Goal: Task Accomplishment & Management: Manage account settings

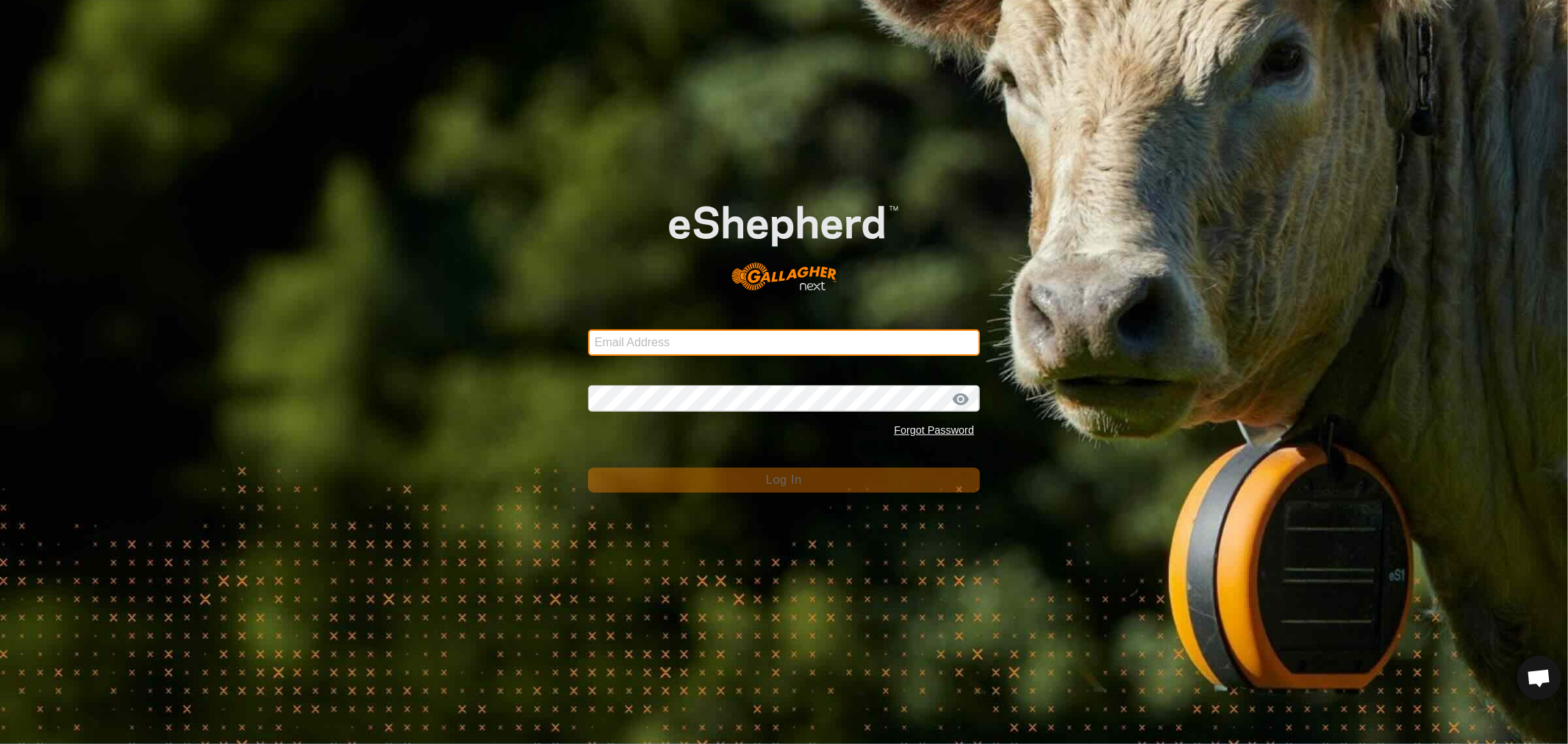
type input "barwood.holding@bigpond.com"
click at [533, 237] on div "Email Address barwood.holding@bigpond.com Password Forgot Password Log In" at bounding box center [784, 372] width 1568 height 744
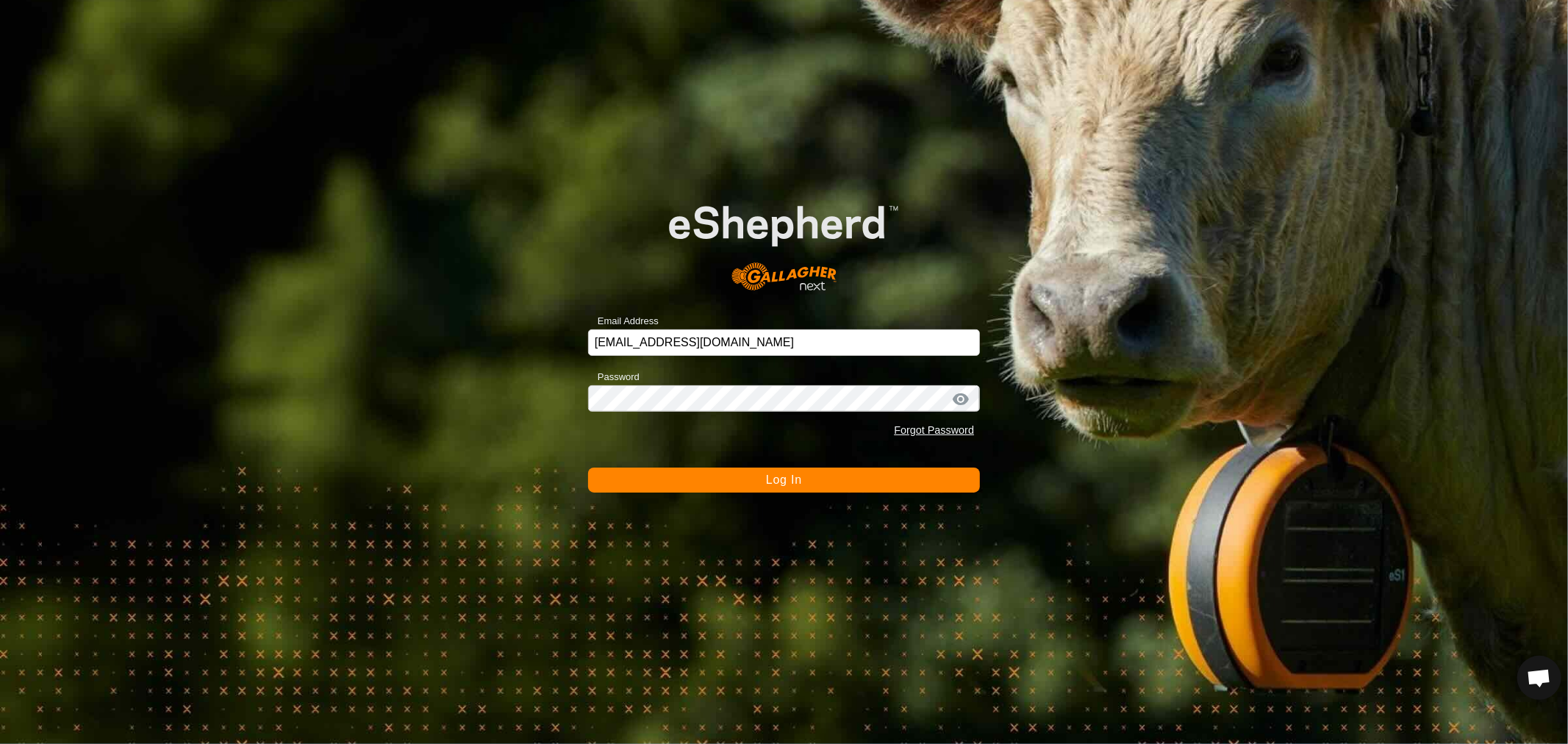
click at [783, 479] on span "Log In" at bounding box center [784, 480] width 36 height 13
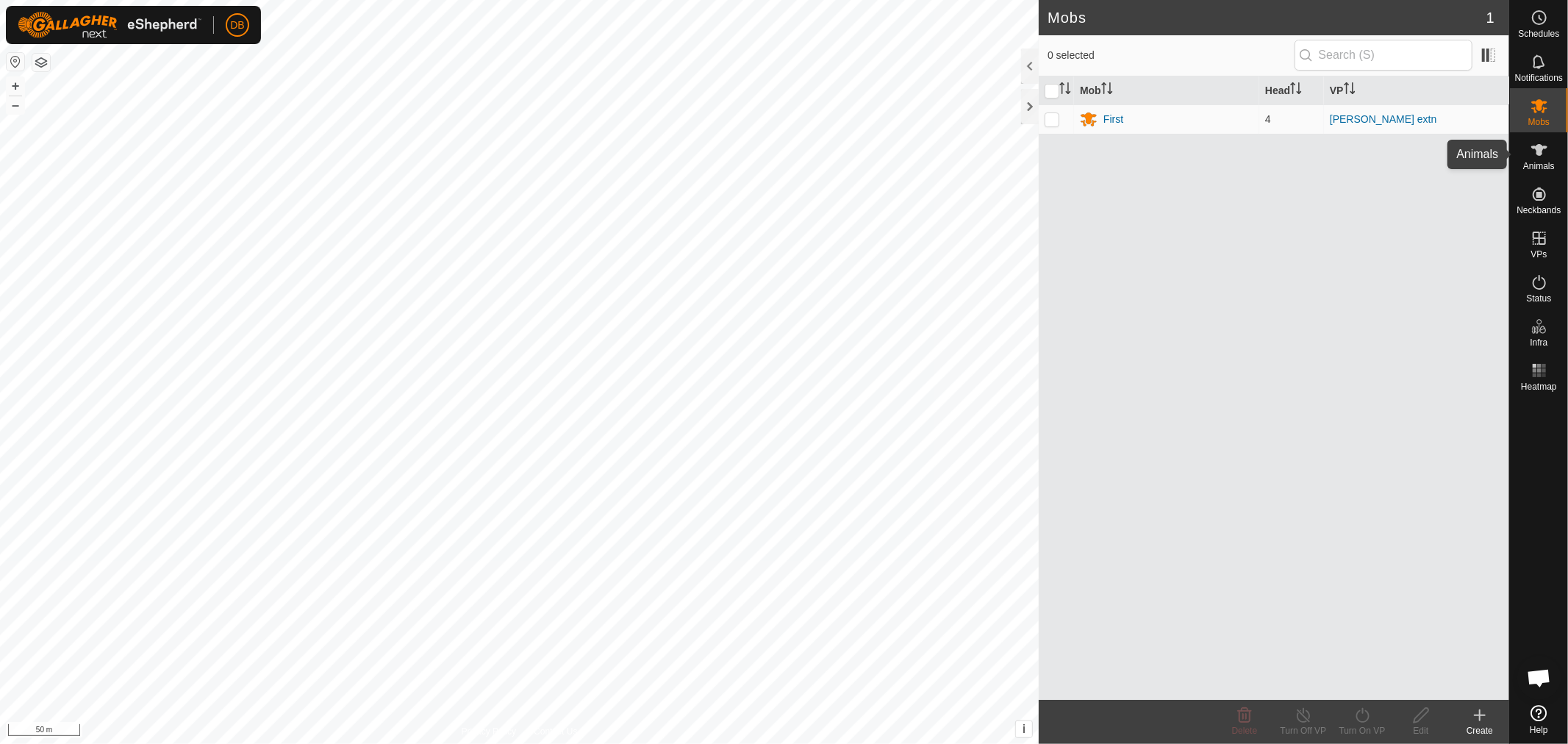
click at [1535, 150] on icon at bounding box center [1539, 150] width 18 height 18
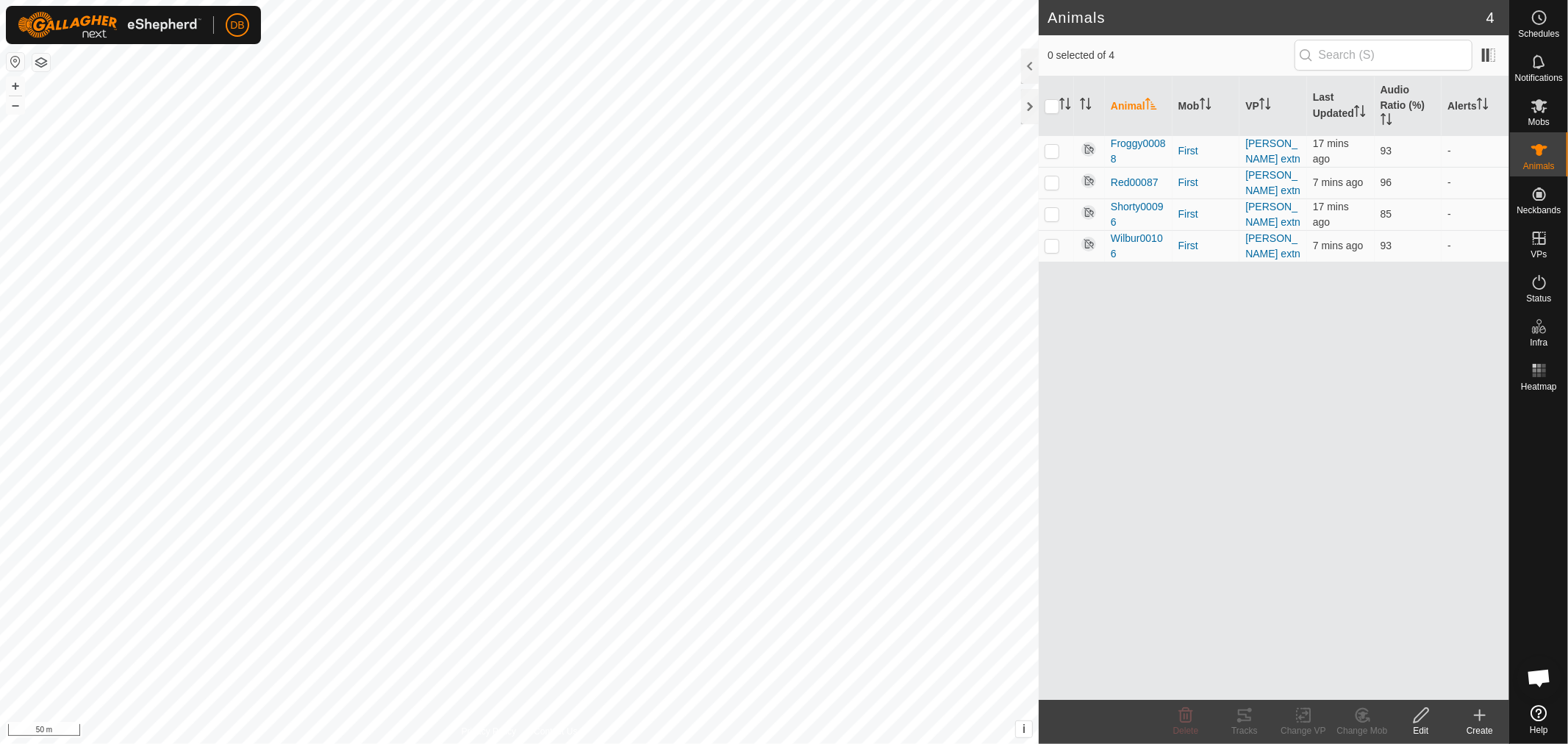
click at [1480, 711] on icon at bounding box center [1480, 715] width 18 height 18
click at [1408, 680] on link "Create Single Animal" at bounding box center [1415, 683] width 188 height 30
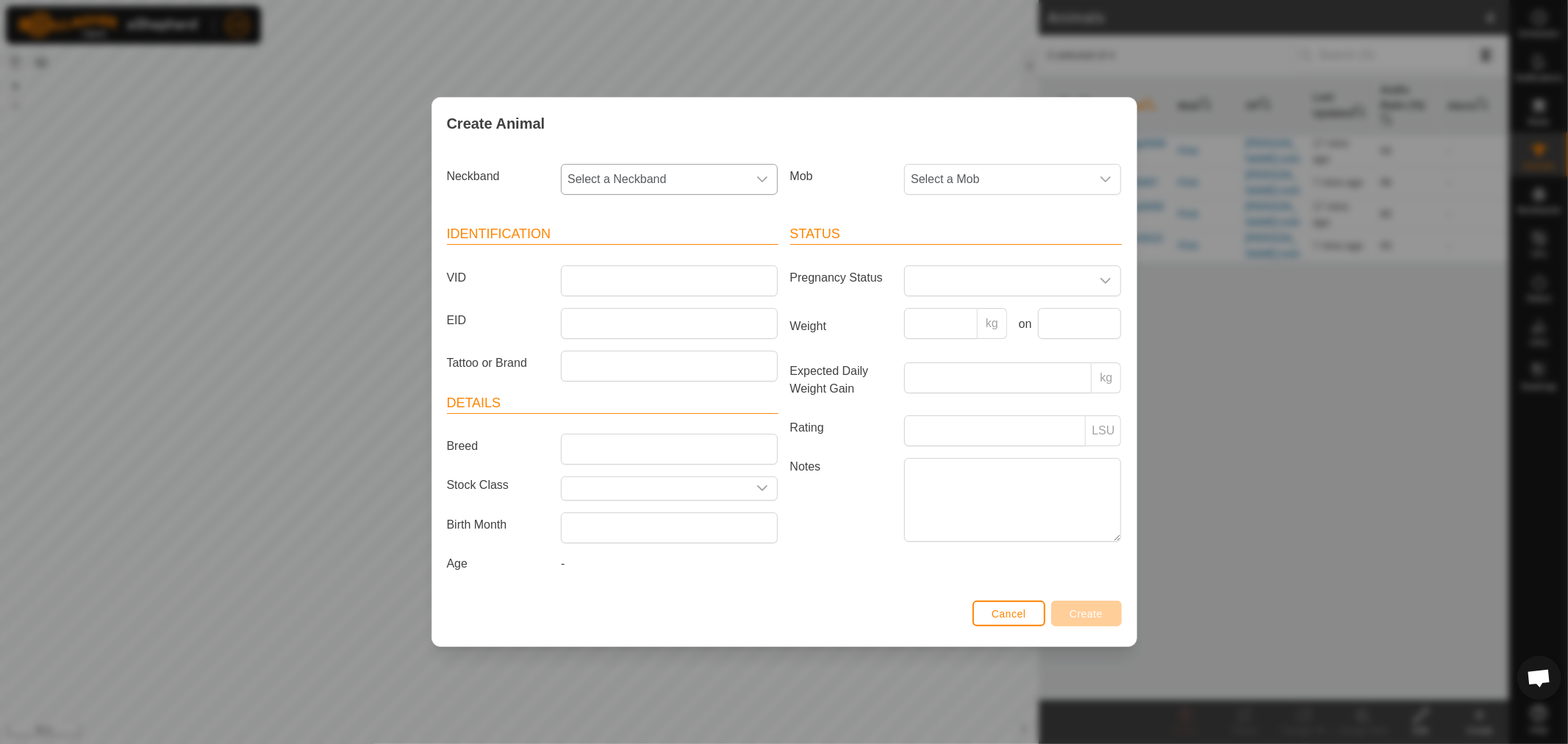
click at [763, 175] on icon "dropdown trigger" at bounding box center [762, 179] width 12 height 12
click at [616, 376] on li "2433045564" at bounding box center [670, 374] width 216 height 30
click at [1105, 172] on div "dropdown trigger" at bounding box center [1106, 180] width 30 height 30
click at [923, 282] on li "First" at bounding box center [1013, 286] width 216 height 30
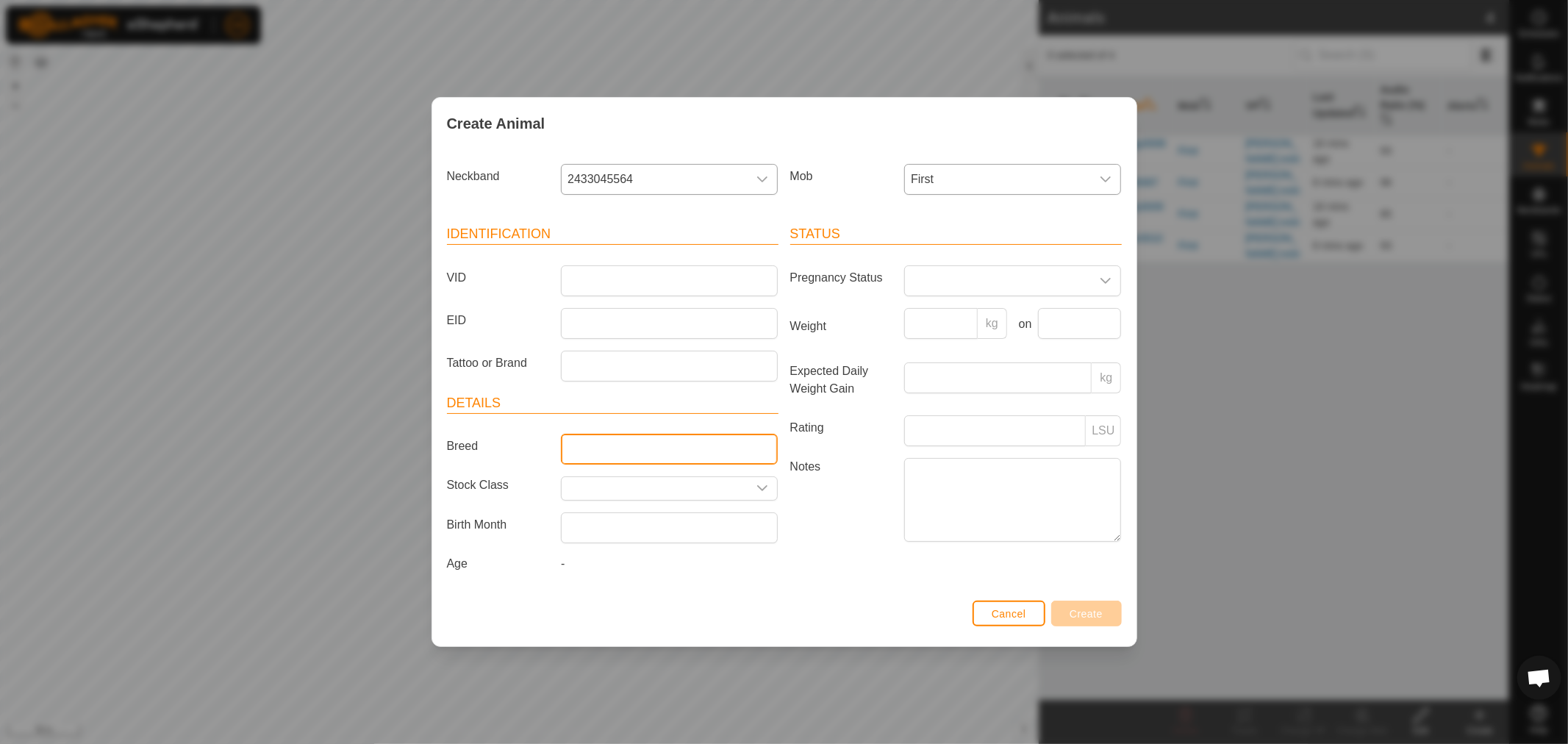
click at [635, 447] on input "Breed" at bounding box center [670, 449] width 217 height 31
type input "Red Pole"
click at [650, 491] on input "text" at bounding box center [655, 488] width 186 height 23
click at [758, 484] on icon "dropdown trigger" at bounding box center [762, 488] width 12 height 12
click at [759, 484] on icon "dropdown trigger" at bounding box center [762, 488] width 12 height 12
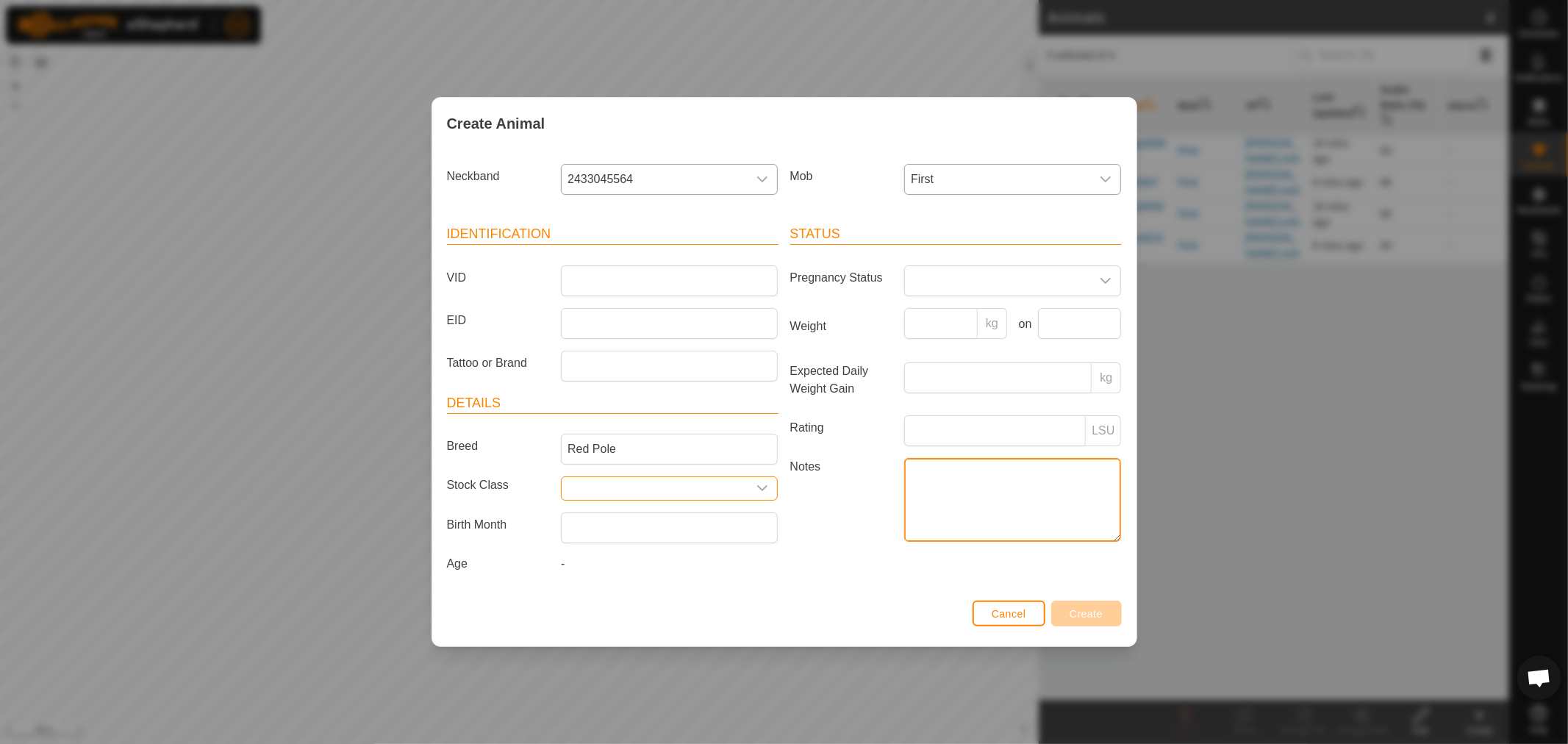
click at [914, 467] on textarea "Notes" at bounding box center [1013, 499] width 217 height 84
type textarea "Arrived 12.10.25"
click at [826, 563] on div "Status Pregnancy Status Weight kg on Expected Daily Weight Gain kg Rating LSU N…" at bounding box center [956, 401] width 344 height 389
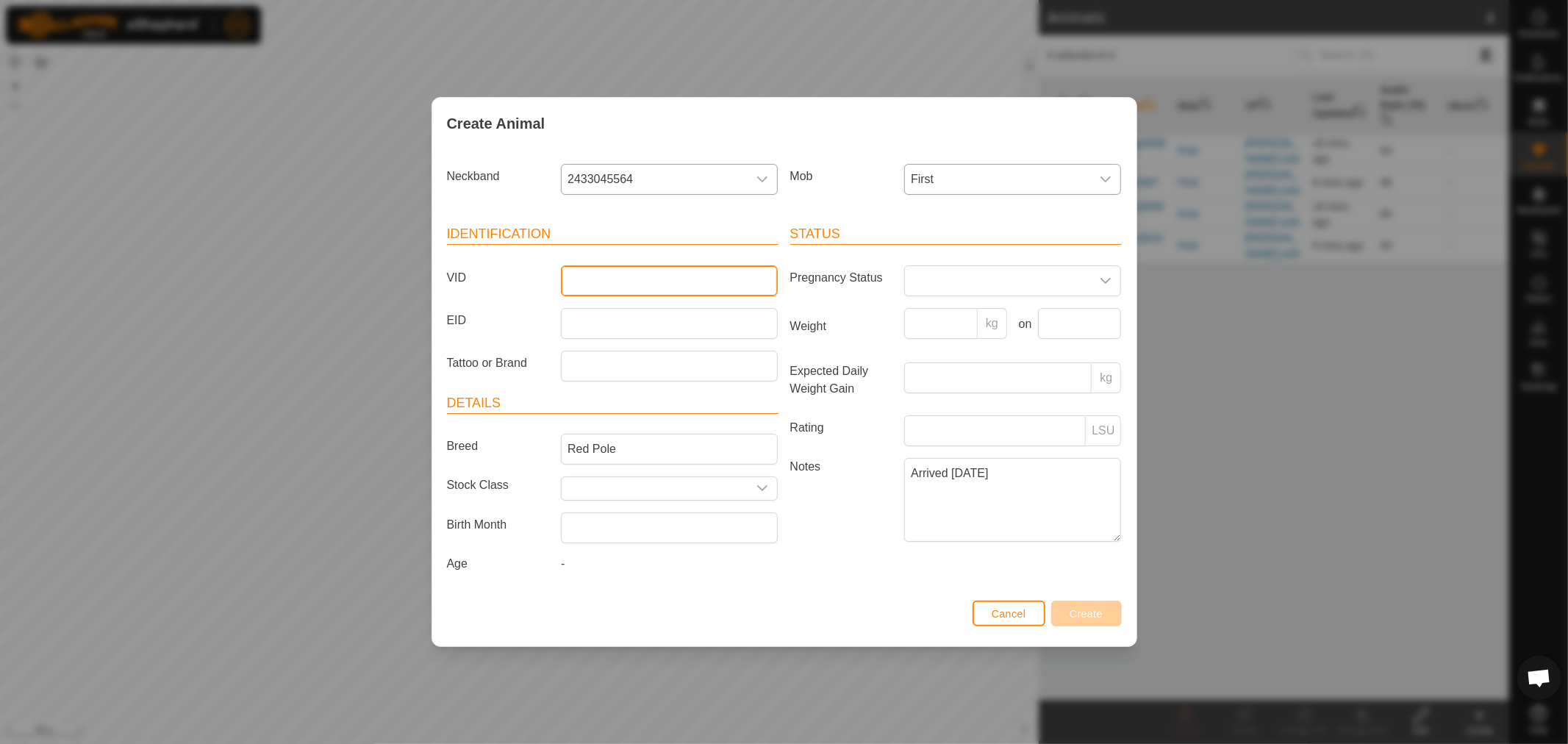
click at [605, 270] on input "VID" at bounding box center [670, 281] width 217 height 31
click at [1203, 335] on div "Create Animal Neckband 2433045564 Mob First Identification VID EID Tattoo or Br…" at bounding box center [784, 372] width 1568 height 744
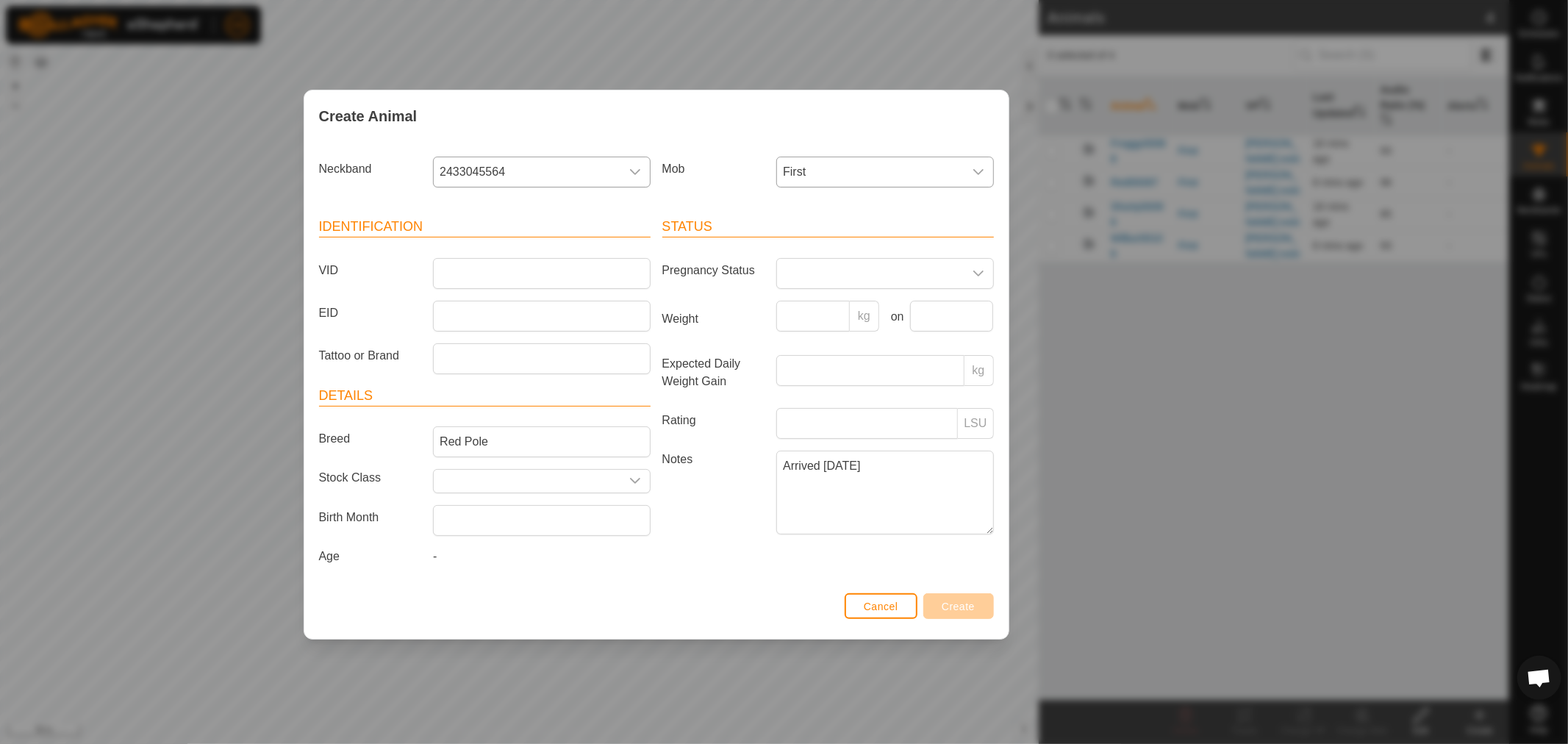
drag, startPoint x: 884, startPoint y: 108, endPoint x: 755, endPoint y: 102, distance: 129.1
click at [755, 102] on div "Create Animal" at bounding box center [657, 116] width 705 height 52
click at [464, 269] on input "VID" at bounding box center [541, 274] width 217 height 31
type input "Ernie00107"
click at [965, 606] on span "Create" at bounding box center [959, 606] width 33 height 12
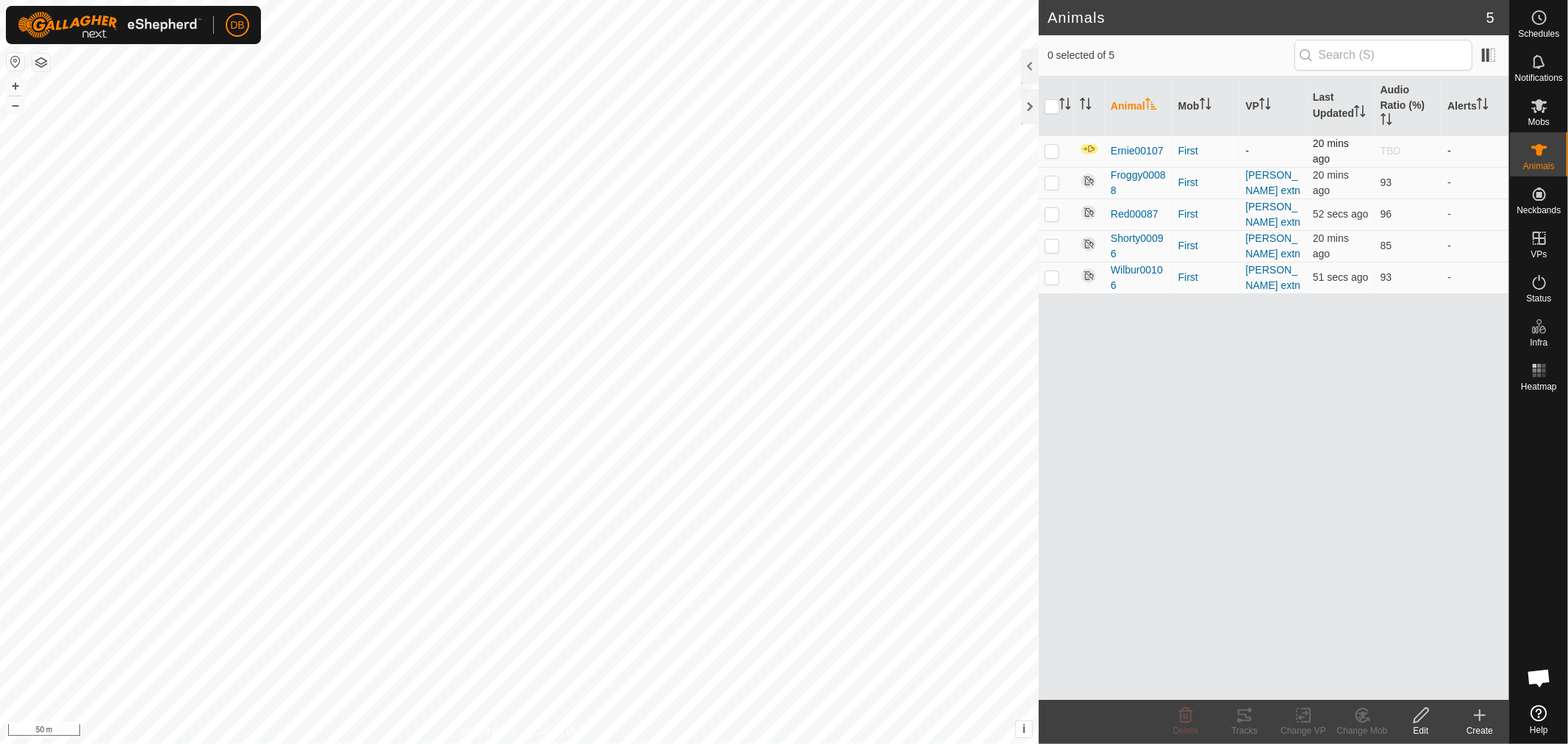
click at [1053, 153] on p-checkbox at bounding box center [1052, 150] width 15 height 12
checkbox input "true"
click at [1091, 149] on img at bounding box center [1090, 149] width 19 height 13
click at [1479, 717] on icon at bounding box center [1480, 715] width 18 height 18
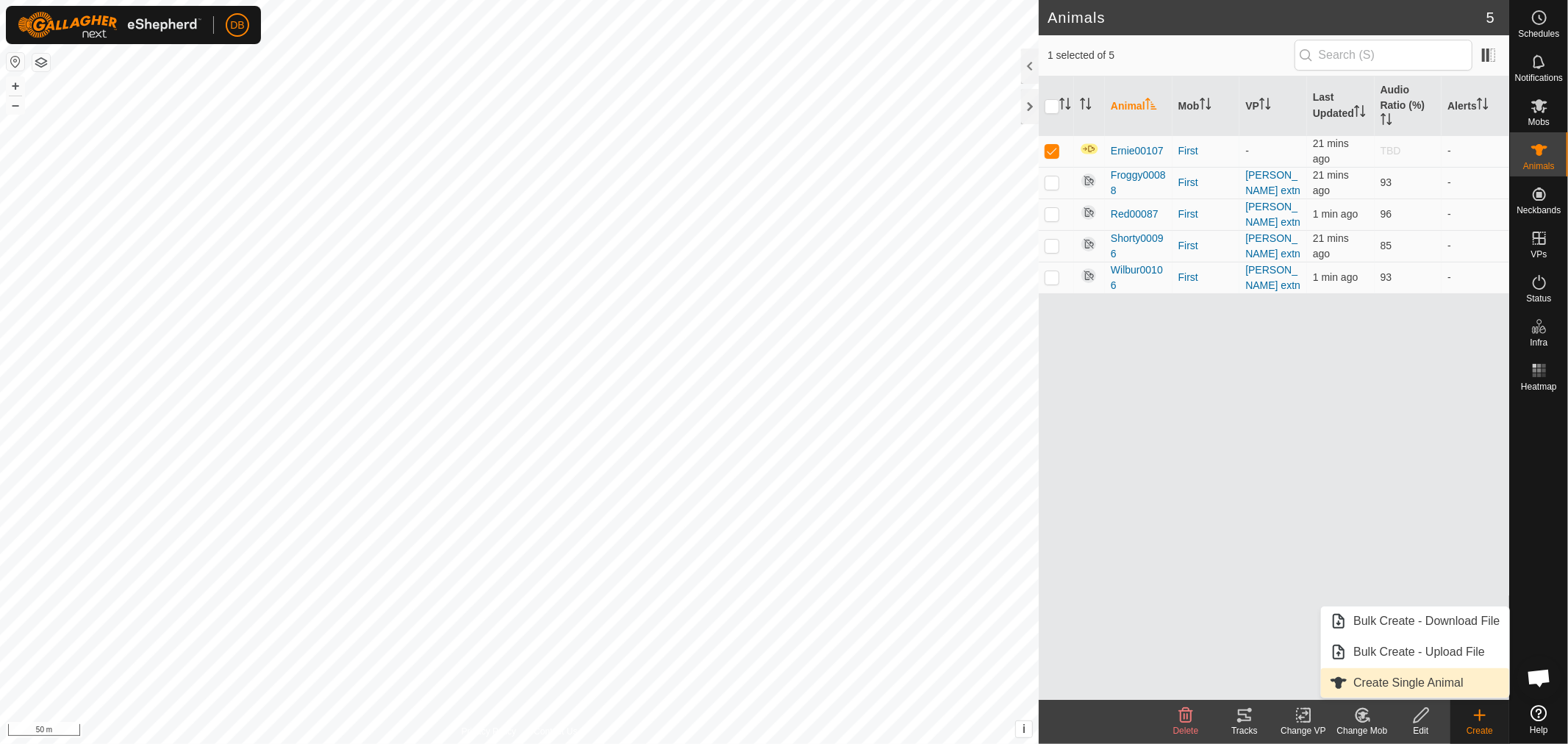
click at [1420, 678] on link "Create Single Animal" at bounding box center [1415, 683] width 188 height 30
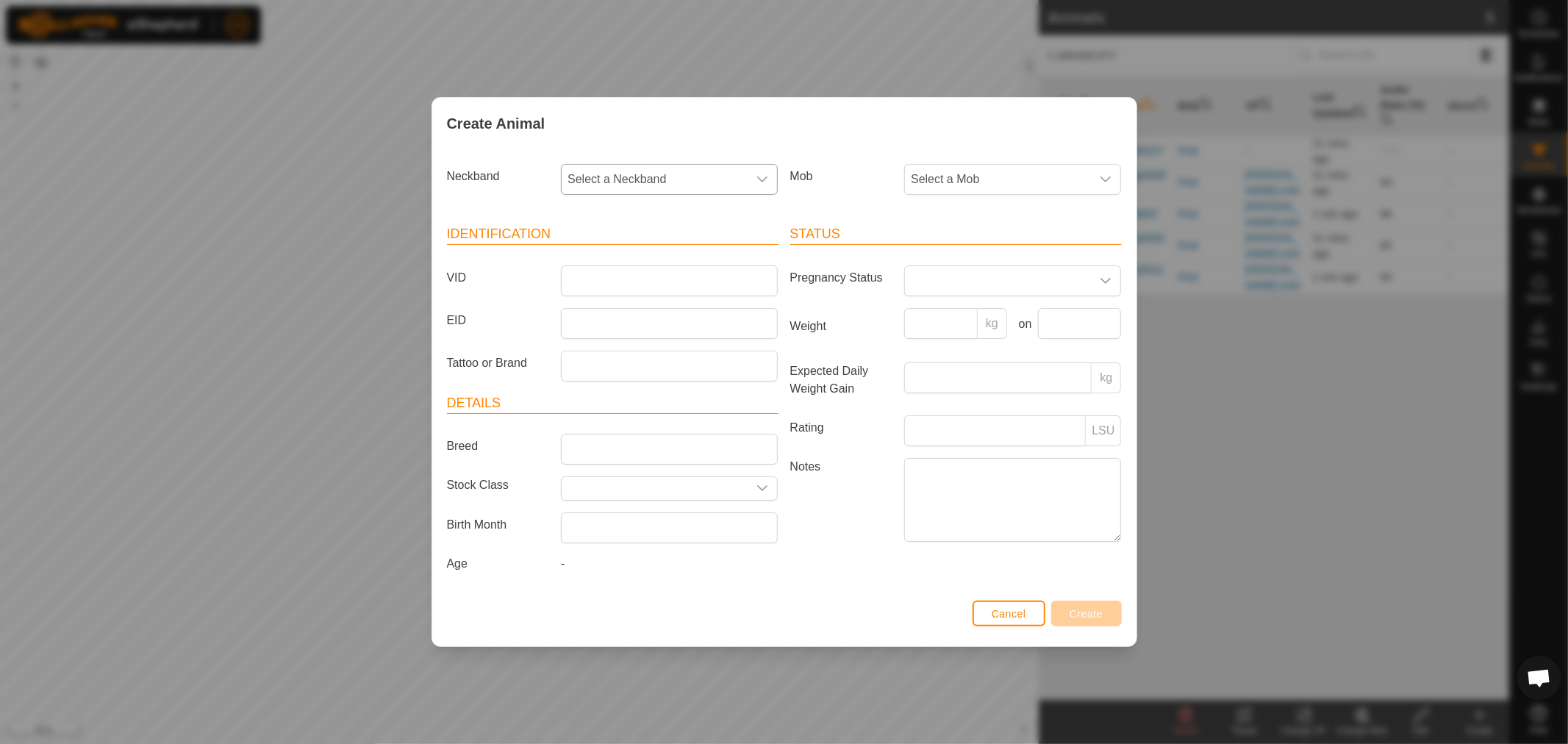
click at [766, 181] on icon "dropdown trigger" at bounding box center [762, 179] width 12 height 12
click at [629, 263] on li "3968222065" at bounding box center [670, 270] width 216 height 30
click at [1009, 177] on span "Select a Mob" at bounding box center [998, 180] width 186 height 30
click at [922, 287] on li "First" at bounding box center [1013, 286] width 216 height 30
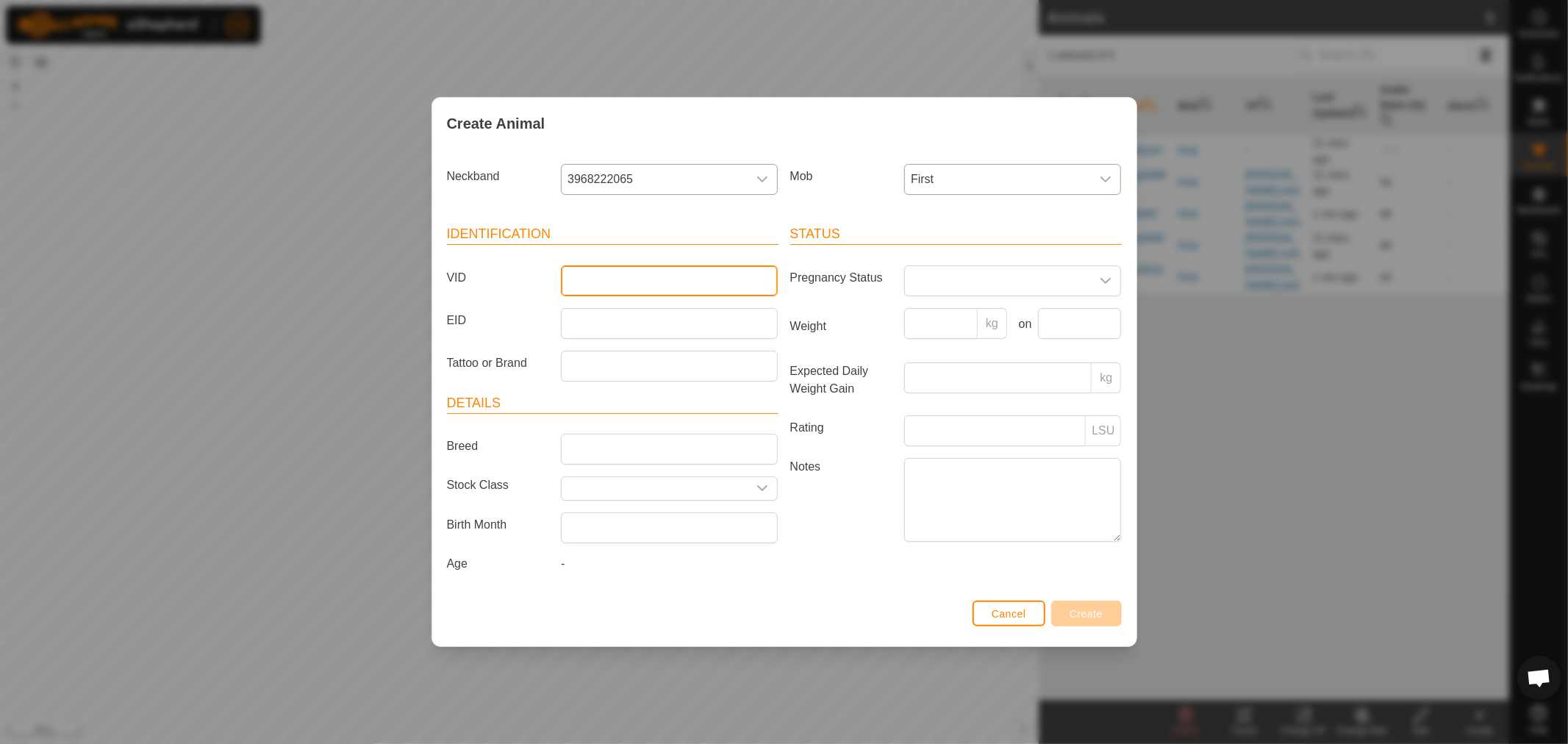
click at [585, 276] on input "VID" at bounding box center [670, 281] width 217 height 31
type input "Bucky00109"
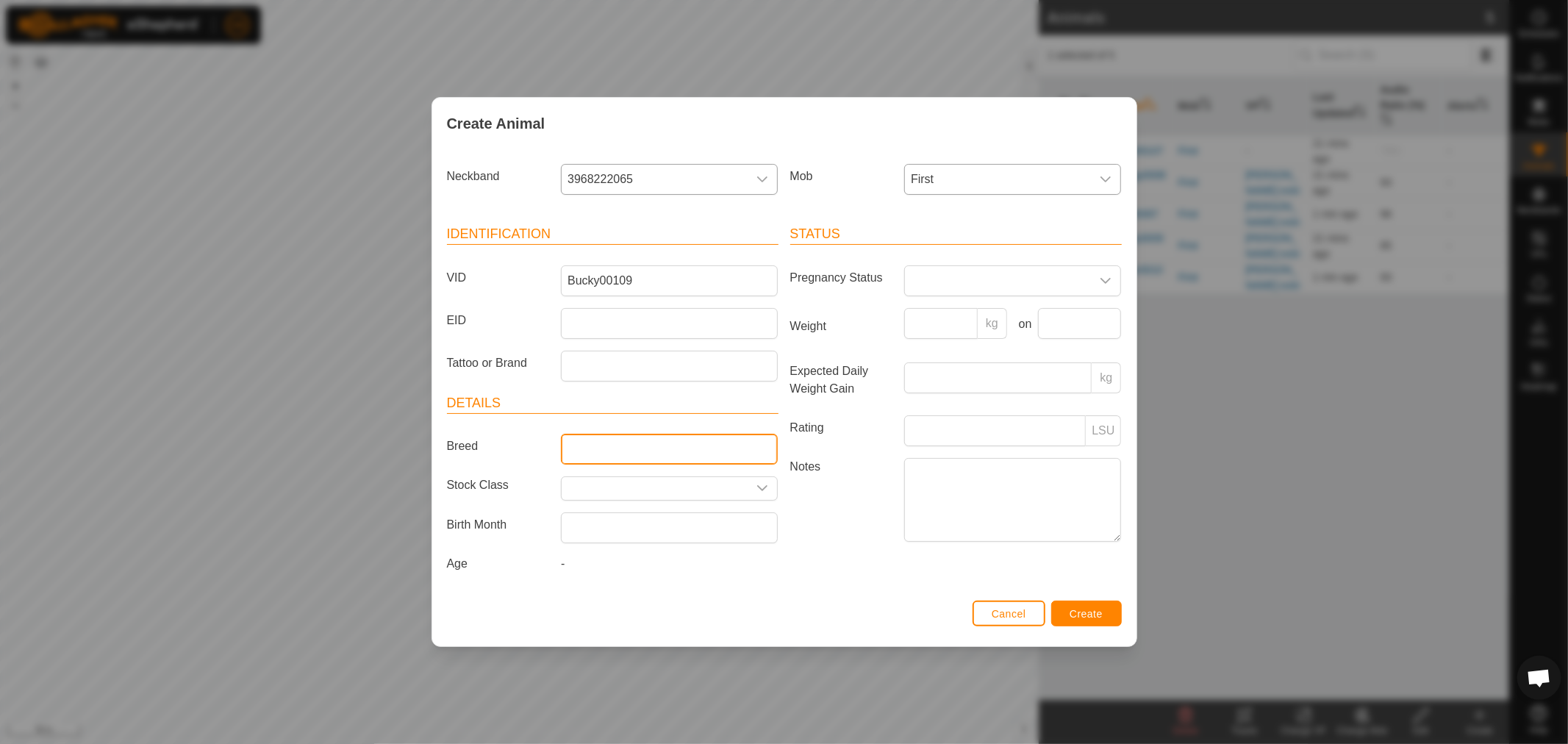
click at [630, 445] on input "Breed" at bounding box center [670, 449] width 217 height 31
type input "Red Pole"
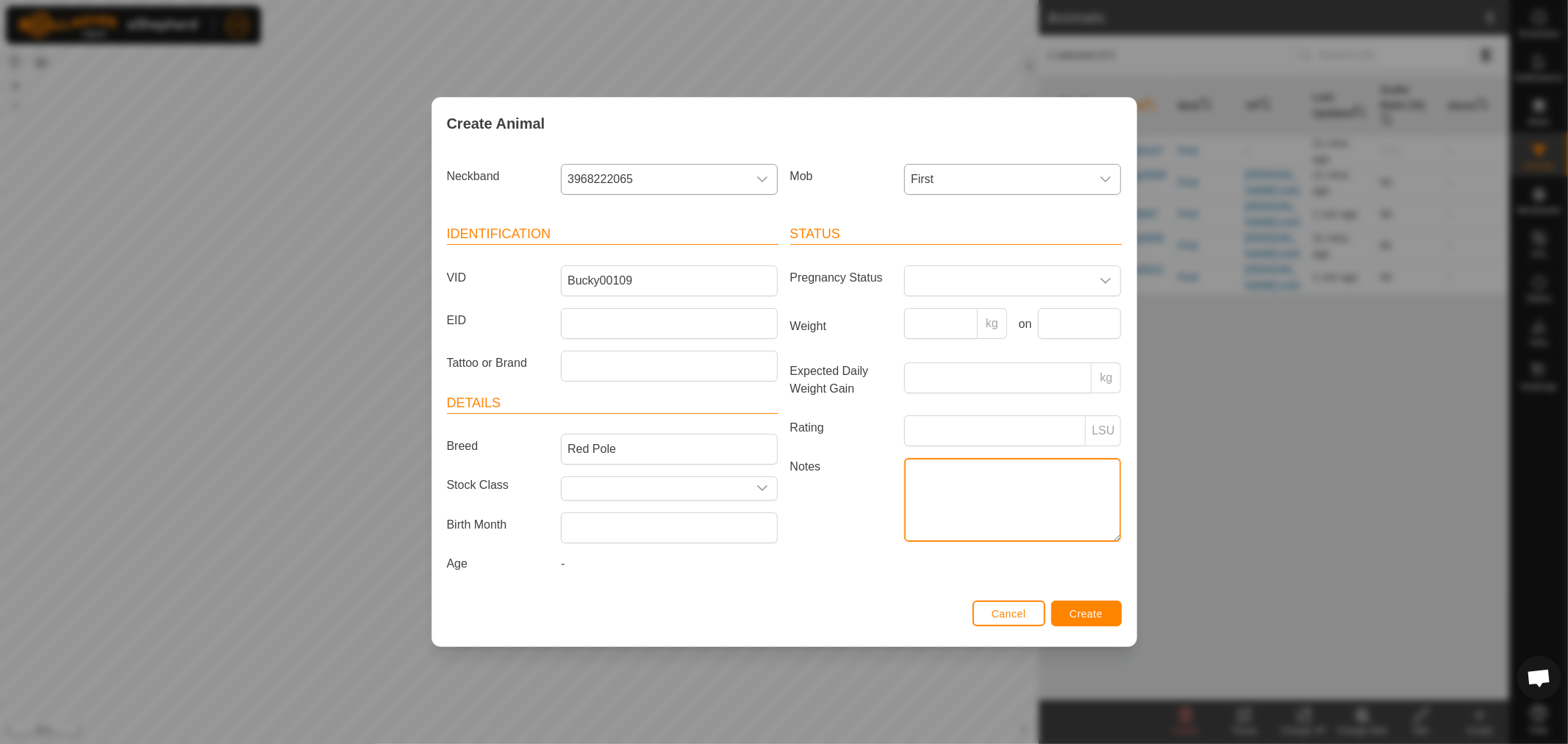
click at [940, 462] on textarea "Notes" at bounding box center [1013, 499] width 217 height 84
type textarea "Arrived 12.10.25"
click at [1070, 612] on span "Create" at bounding box center [1086, 613] width 33 height 12
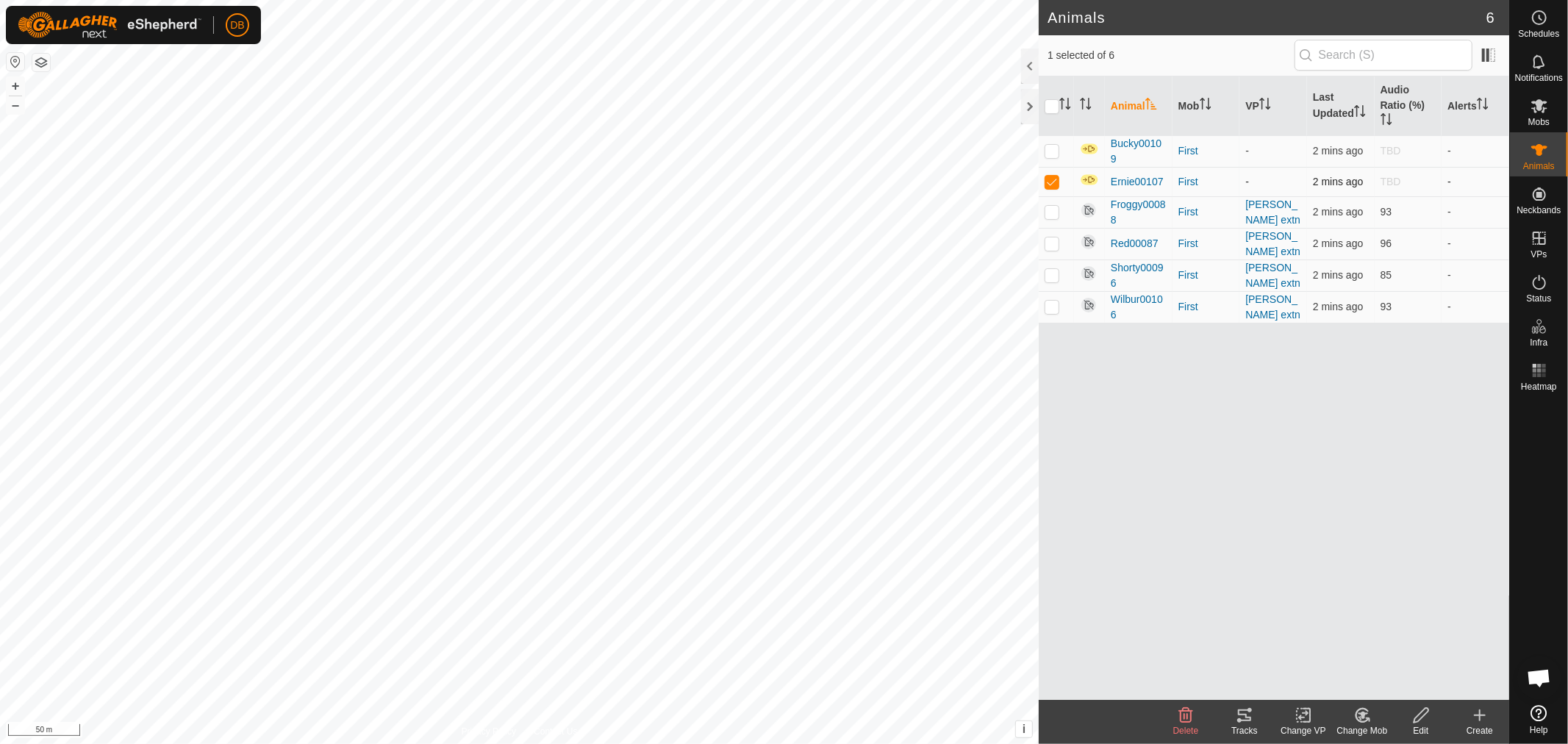
click at [1048, 181] on p-checkbox at bounding box center [1052, 181] width 15 height 12
checkbox input "false"
click at [1483, 717] on icon at bounding box center [1480, 715] width 18 height 18
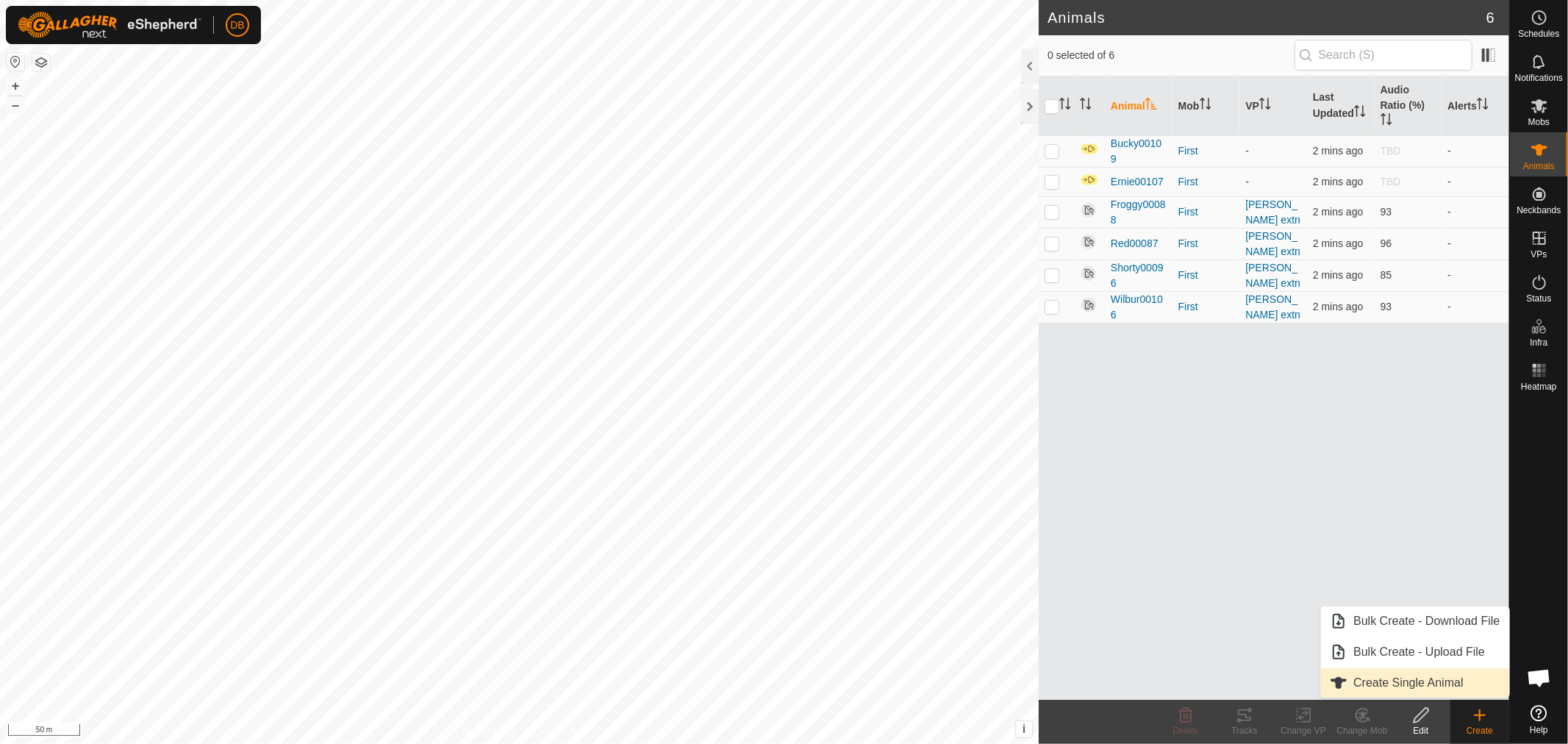
click at [1402, 681] on link "Create Single Animal" at bounding box center [1415, 683] width 188 height 30
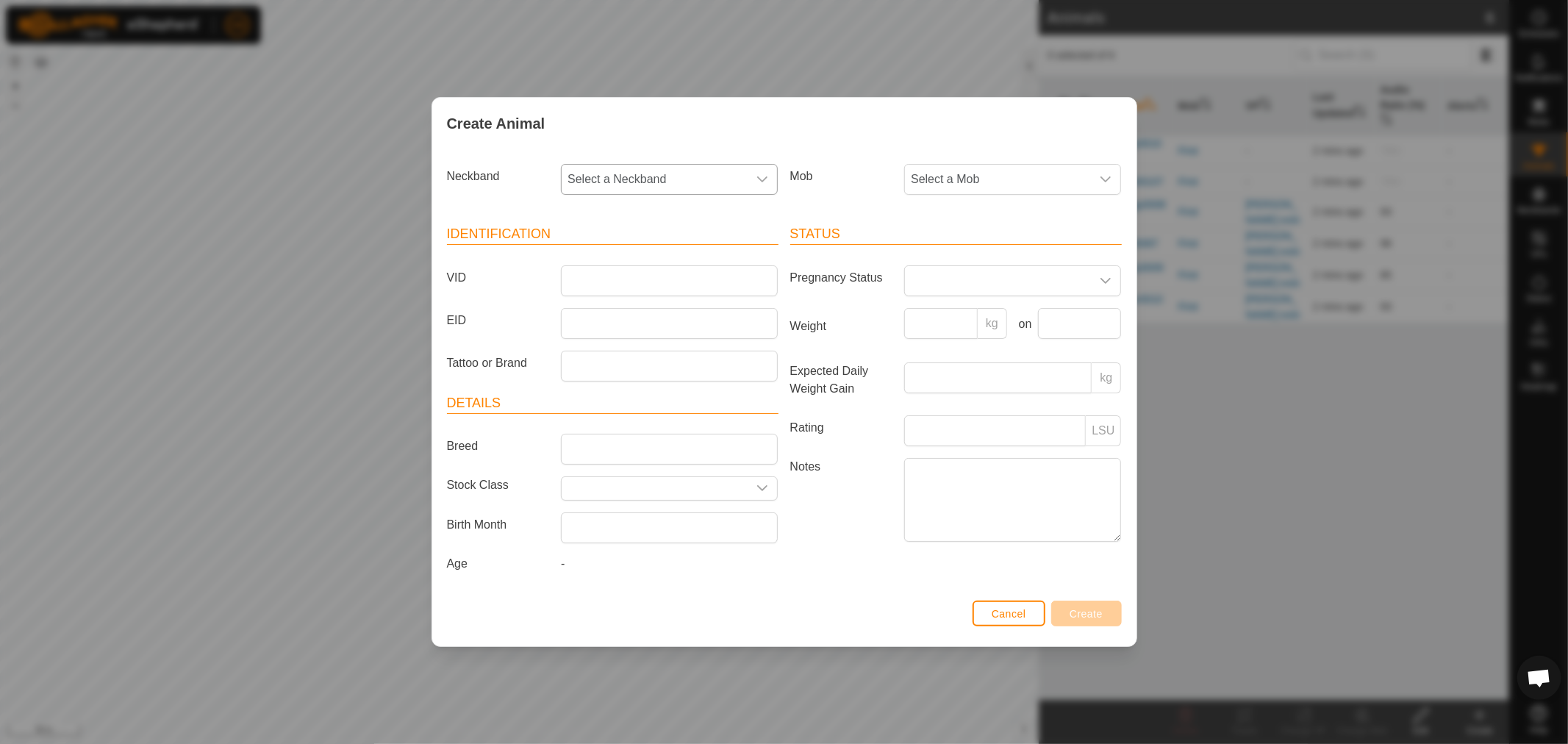
click at [616, 181] on span "Select a Neckband" at bounding box center [655, 180] width 186 height 30
click at [641, 338] on li "3545570532" at bounding box center [670, 343] width 216 height 30
click at [602, 270] on input "VID" at bounding box center [670, 281] width 217 height 31
type input "Bert00093"
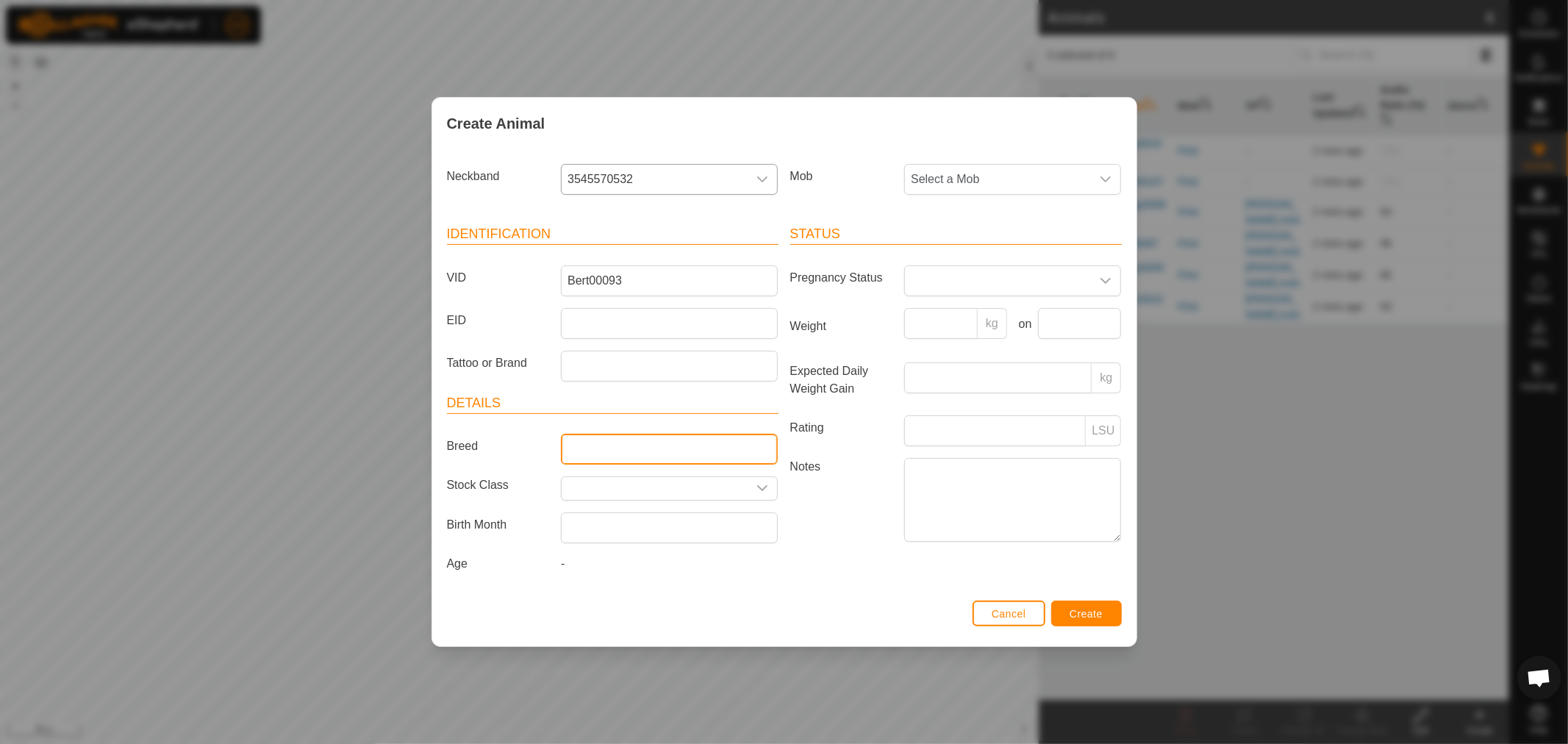
click at [643, 452] on input "Breed" at bounding box center [670, 449] width 217 height 31
type input "Red Pole"
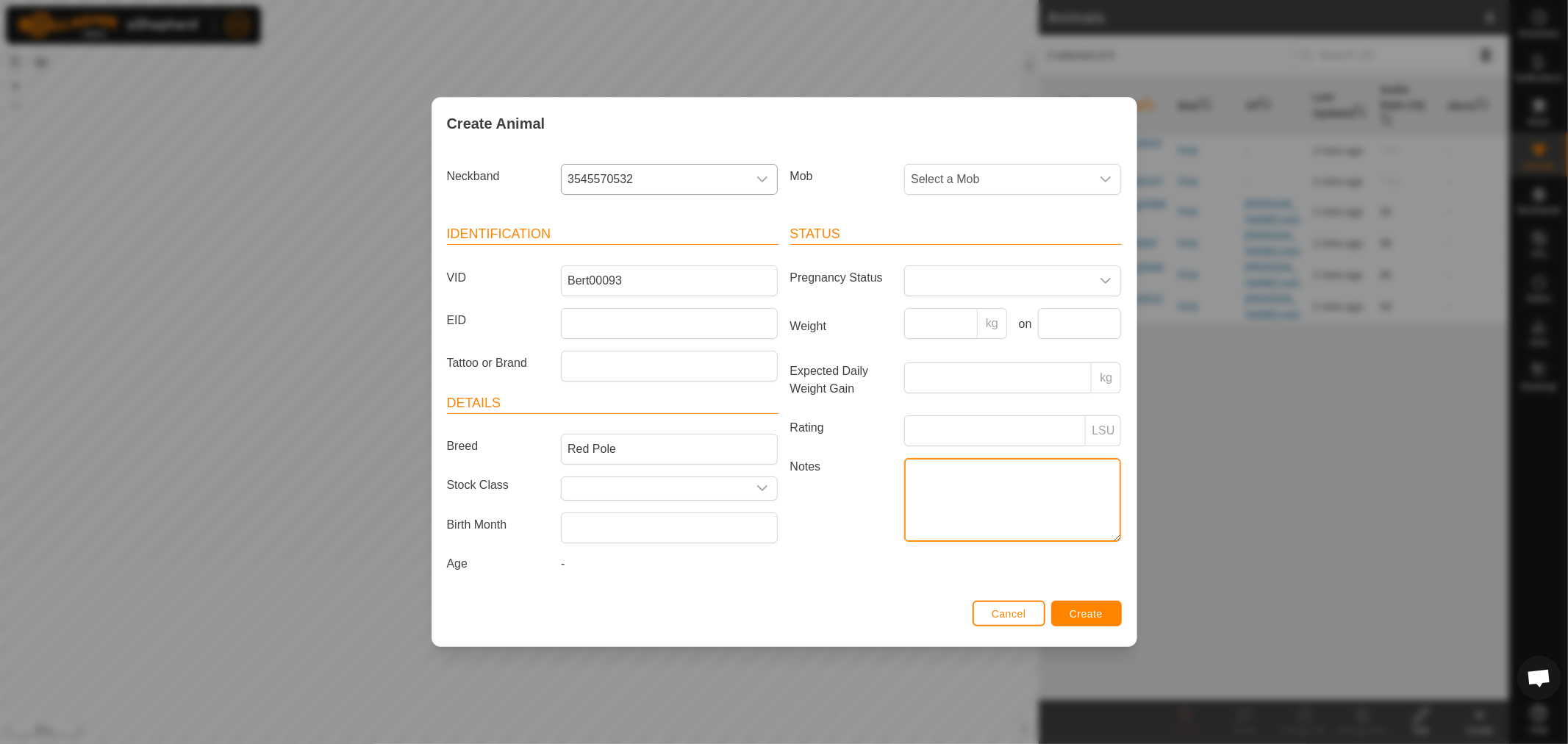
click at [930, 480] on textarea "Notes" at bounding box center [1013, 499] width 217 height 84
type textarea "Arrived 12.10.25"
click at [1005, 172] on span "Select a Mob" at bounding box center [998, 180] width 186 height 30
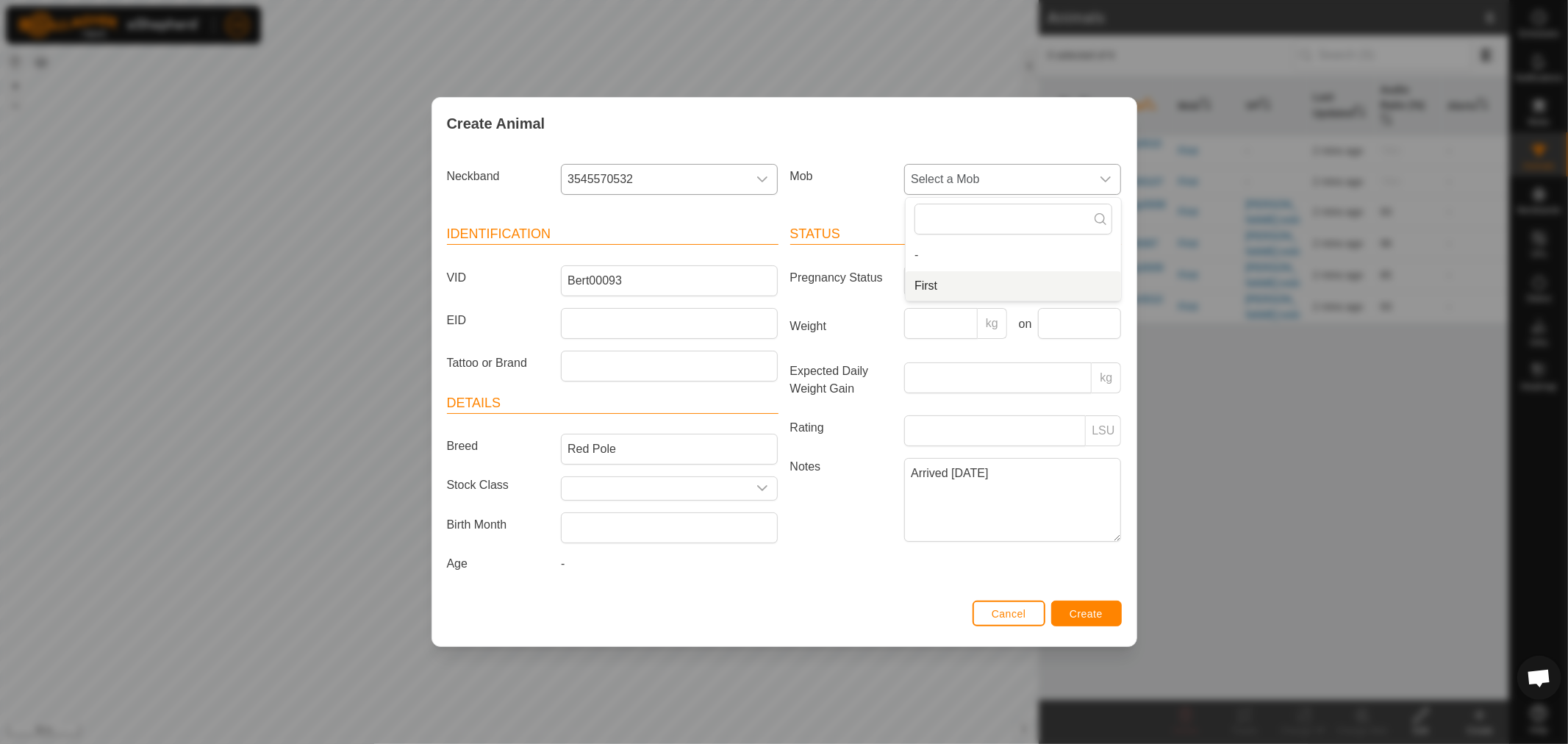
click at [942, 287] on li "First" at bounding box center [1013, 286] width 216 height 30
click at [1088, 619] on span "Create" at bounding box center [1086, 613] width 33 height 12
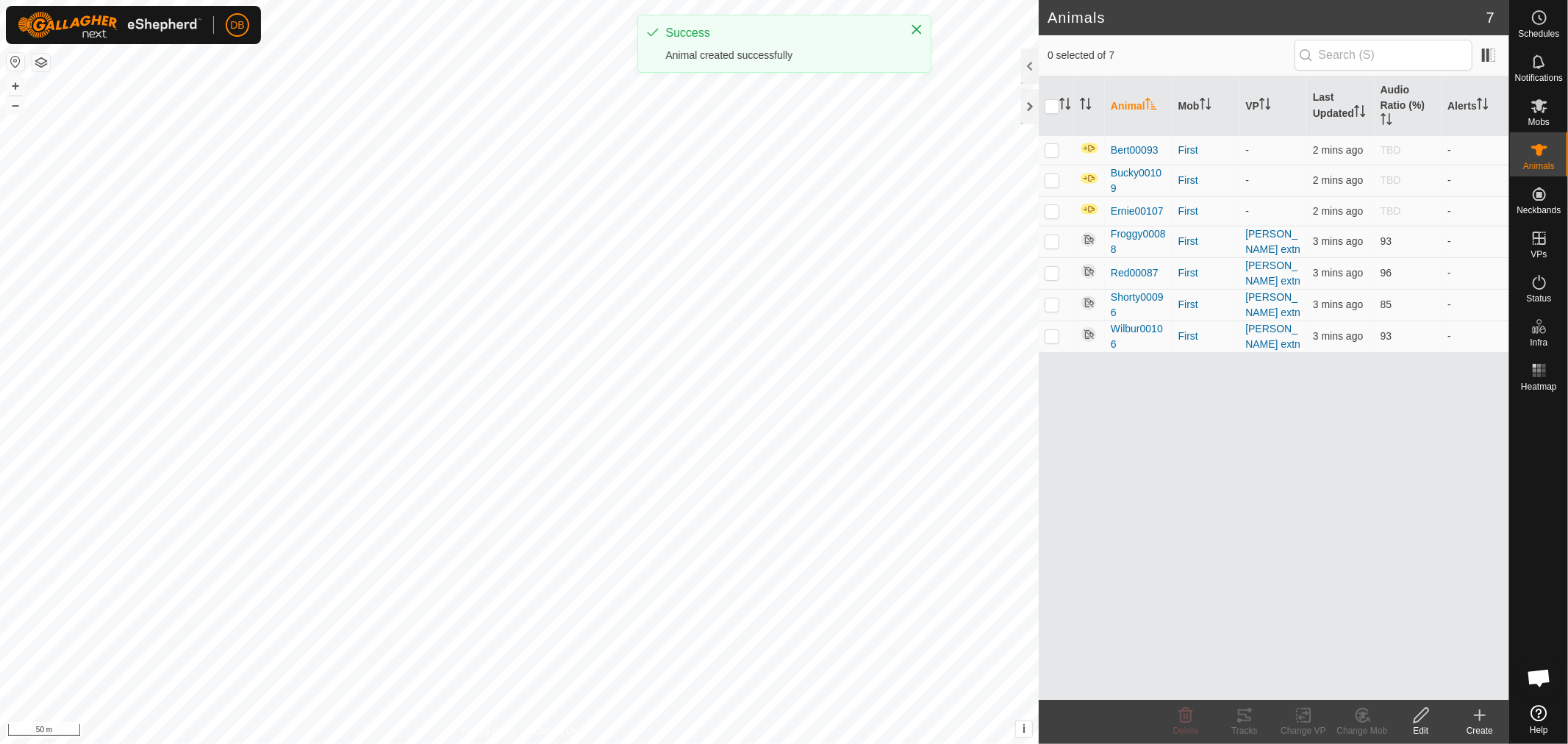
click at [1481, 716] on icon at bounding box center [1480, 716] width 10 height 0
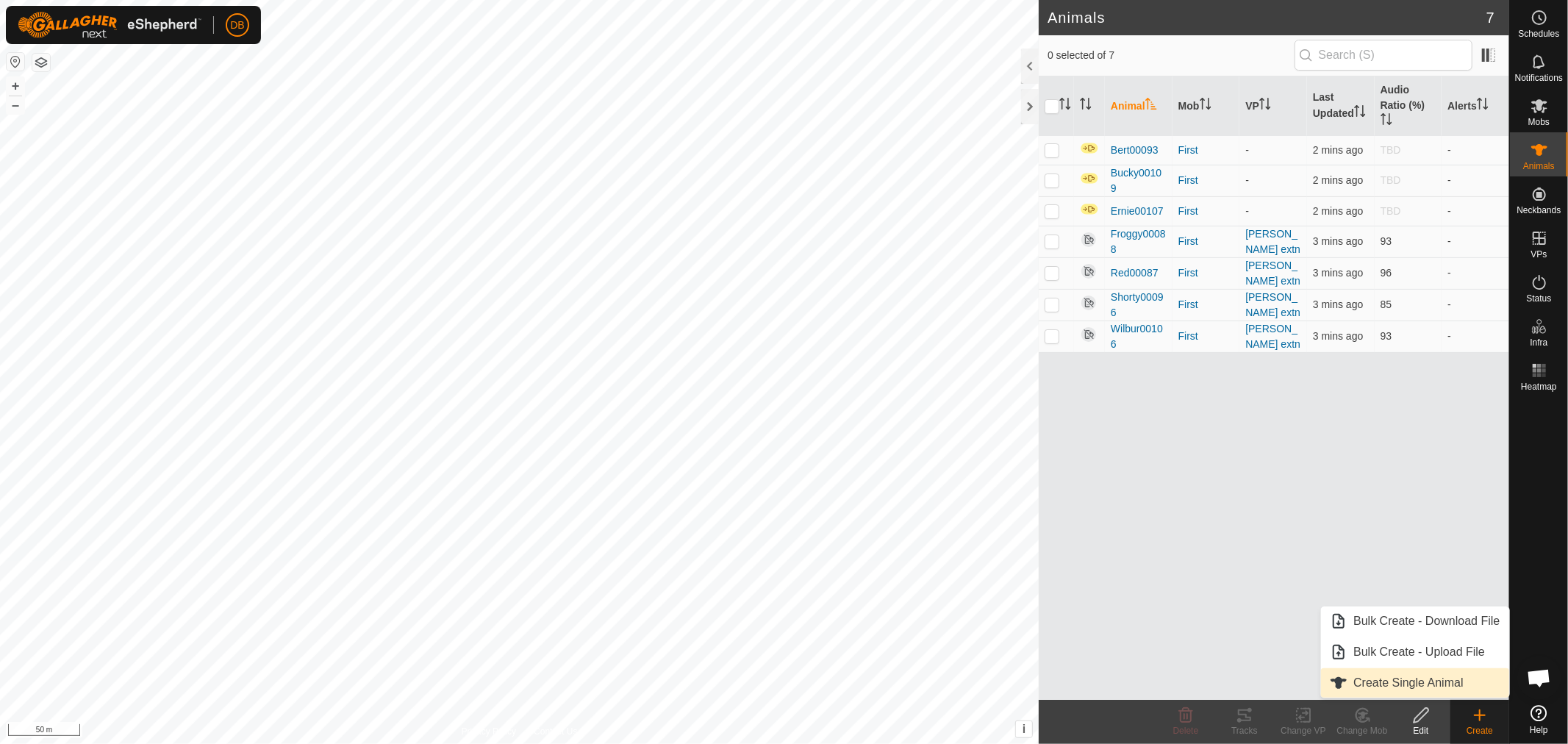
click at [1421, 678] on link "Create Single Animal" at bounding box center [1415, 683] width 188 height 30
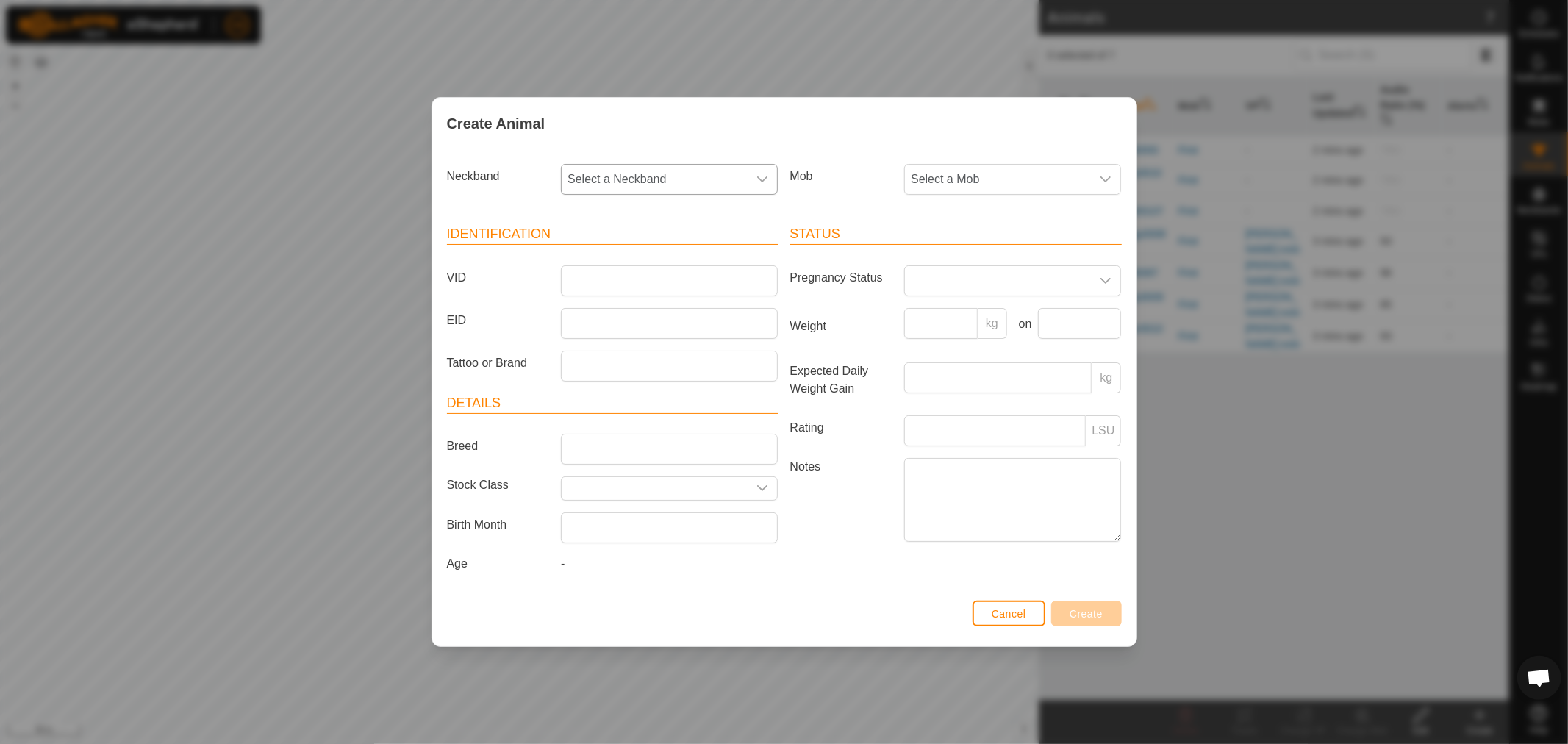
click at [762, 185] on div "dropdown trigger" at bounding box center [763, 180] width 30 height 30
click at [610, 360] on li "2226181726" at bounding box center [670, 363] width 216 height 30
click at [974, 174] on span "Select a Mob" at bounding box center [998, 180] width 186 height 30
click at [925, 280] on li "First" at bounding box center [1013, 286] width 216 height 30
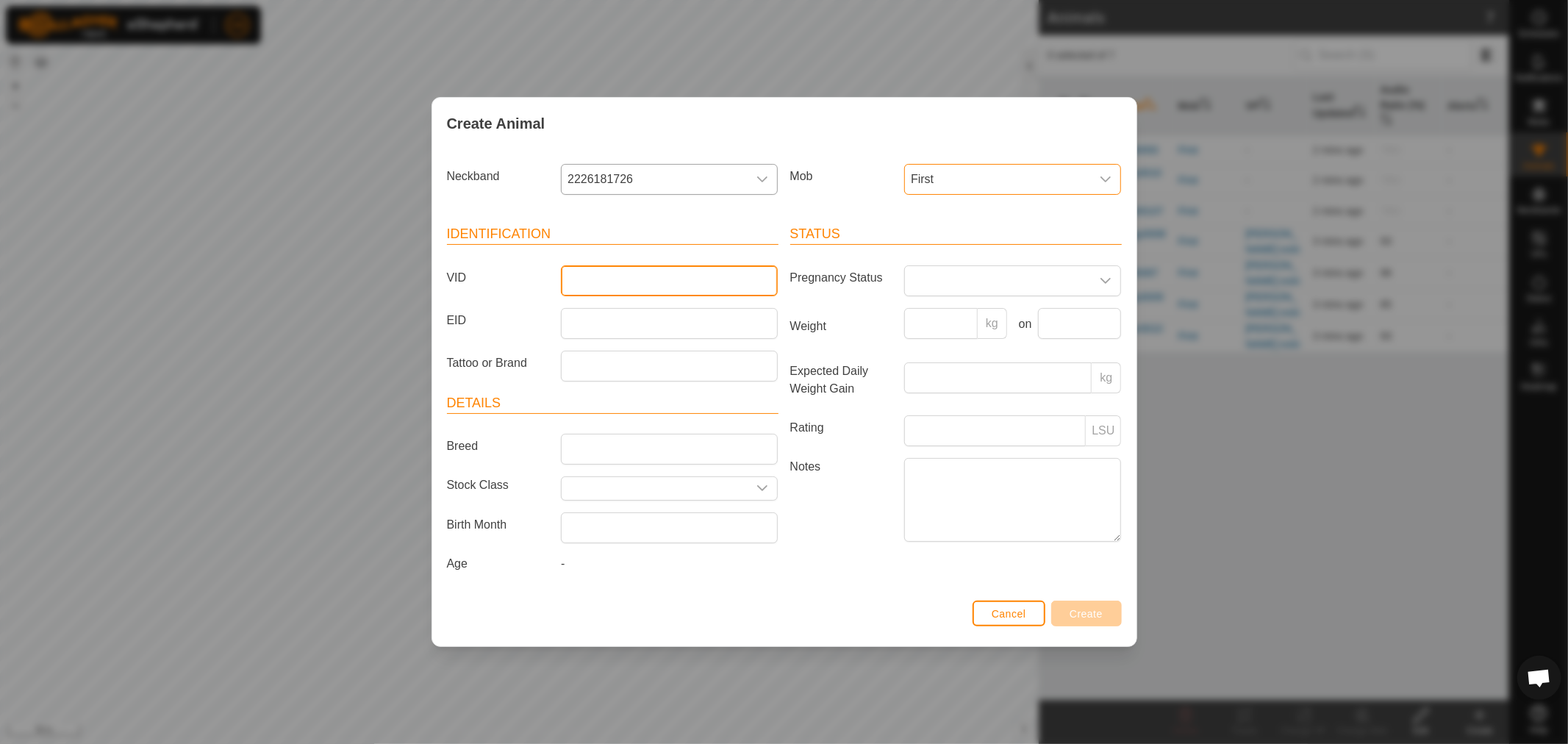
click at [599, 276] on input "VID" at bounding box center [670, 281] width 217 height 31
type input "Dickie"
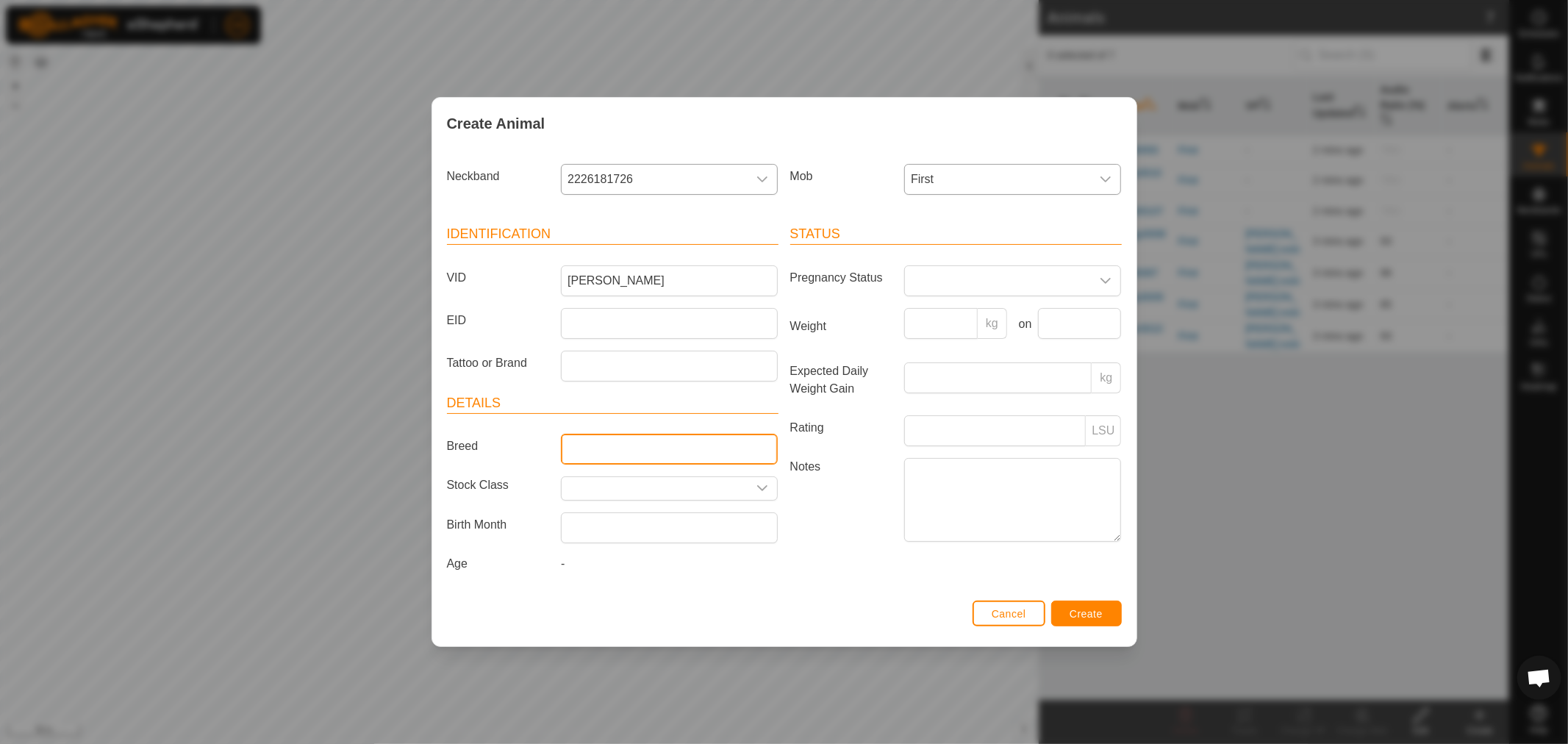
click at [606, 455] on input "Breed" at bounding box center [670, 449] width 217 height 31
type input "Red Pole"
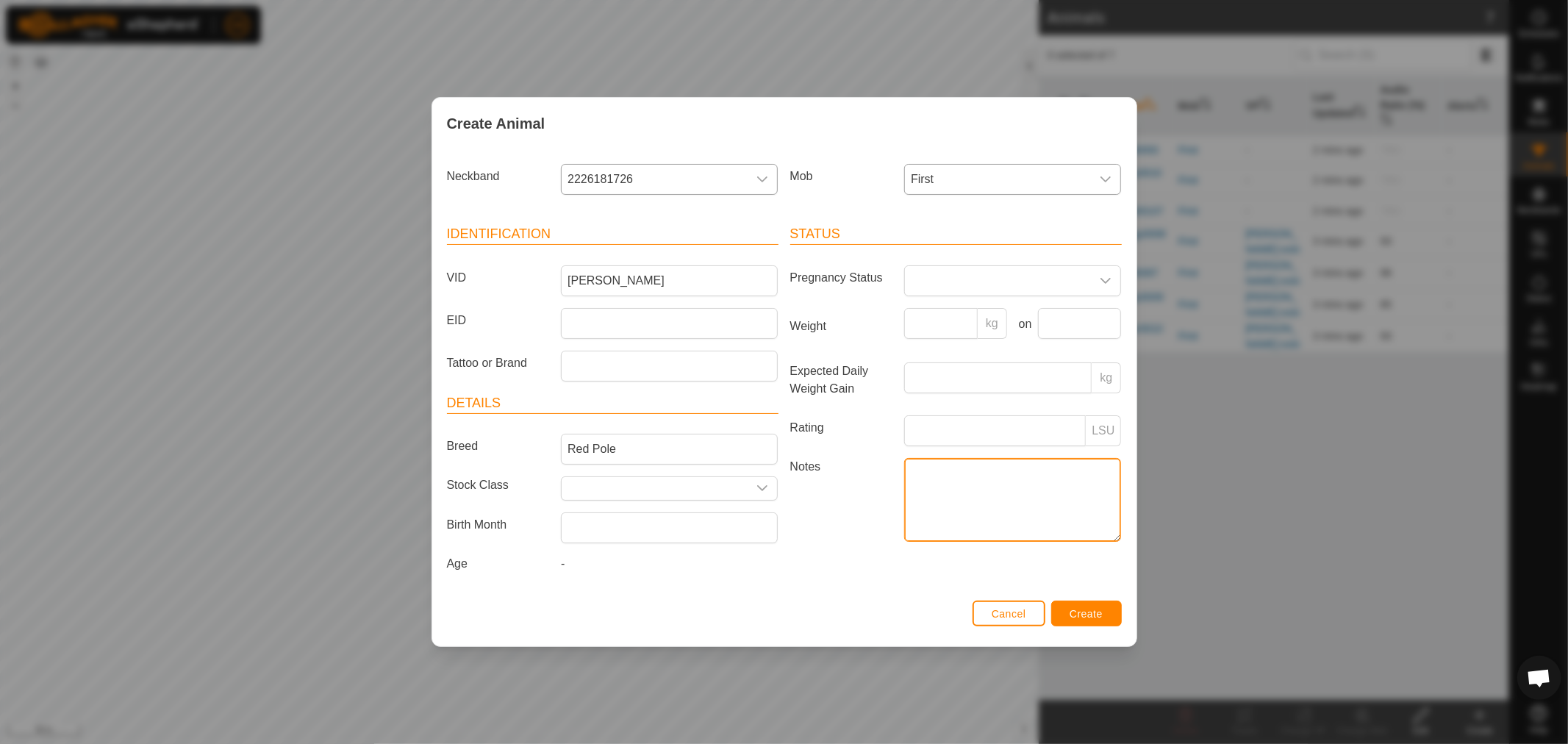
click at [946, 468] on textarea "Notes" at bounding box center [1013, 499] width 217 height 84
type textarea "Arrived 12.10.25"
click at [1112, 277] on icon "dropdown trigger" at bounding box center [1105, 281] width 12 height 12
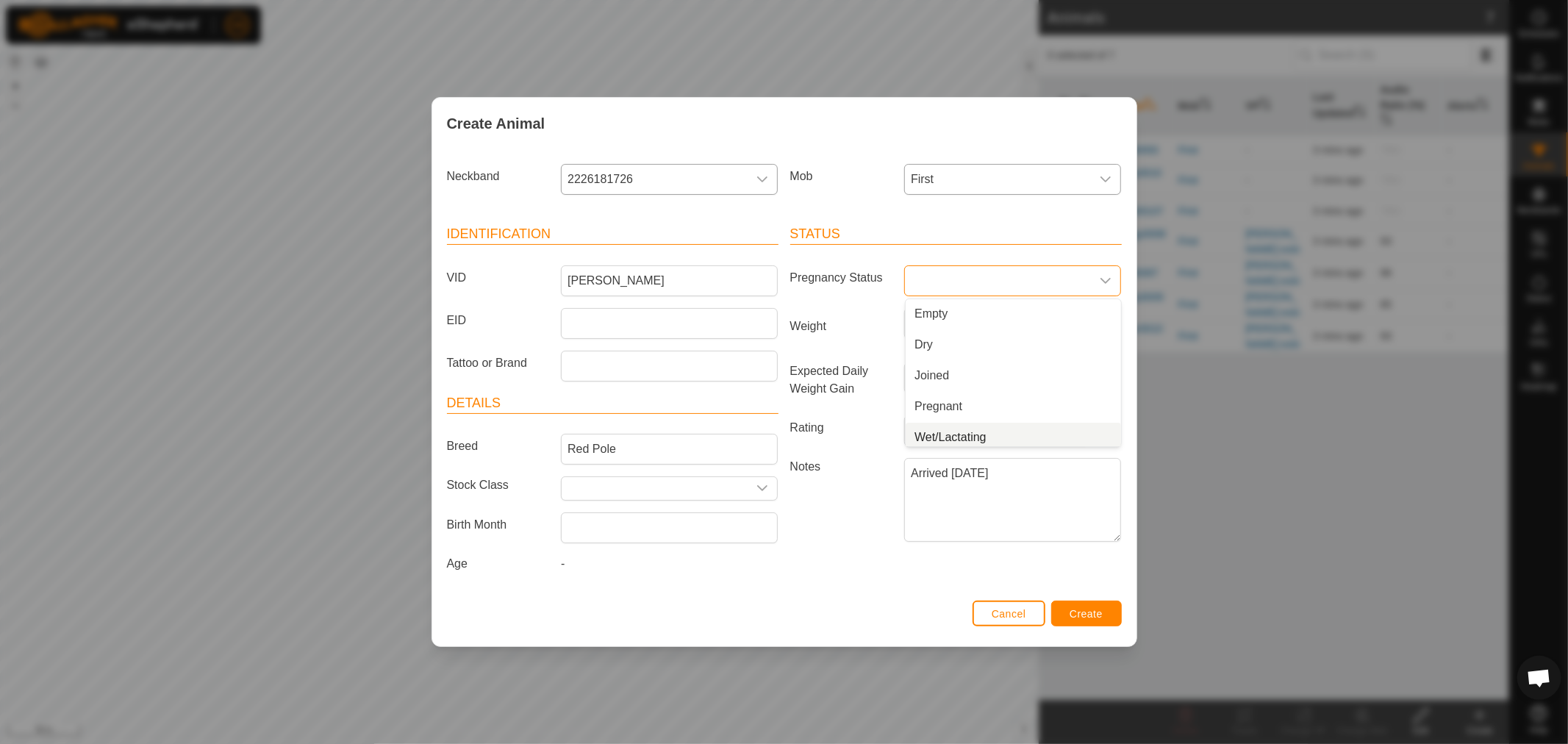
scroll to position [5, 0]
click at [860, 497] on label "Notes" at bounding box center [841, 499] width 115 height 83
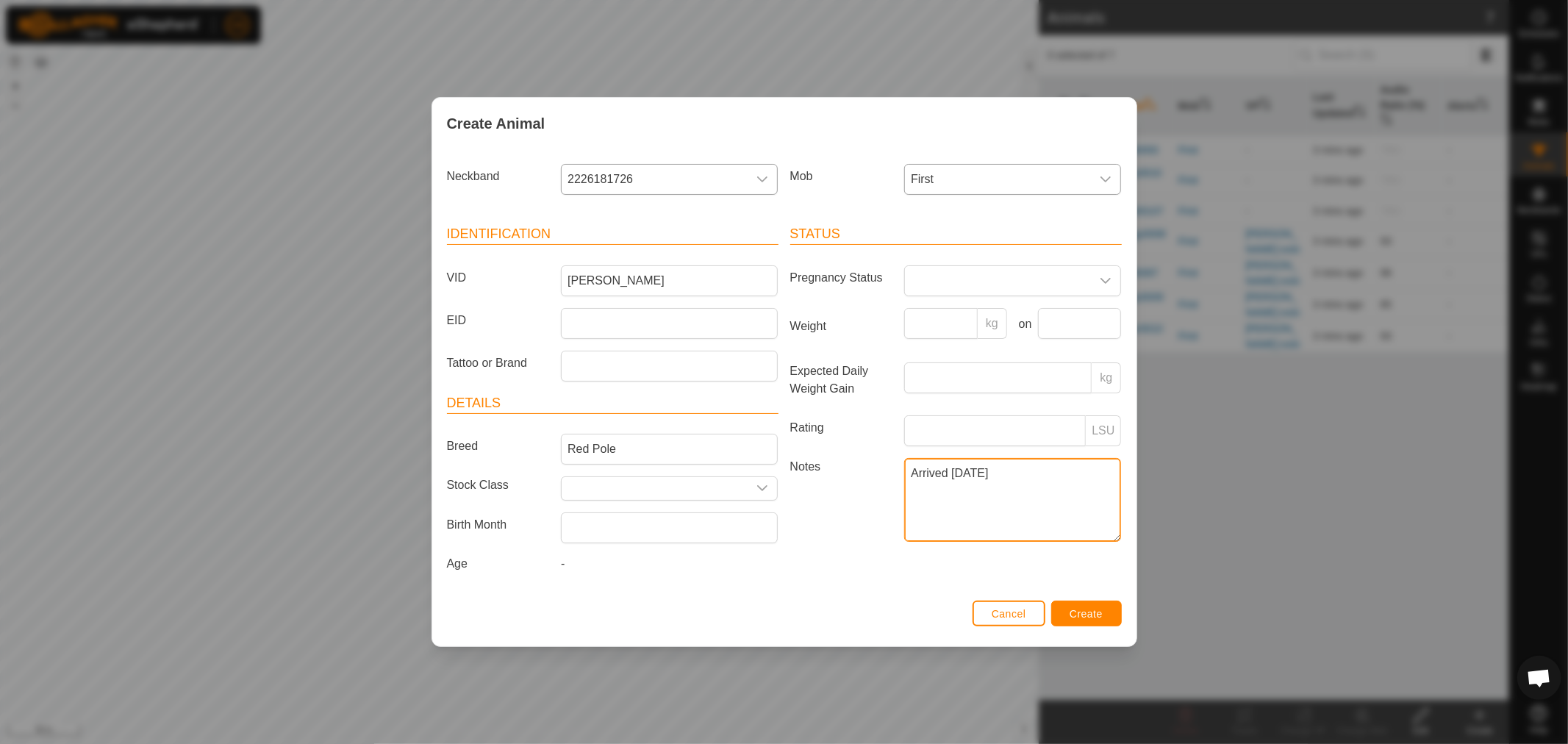
click at [905, 497] on textarea "Arrived 12.10.25" at bounding box center [1013, 499] width 217 height 84
click at [1091, 612] on span "Create" at bounding box center [1086, 613] width 33 height 12
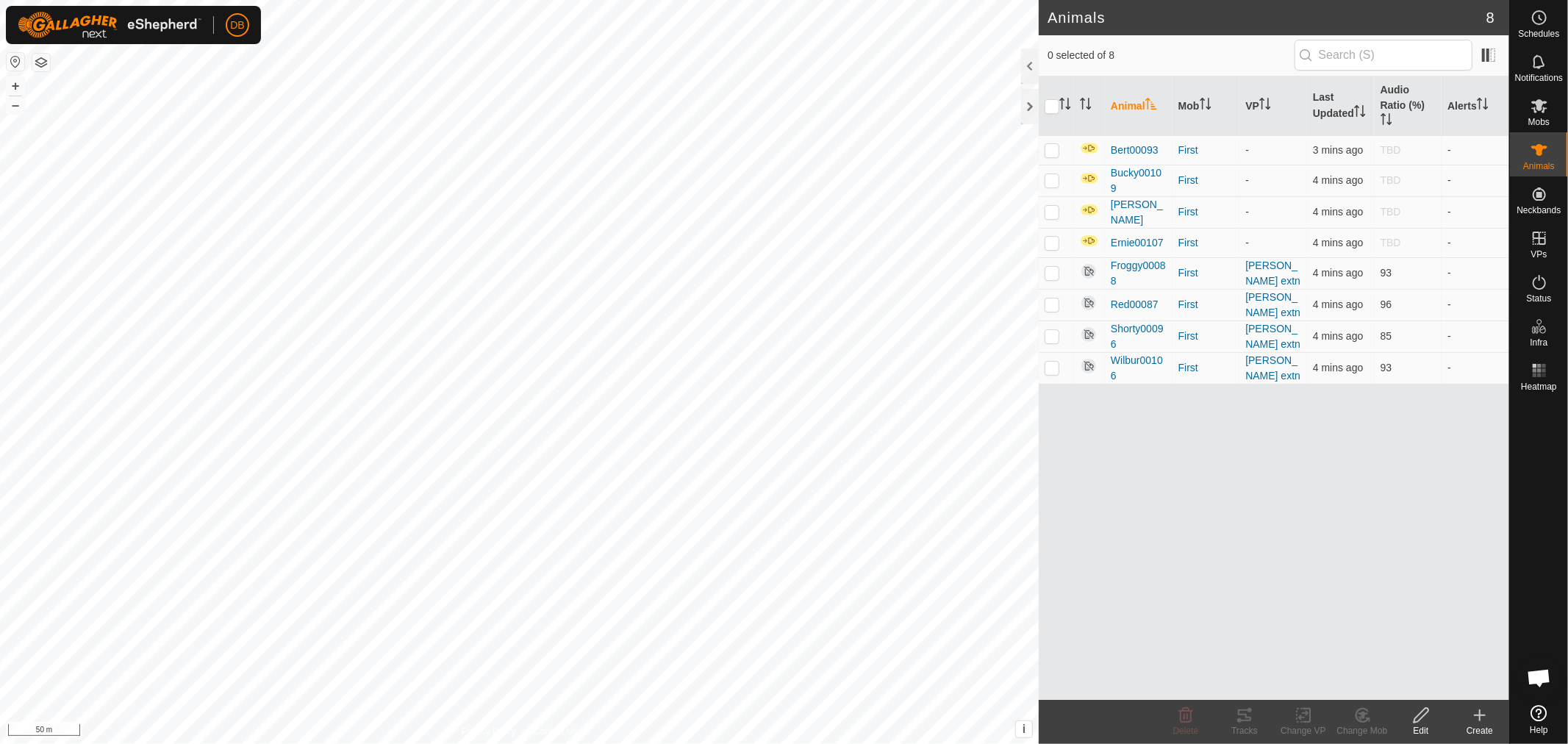
scroll to position [283, 0]
click at [1052, 152] on p-checkbox at bounding box center [1052, 149] width 15 height 12
checkbox input "true"
click at [1048, 185] on p-checkbox at bounding box center [1052, 180] width 15 height 12
checkbox input "true"
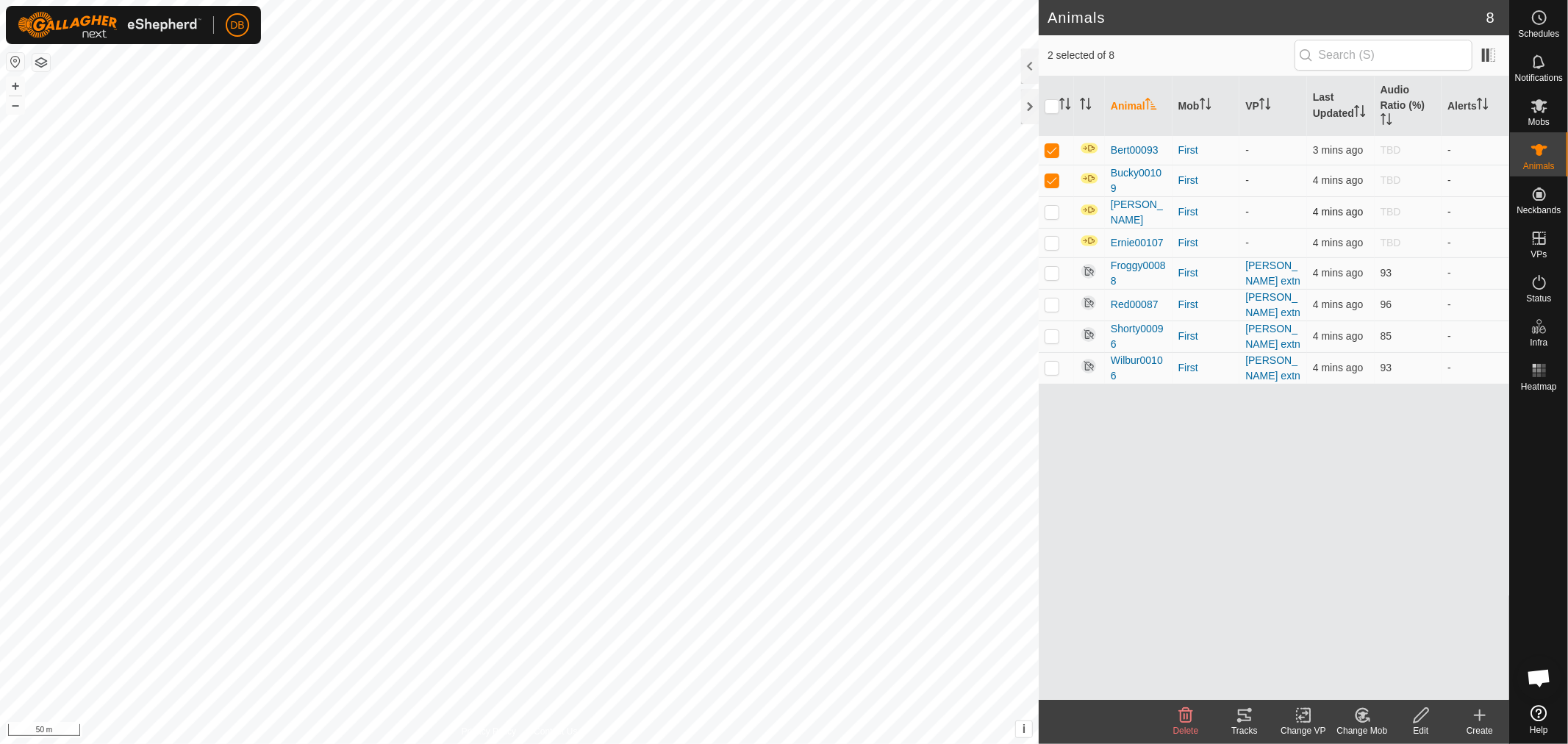
click at [1048, 211] on p-checkbox at bounding box center [1052, 212] width 15 height 12
checkbox input "true"
click at [1048, 241] on p-checkbox at bounding box center [1052, 242] width 15 height 12
checkbox input "true"
click at [1300, 714] on icon at bounding box center [1304, 715] width 19 height 18
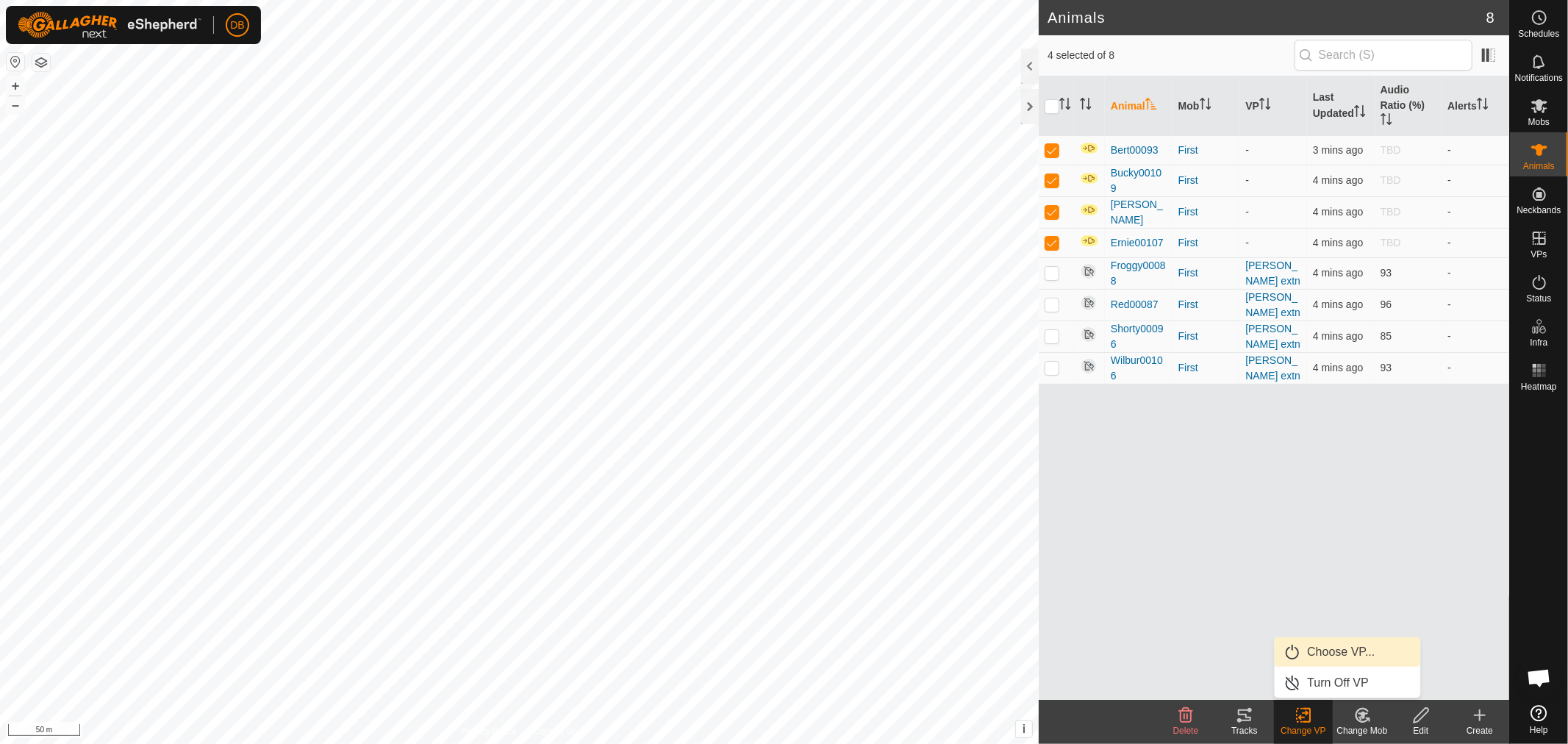
click at [1327, 649] on link "Choose VP..." at bounding box center [1348, 653] width 145 height 30
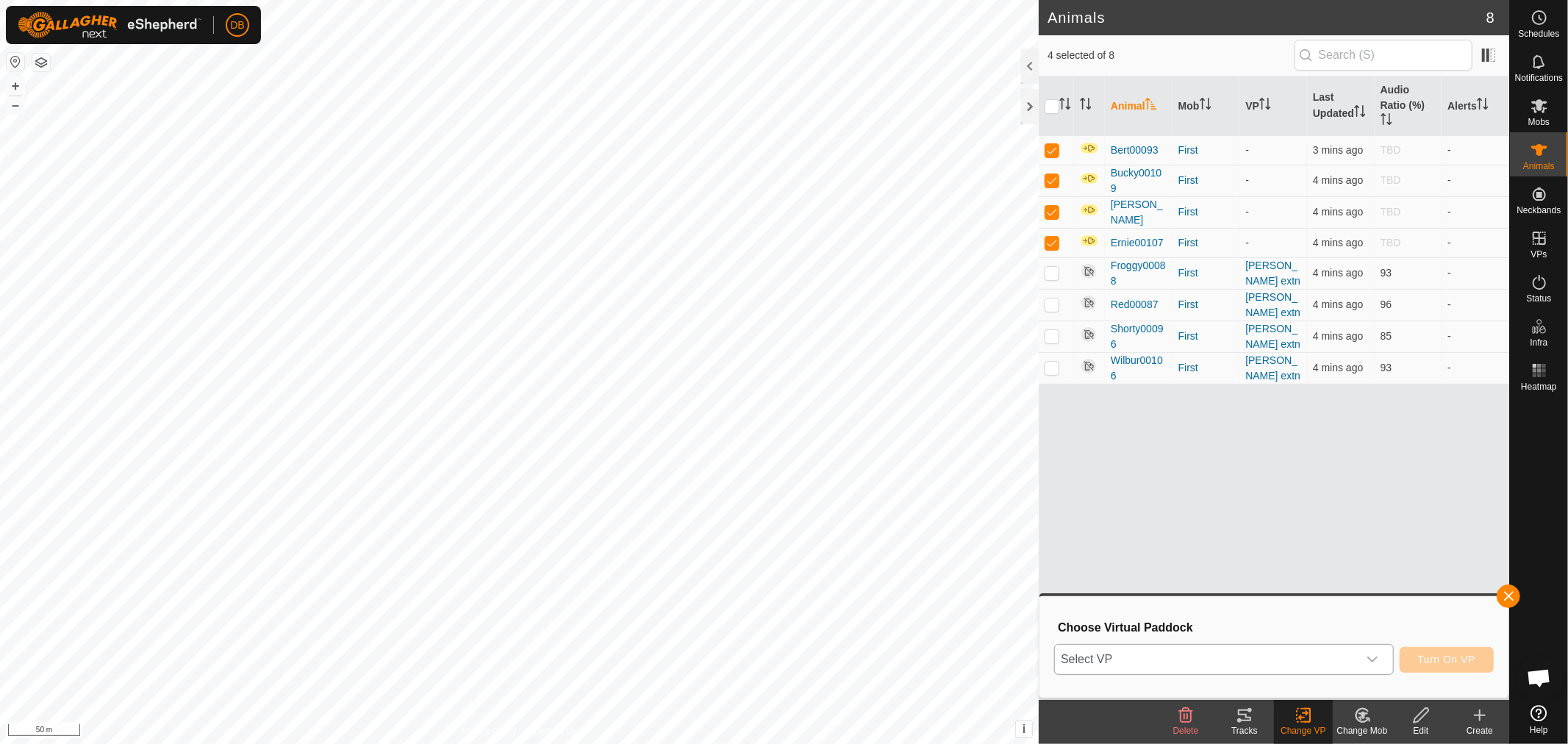
click at [1373, 655] on icon "dropdown trigger" at bounding box center [1373, 660] width 12 height 12
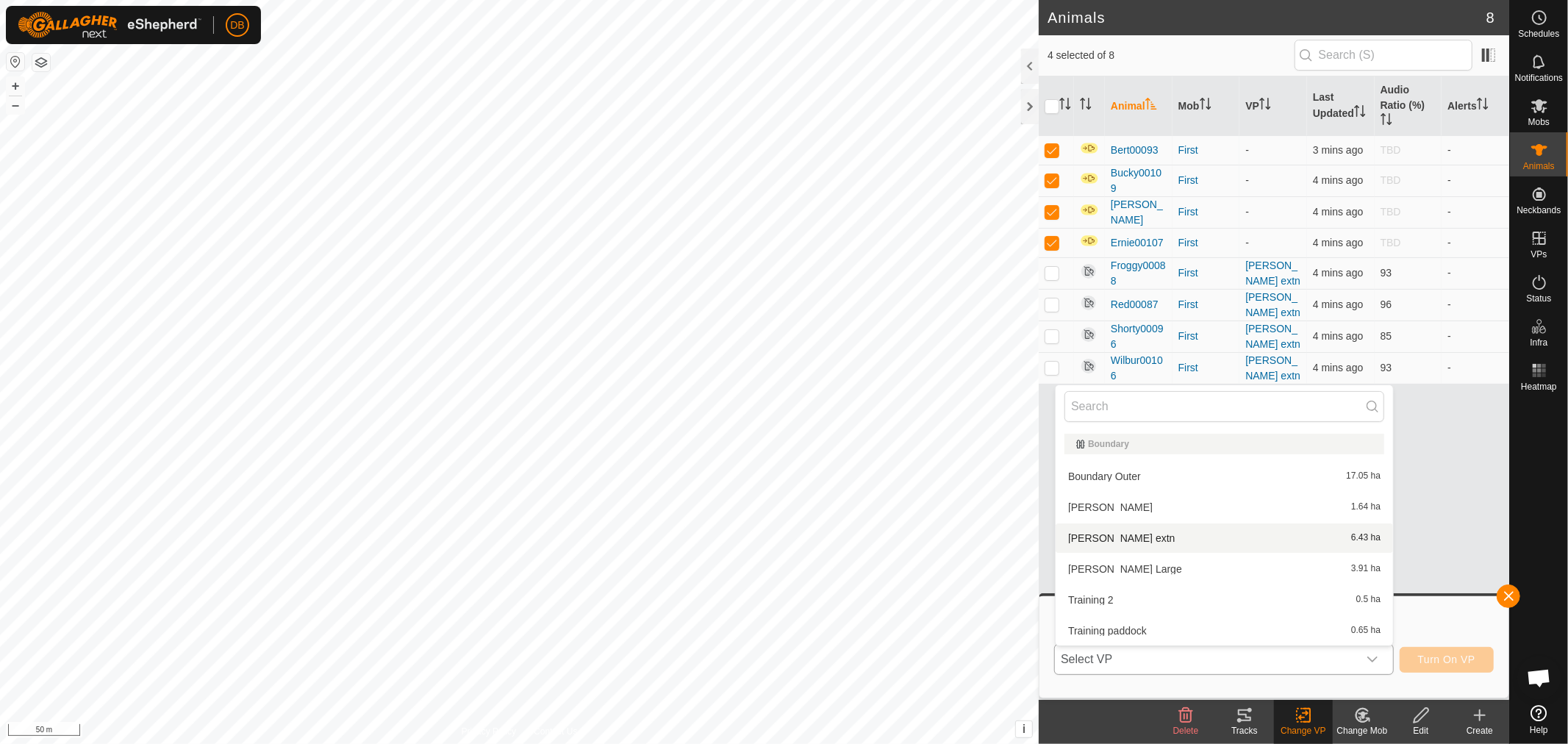
click at [1078, 535] on li "knoll extn 6.43 ha" at bounding box center [1224, 538] width 338 height 30
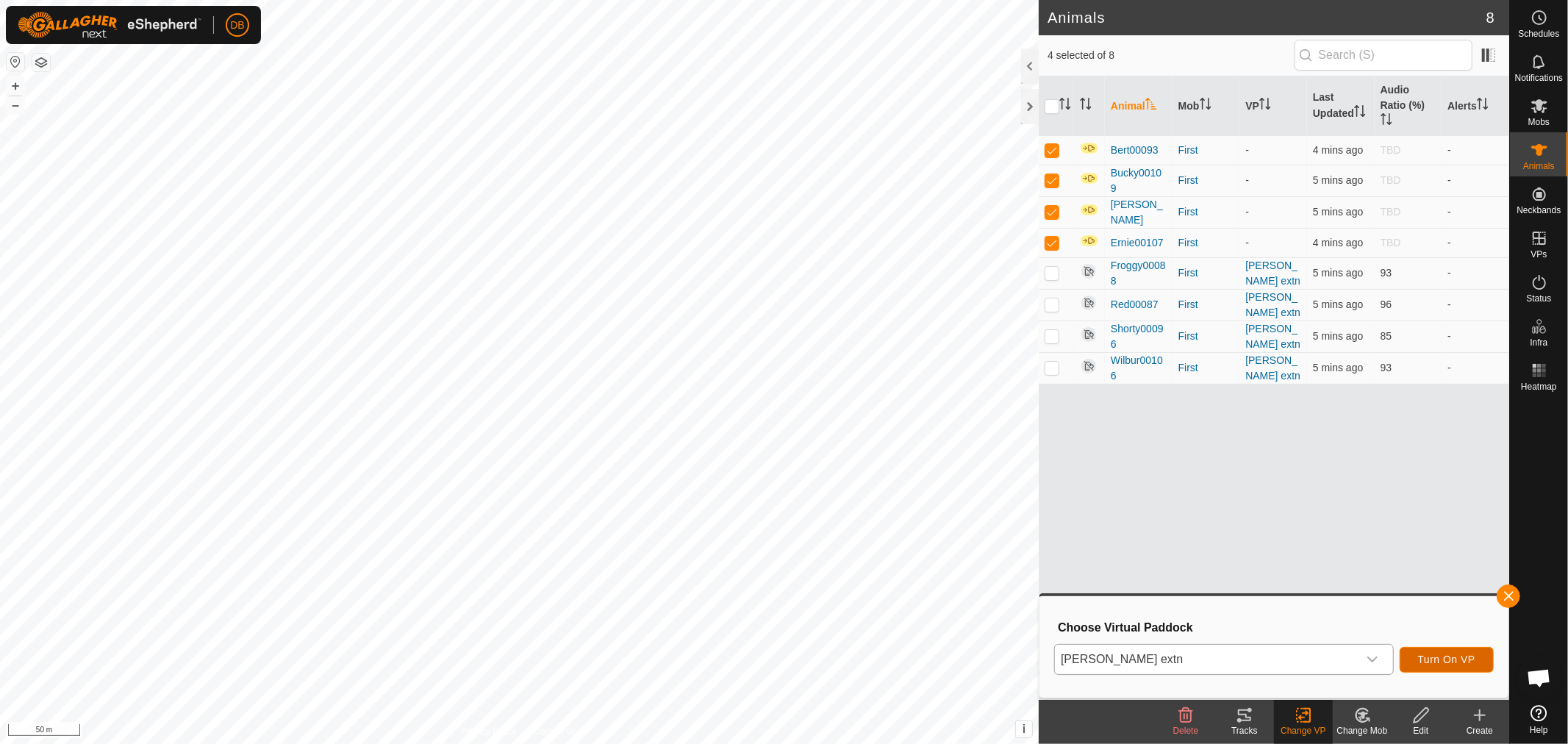
click at [1444, 657] on span "Turn On VP" at bounding box center [1446, 660] width 57 height 12
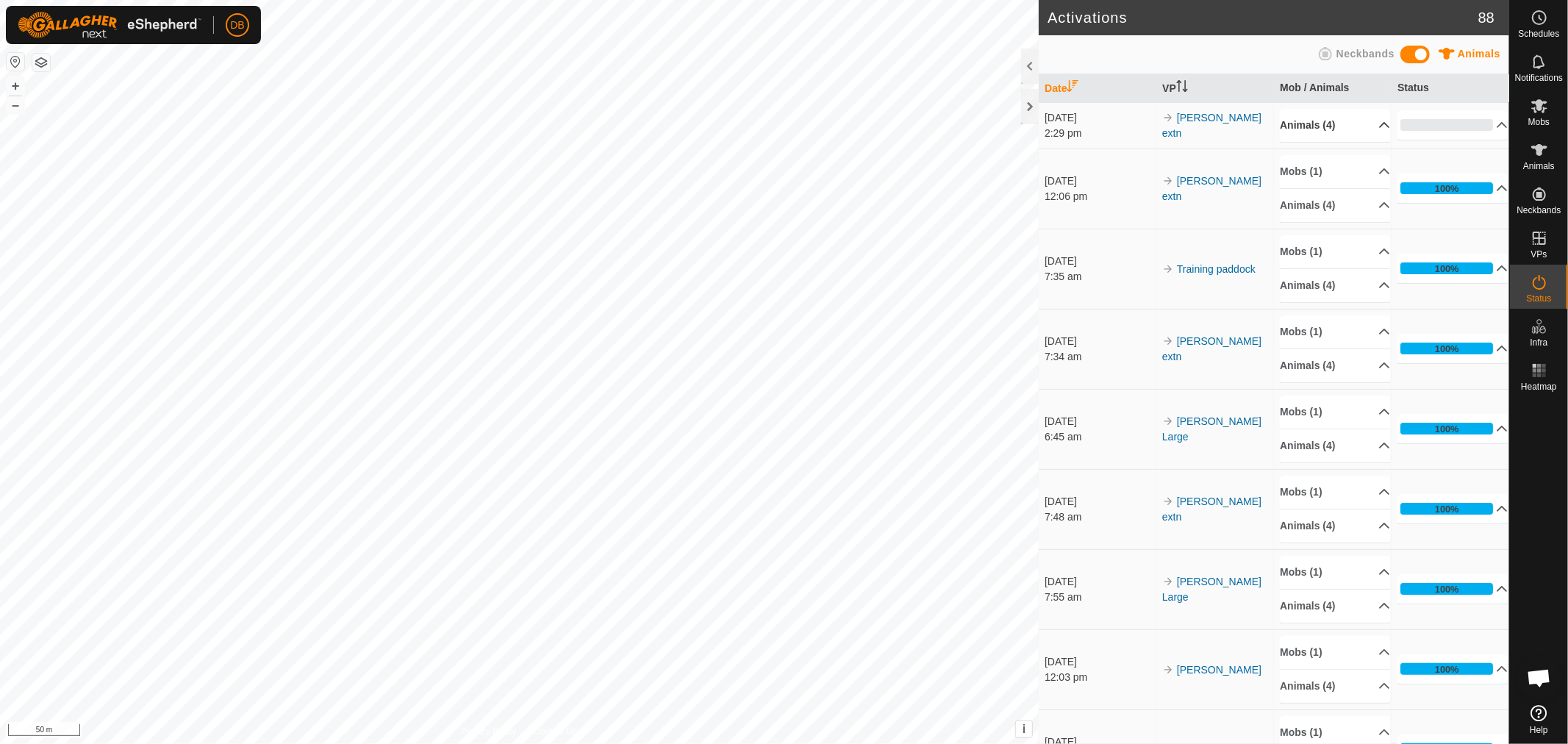
click at [1366, 120] on p-accordion-header "Animals (4)" at bounding box center [1335, 125] width 110 height 33
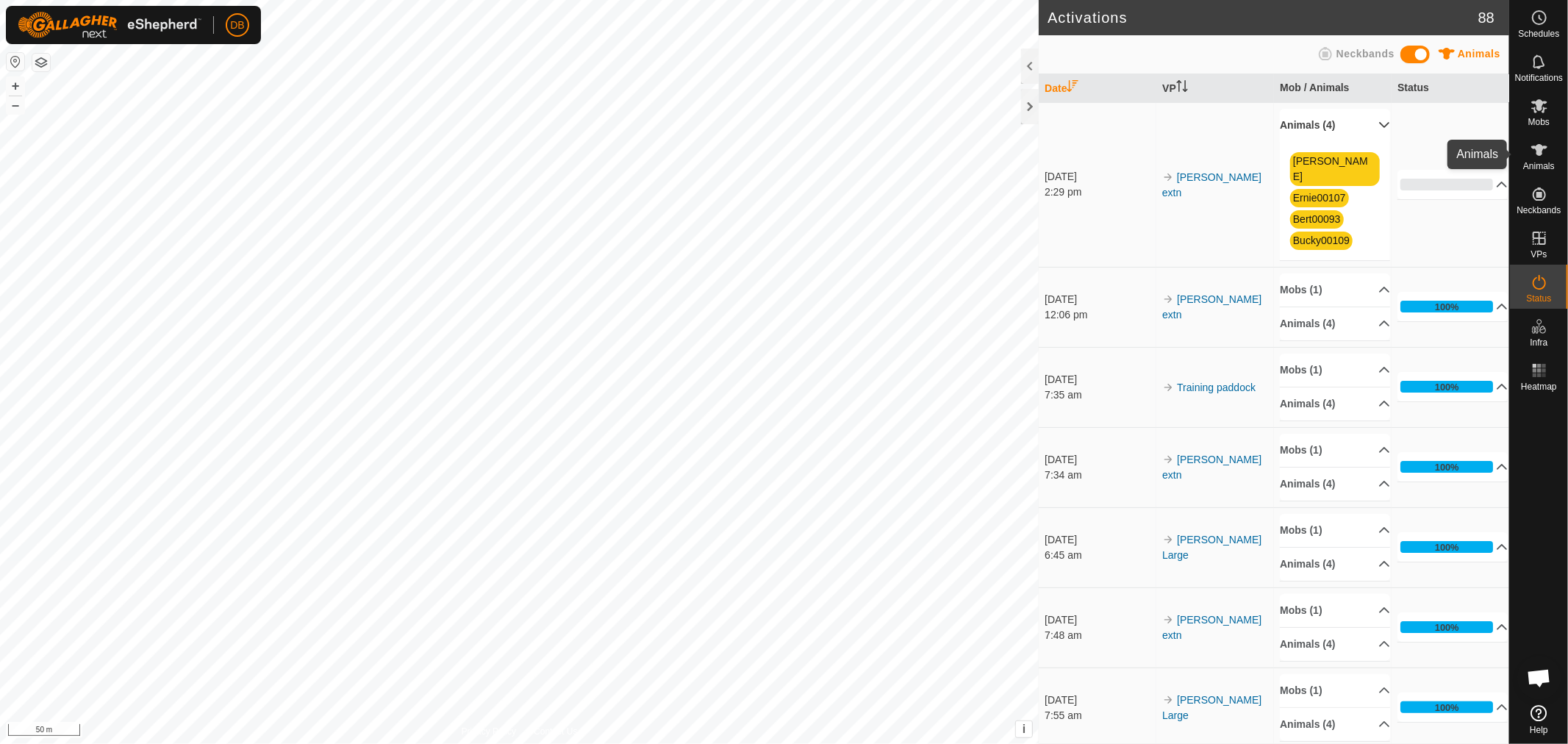
click at [1546, 148] on icon at bounding box center [1539, 150] width 18 height 18
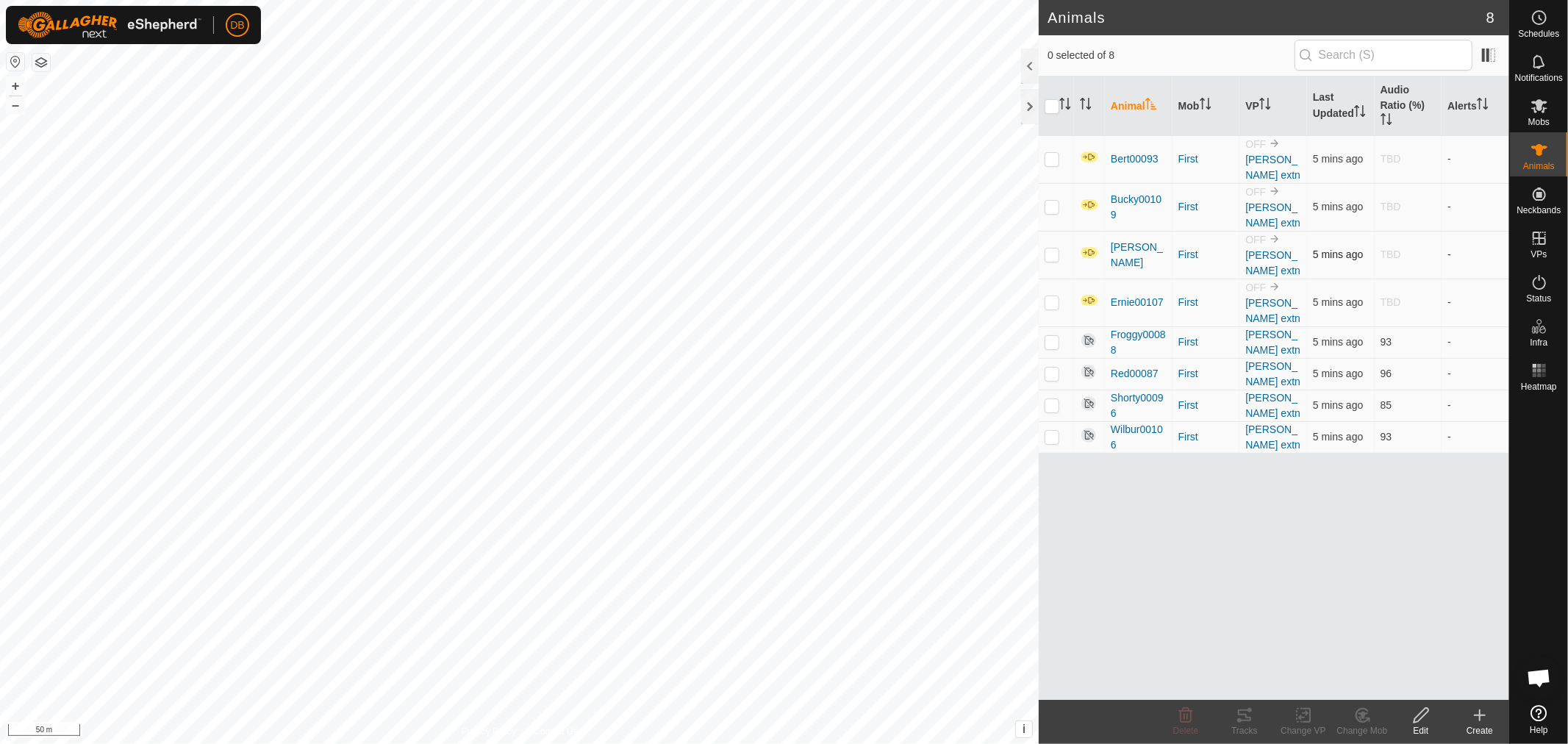
click at [1049, 249] on p-checkbox at bounding box center [1052, 254] width 15 height 12
checkbox input "true"
click at [1424, 717] on icon at bounding box center [1422, 715] width 19 height 18
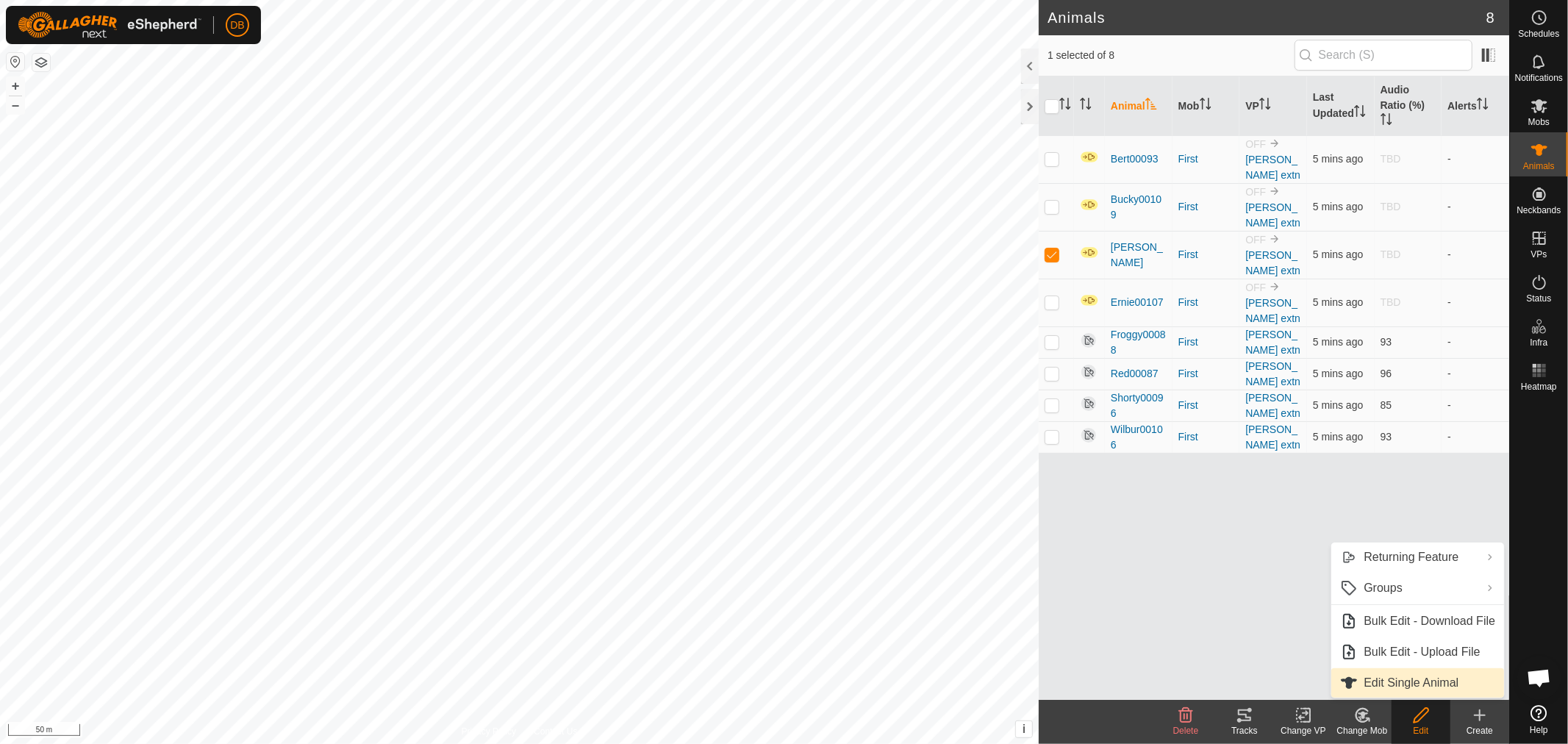
click at [1392, 681] on link "Edit Single Animal" at bounding box center [1417, 683] width 173 height 30
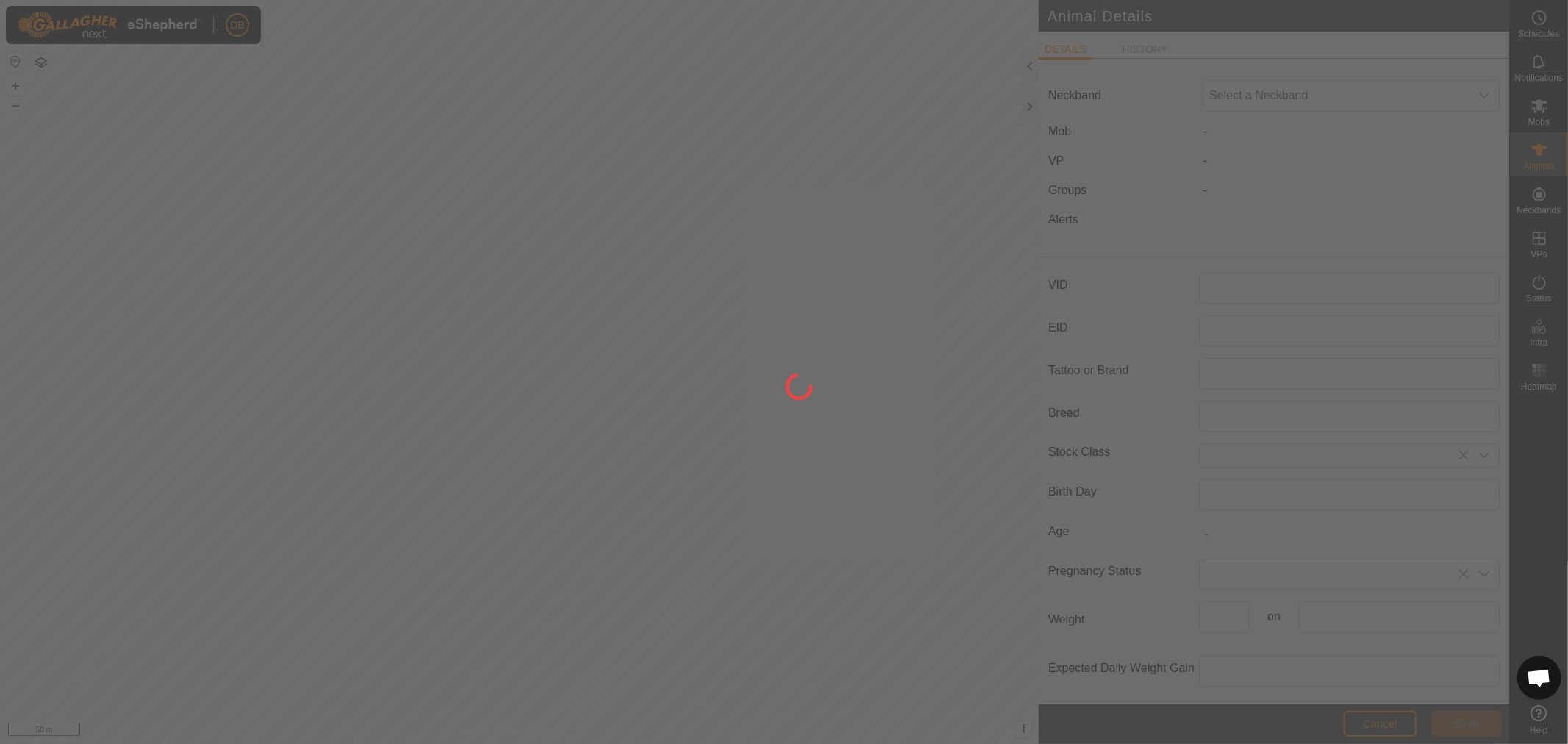
type input "Dickie"
type input "Red Pole"
type input "0"
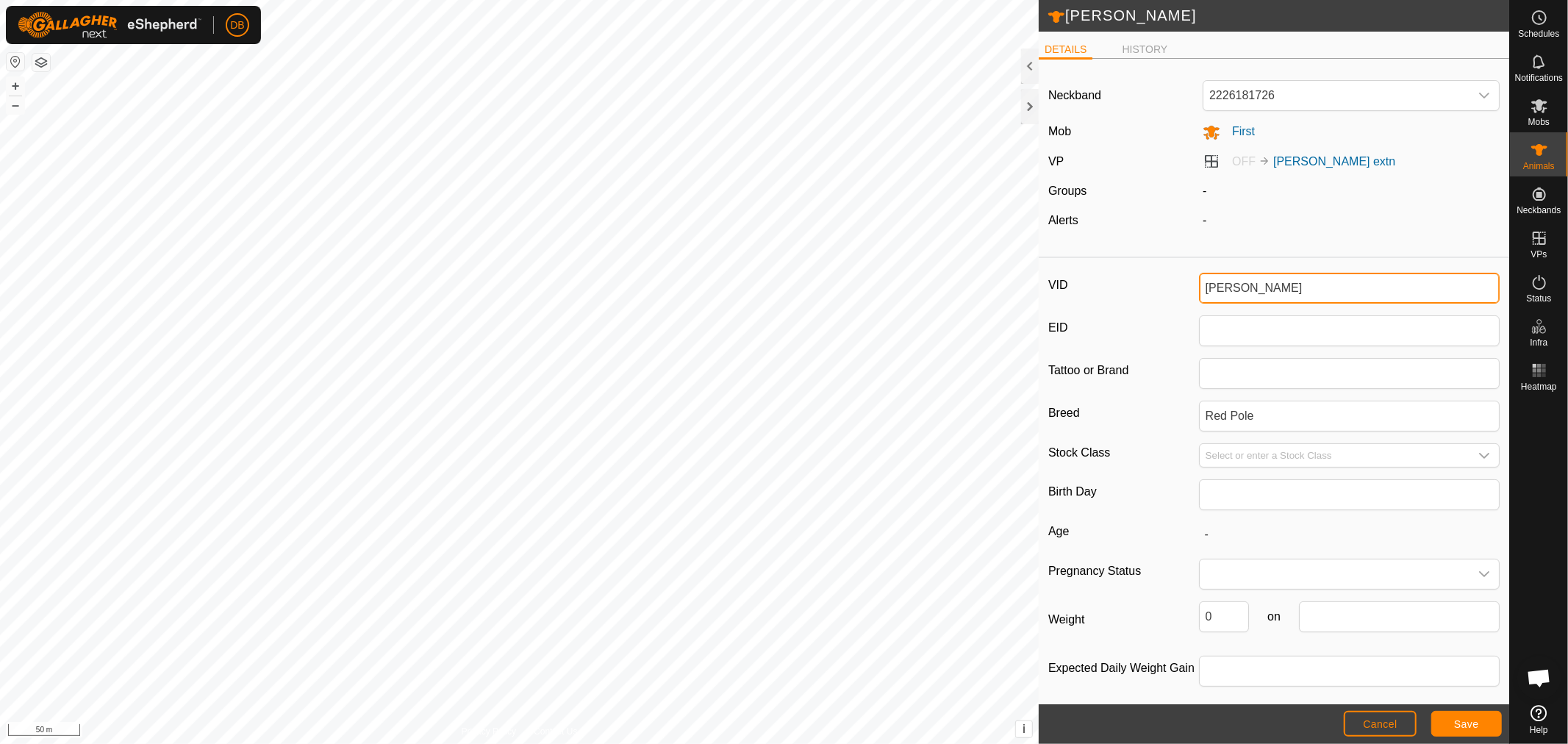
click at [1270, 283] on input "Dickie" at bounding box center [1350, 288] width 302 height 31
click at [1470, 721] on span "Save" at bounding box center [1467, 724] width 25 height 12
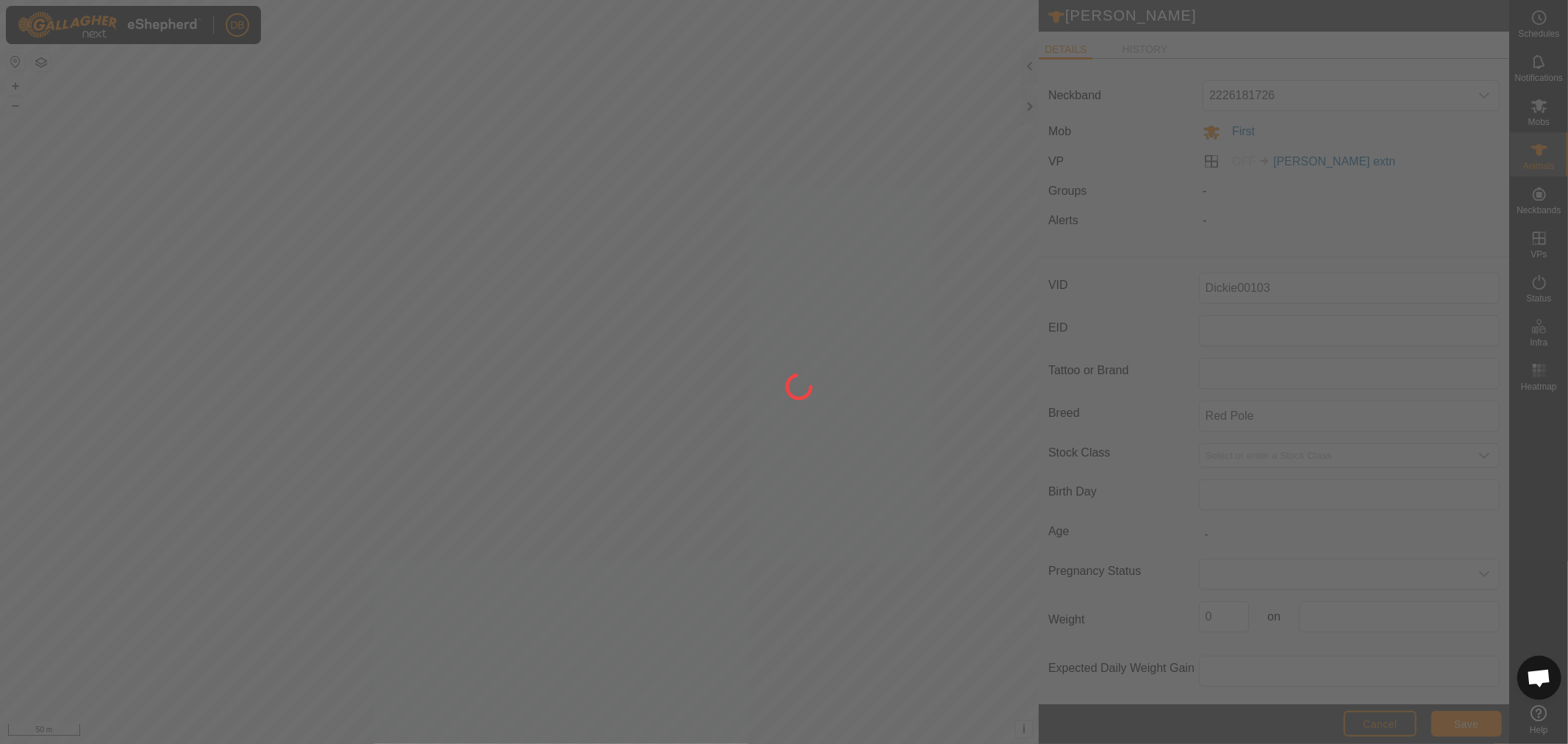
type input "Dickie"
type input "-"
type input "0 kg"
type input "-"
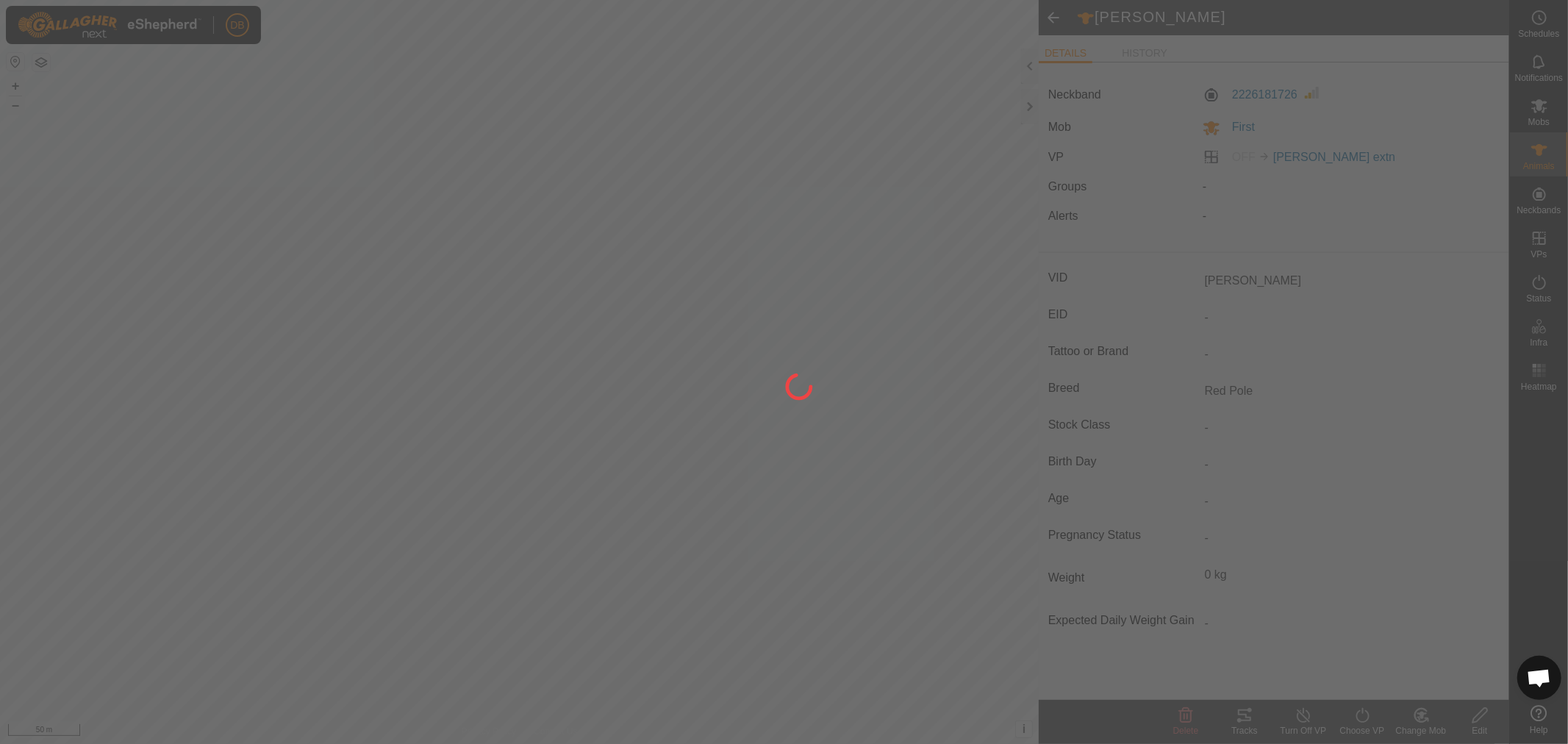
type input "Dickie00103"
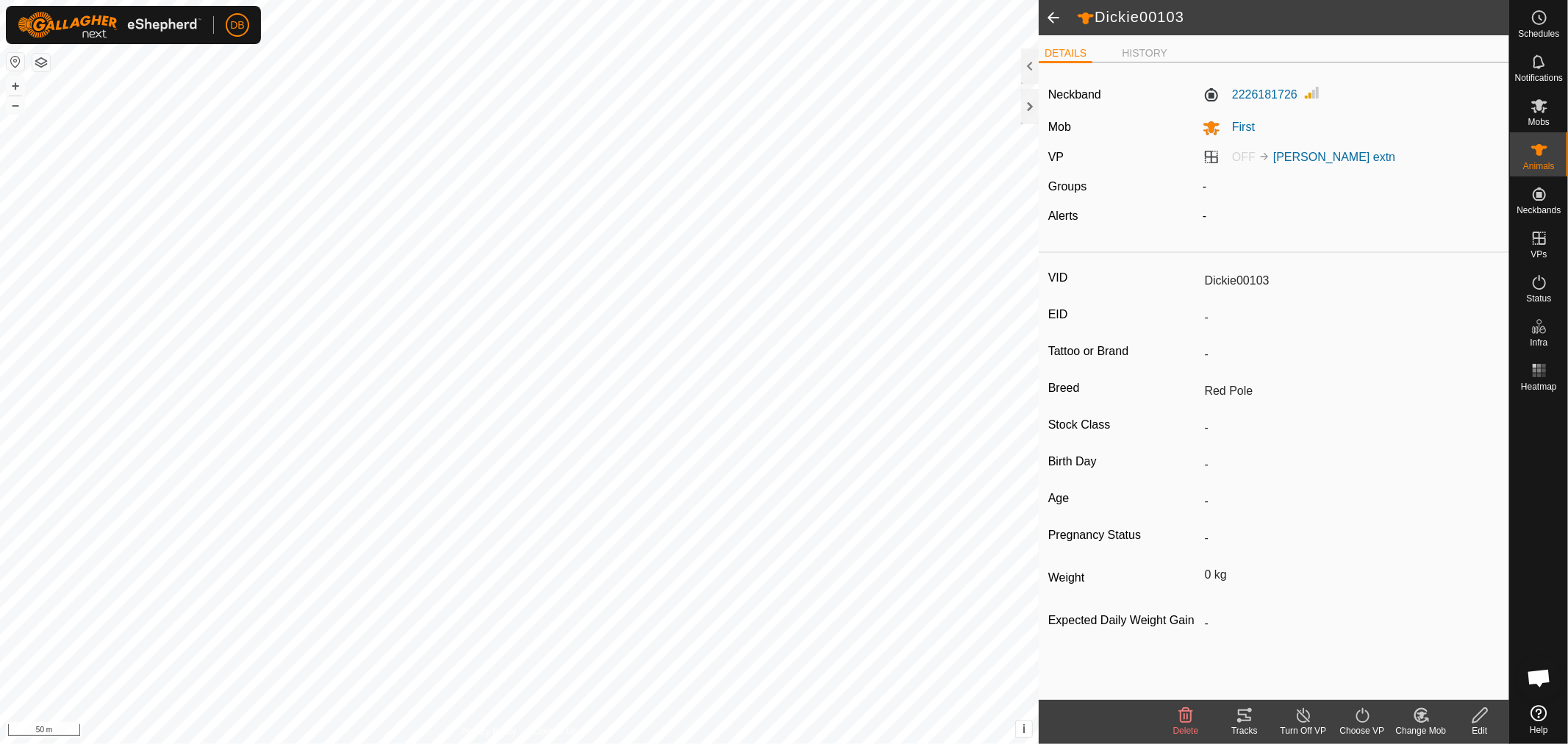
click at [1055, 15] on span at bounding box center [1054, 17] width 30 height 35
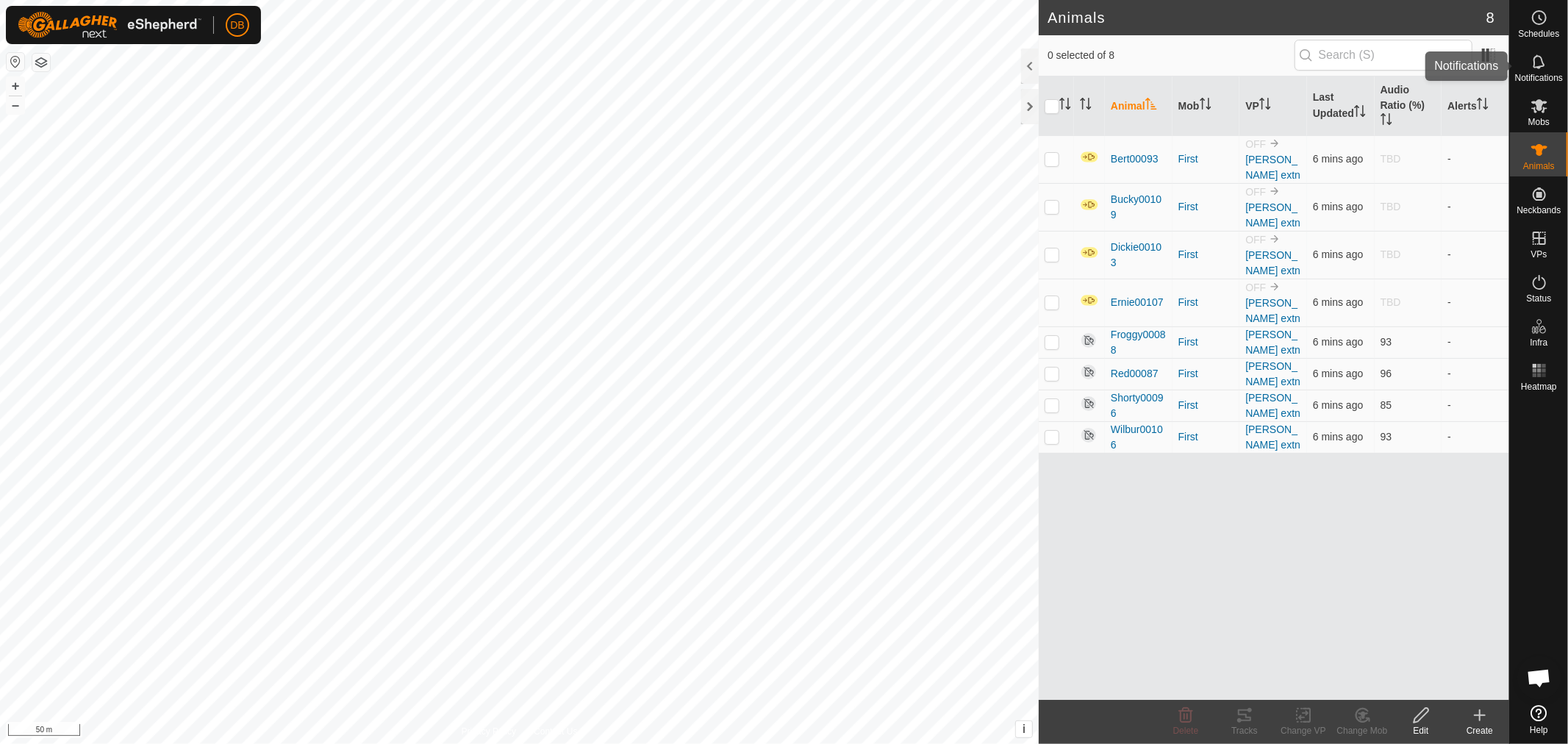
click at [1541, 66] on icon at bounding box center [1538, 62] width 12 height 14
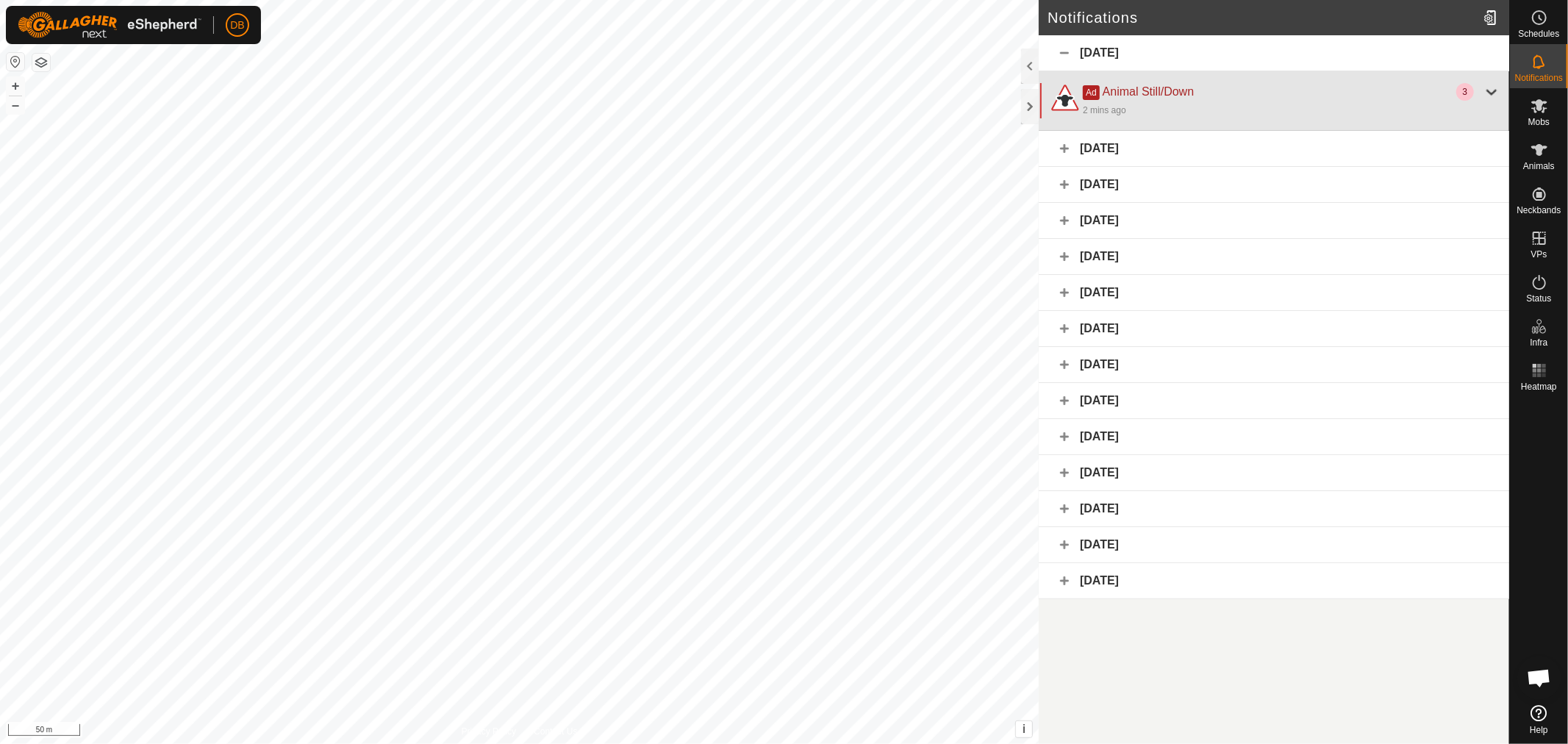
click at [1488, 91] on div at bounding box center [1491, 91] width 18 height 18
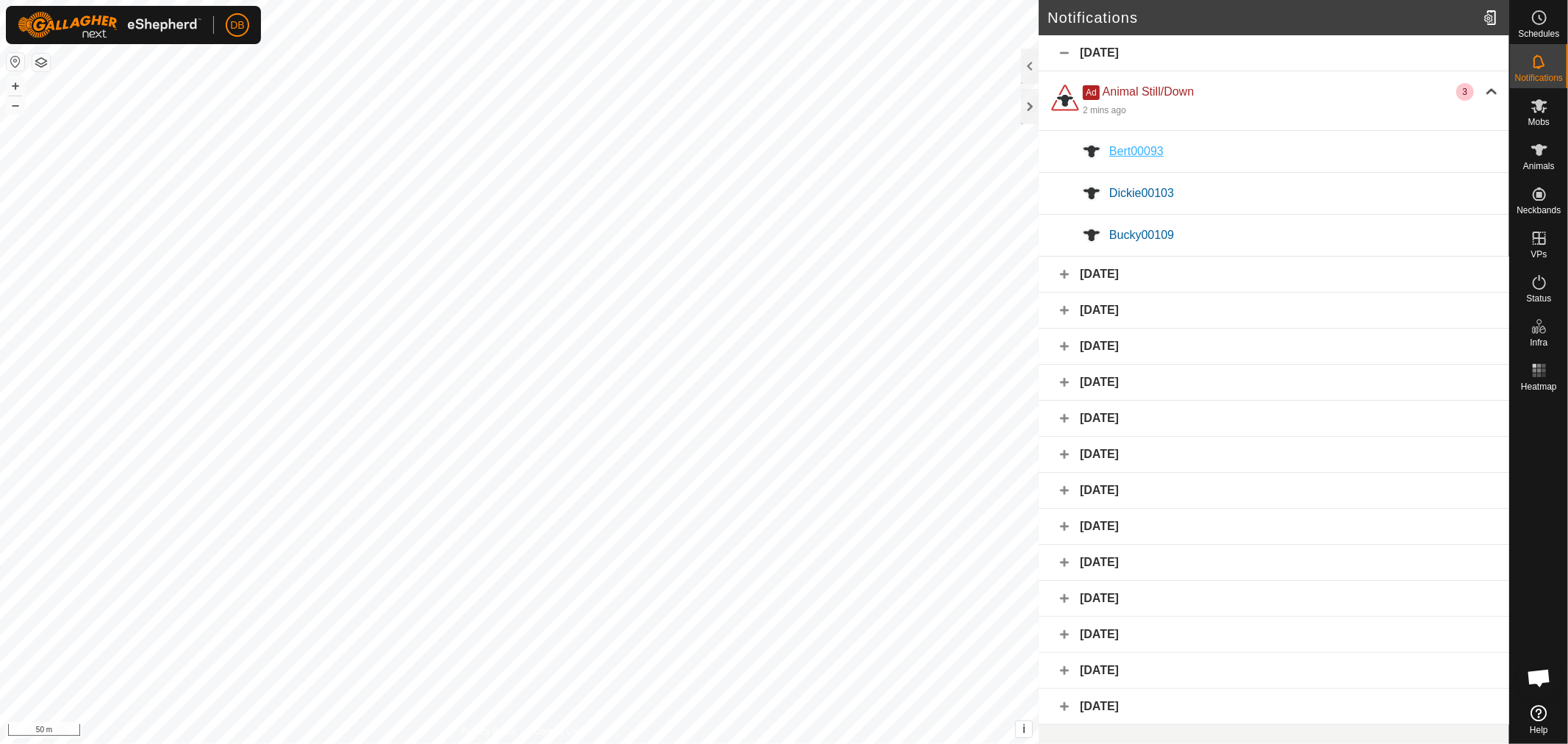
click at [1147, 145] on span "Bert00093" at bounding box center [1137, 151] width 55 height 13
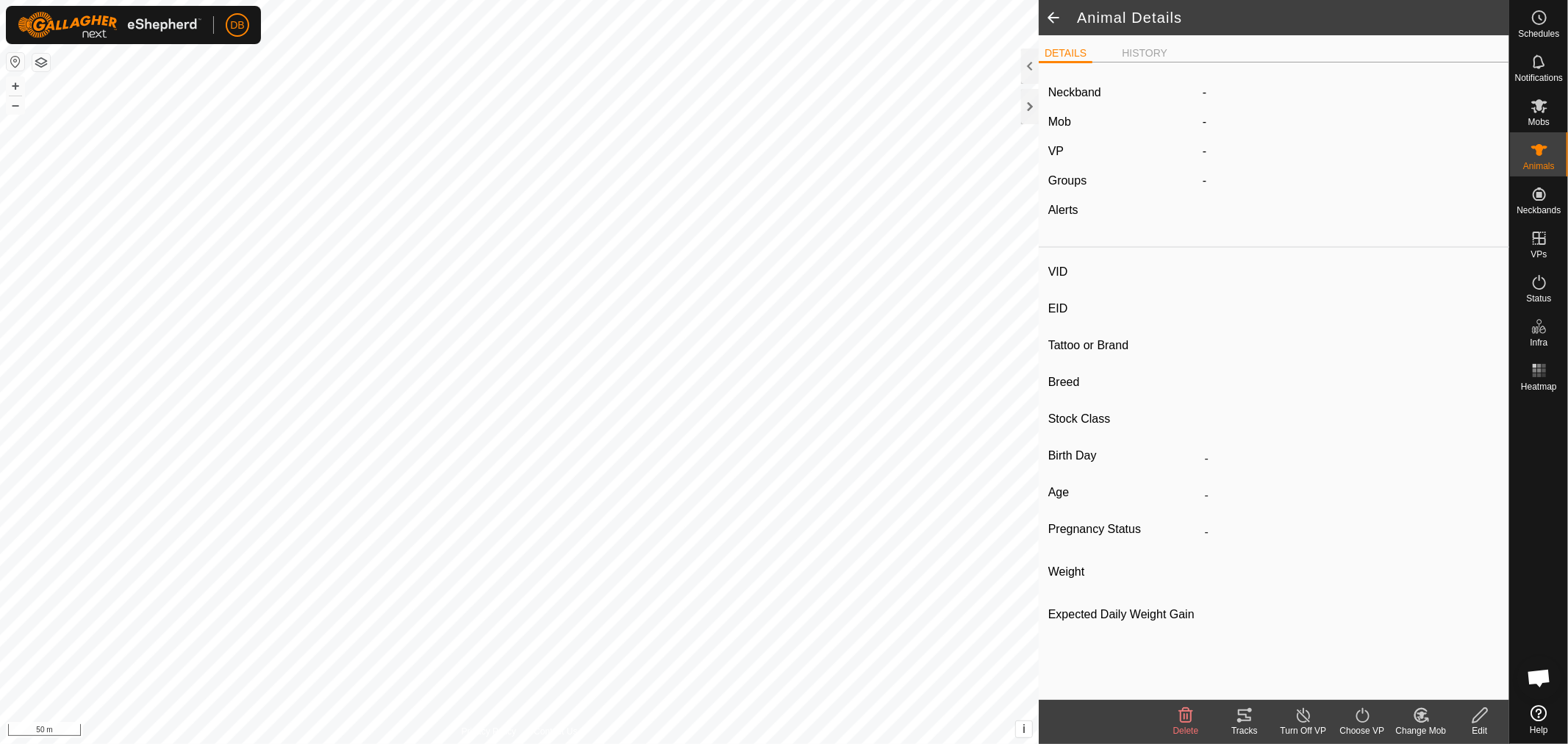
type input "Bert00093"
type input "-"
type input "Red Pole"
type input "-"
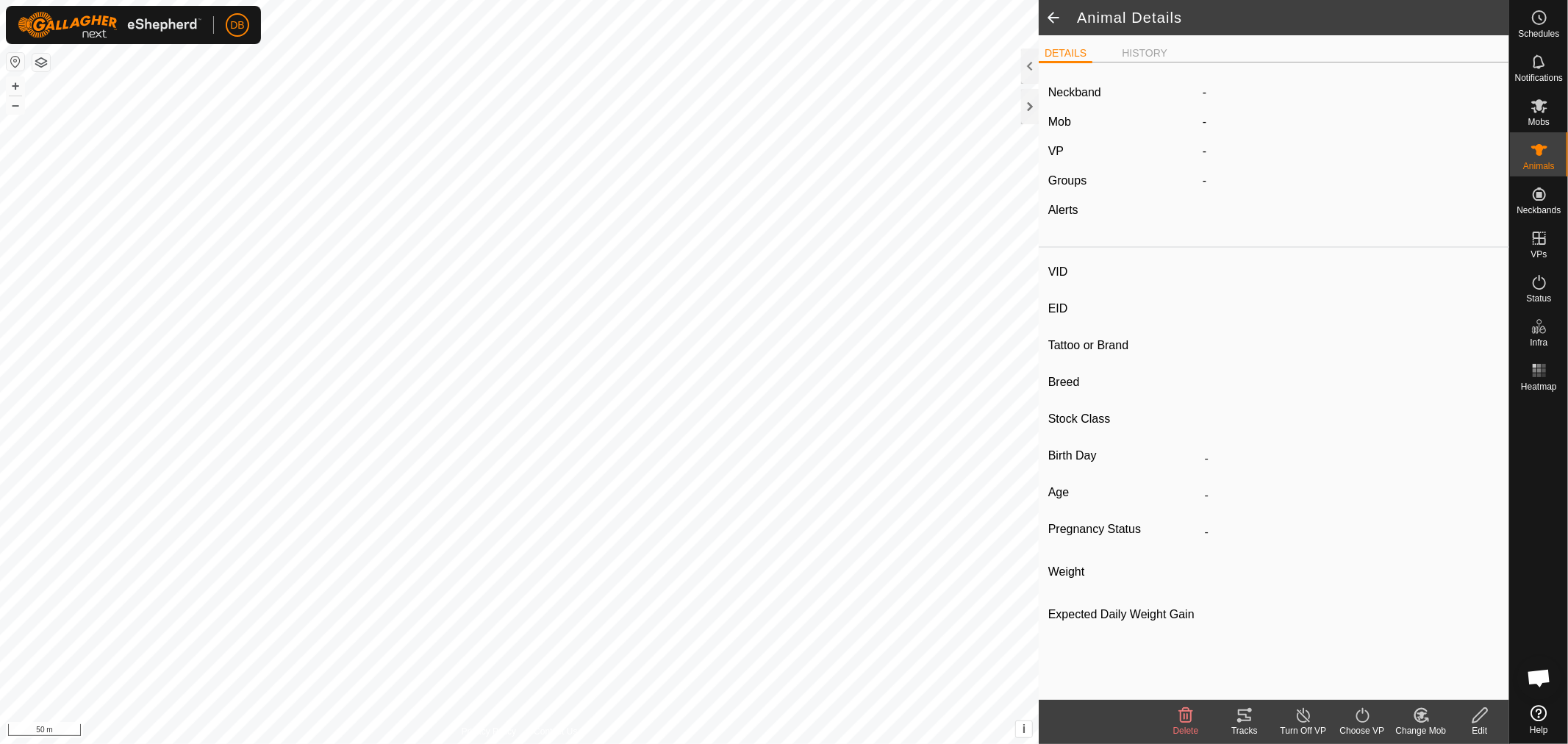
type input "0 kg"
type input "-"
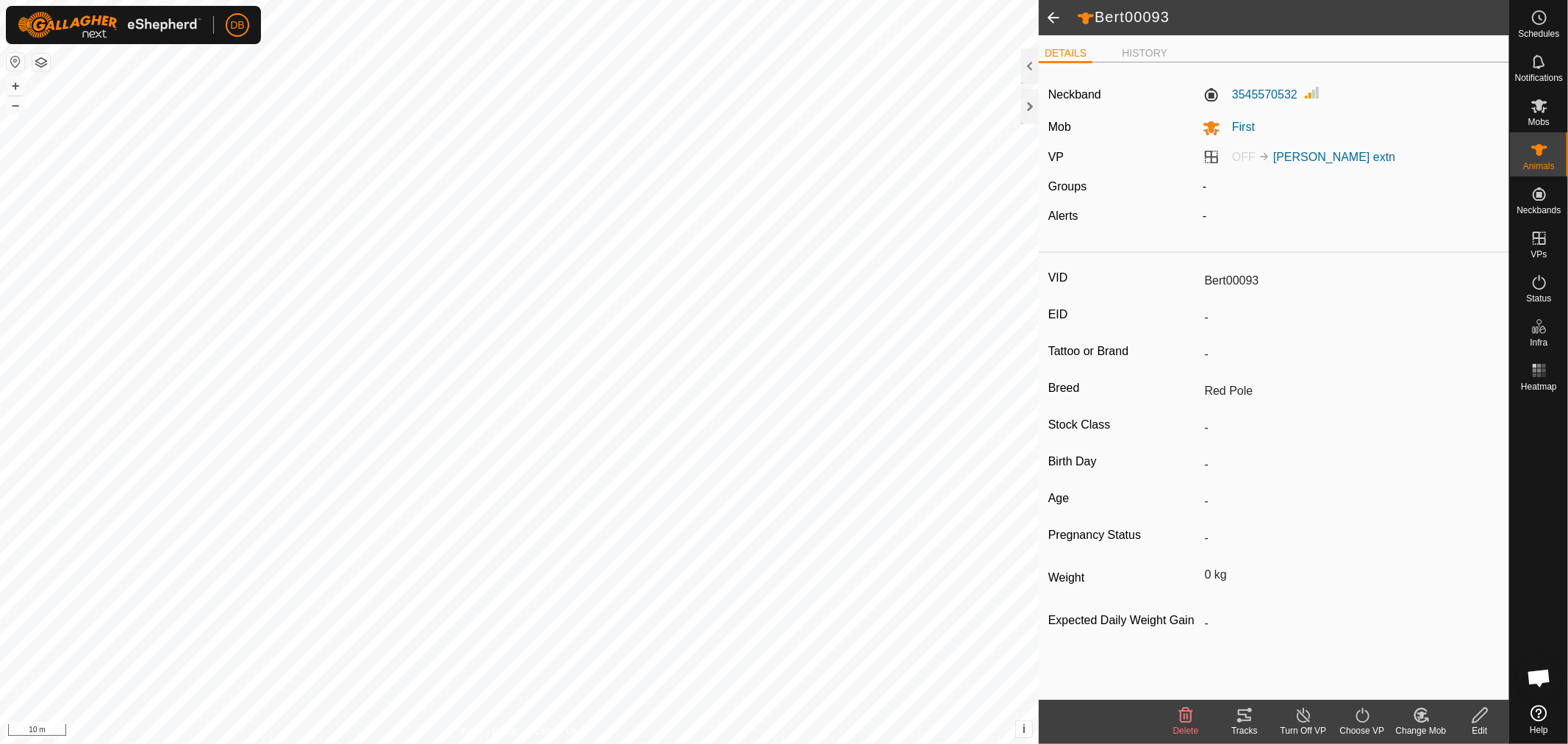
click at [1054, 15] on span at bounding box center [1054, 17] width 30 height 35
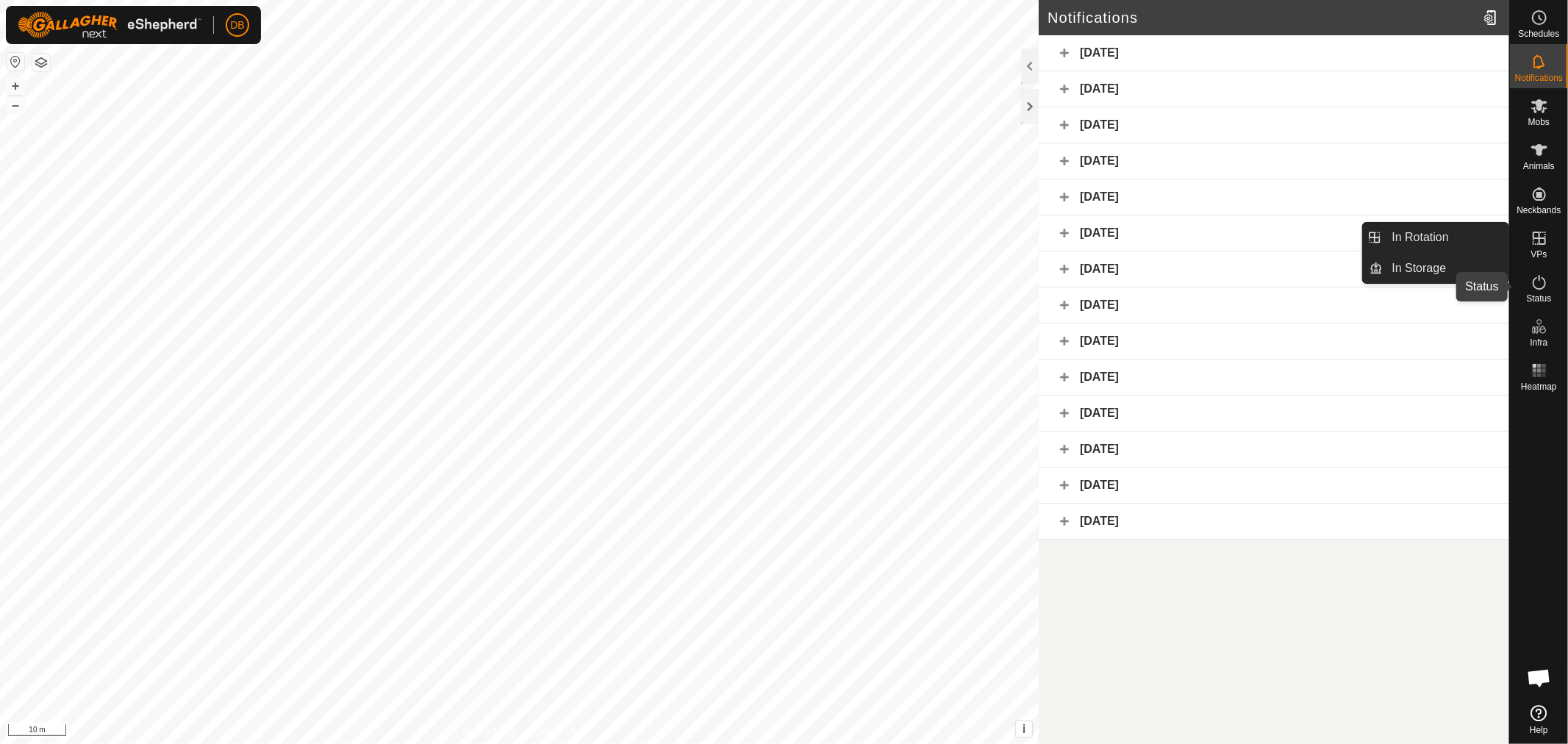
click at [1541, 274] on icon at bounding box center [1539, 282] width 18 height 18
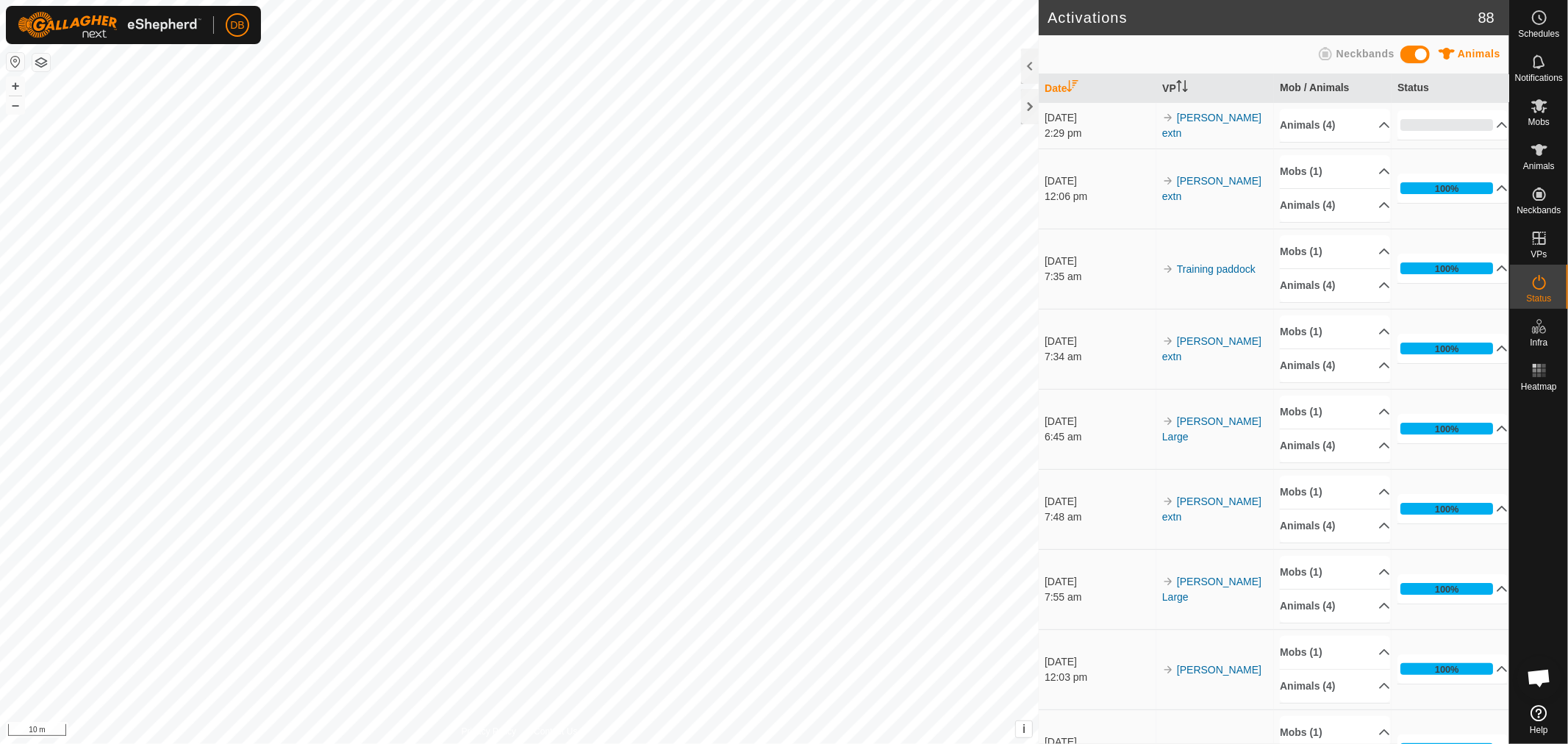
scroll to position [283, 0]
click at [1535, 110] on icon at bounding box center [1539, 106] width 16 height 14
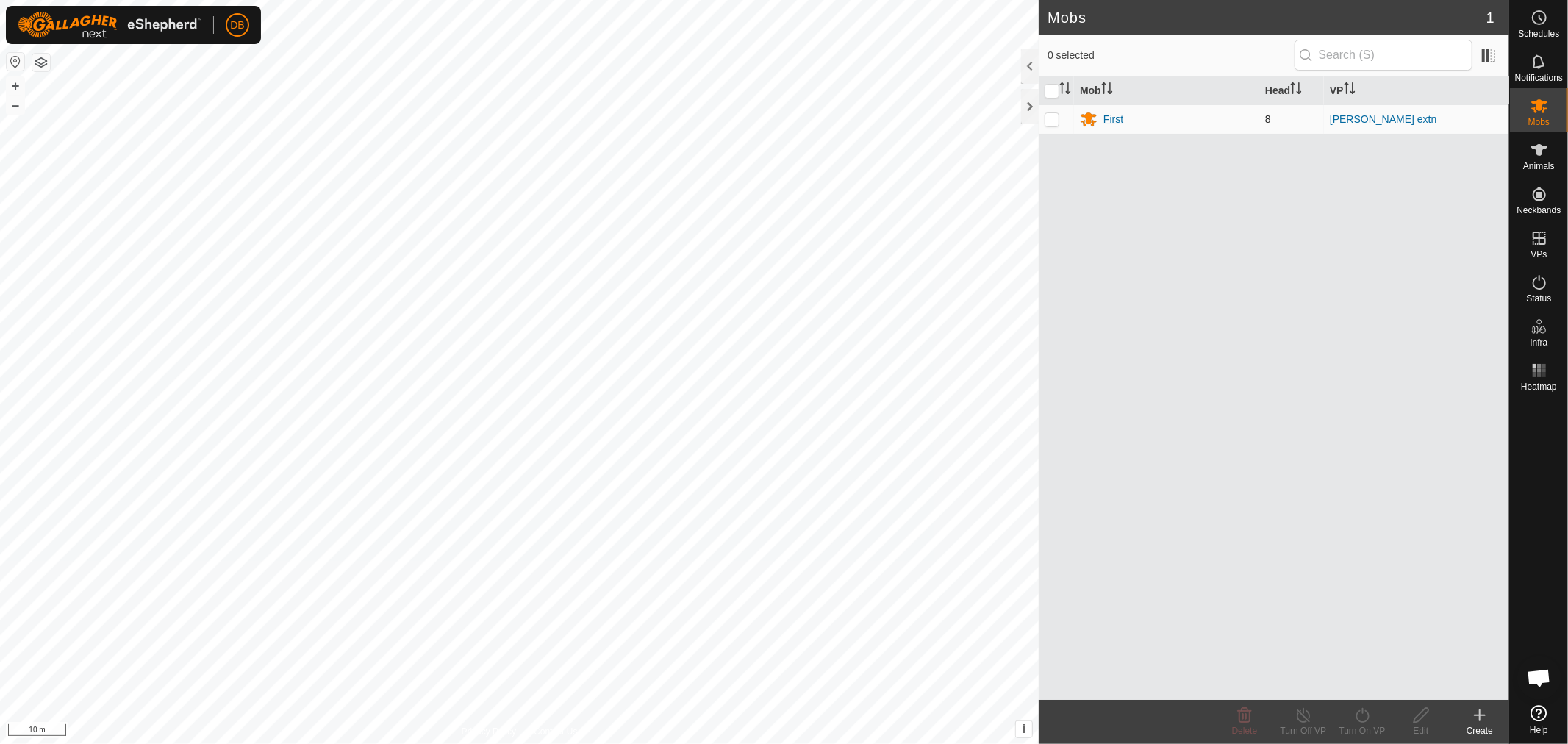
click at [1113, 118] on div "First" at bounding box center [1113, 120] width 20 height 16
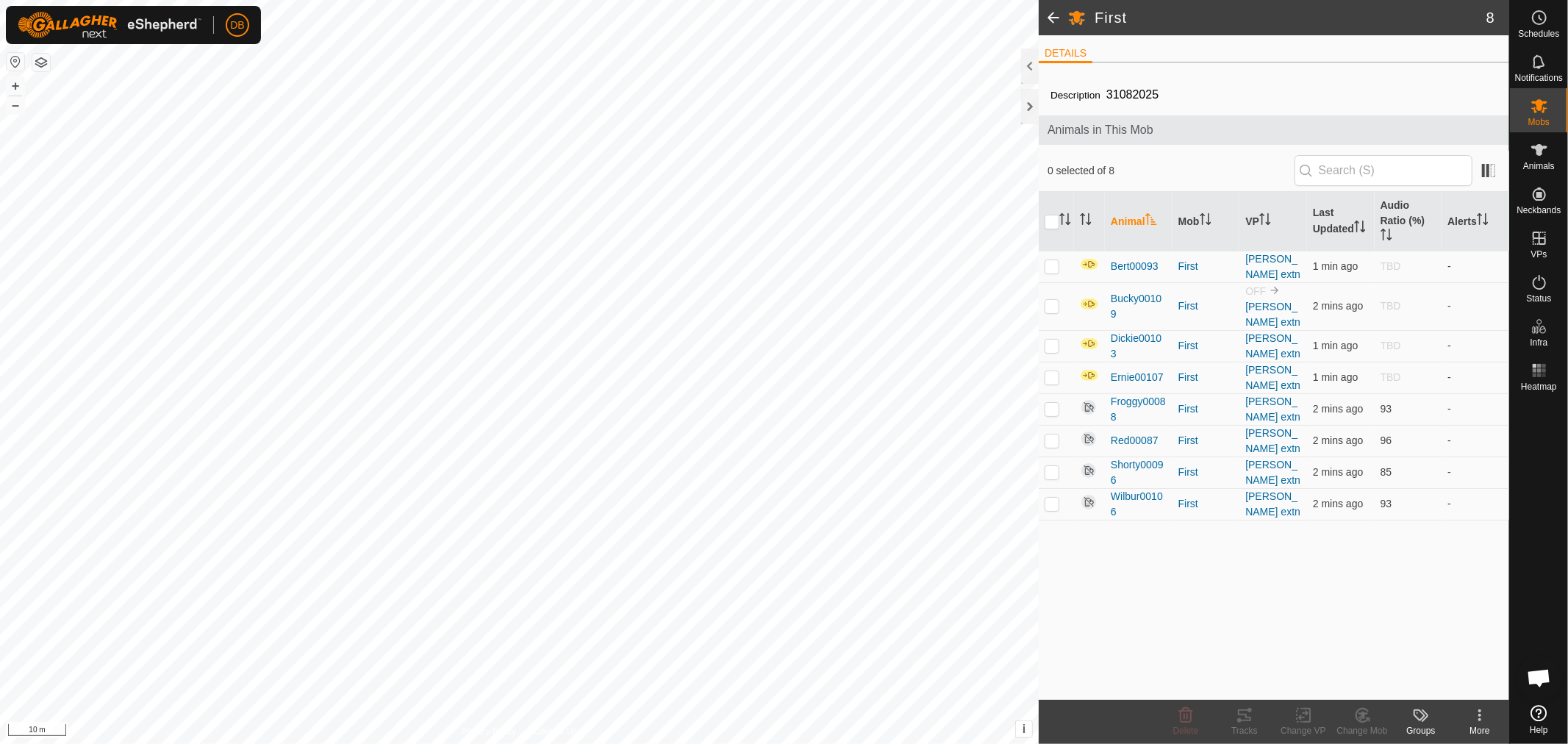
scroll to position [283, 0]
click at [1091, 399] on img at bounding box center [1089, 407] width 18 height 18
click at [1481, 717] on icon at bounding box center [1480, 715] width 18 height 18
click at [1103, 556] on div "Description 31082025 Animals in This Mob 0 selected of 8 Animal Mob VP Last Upd…" at bounding box center [1274, 387] width 470 height 626
click at [1052, 267] on p-checkbox at bounding box center [1052, 266] width 15 height 12
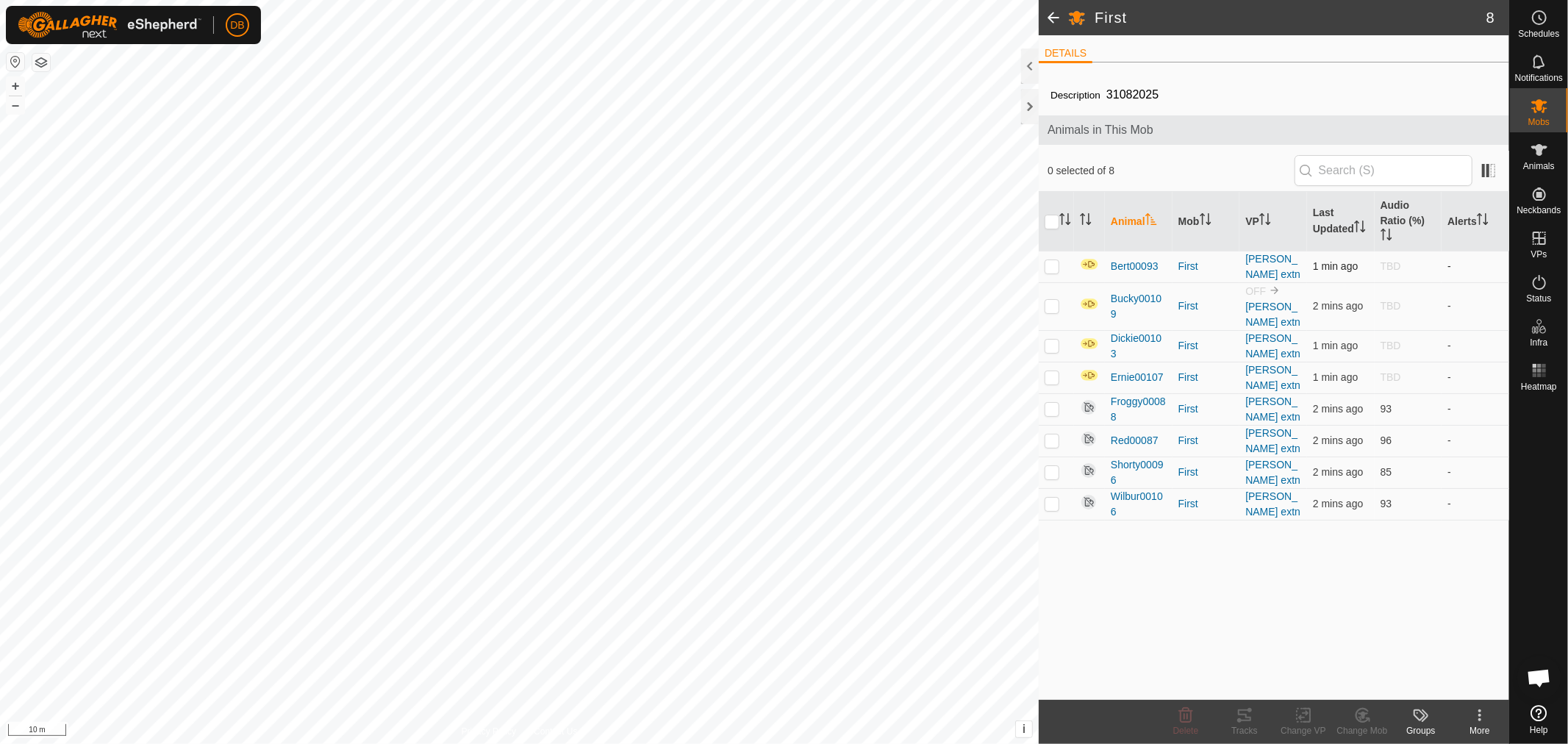
checkbox input "true"
click at [1048, 300] on p-checkbox at bounding box center [1052, 306] width 15 height 12
checkbox input "true"
click at [1049, 340] on p-checkbox at bounding box center [1052, 345] width 15 height 12
checkbox input "true"
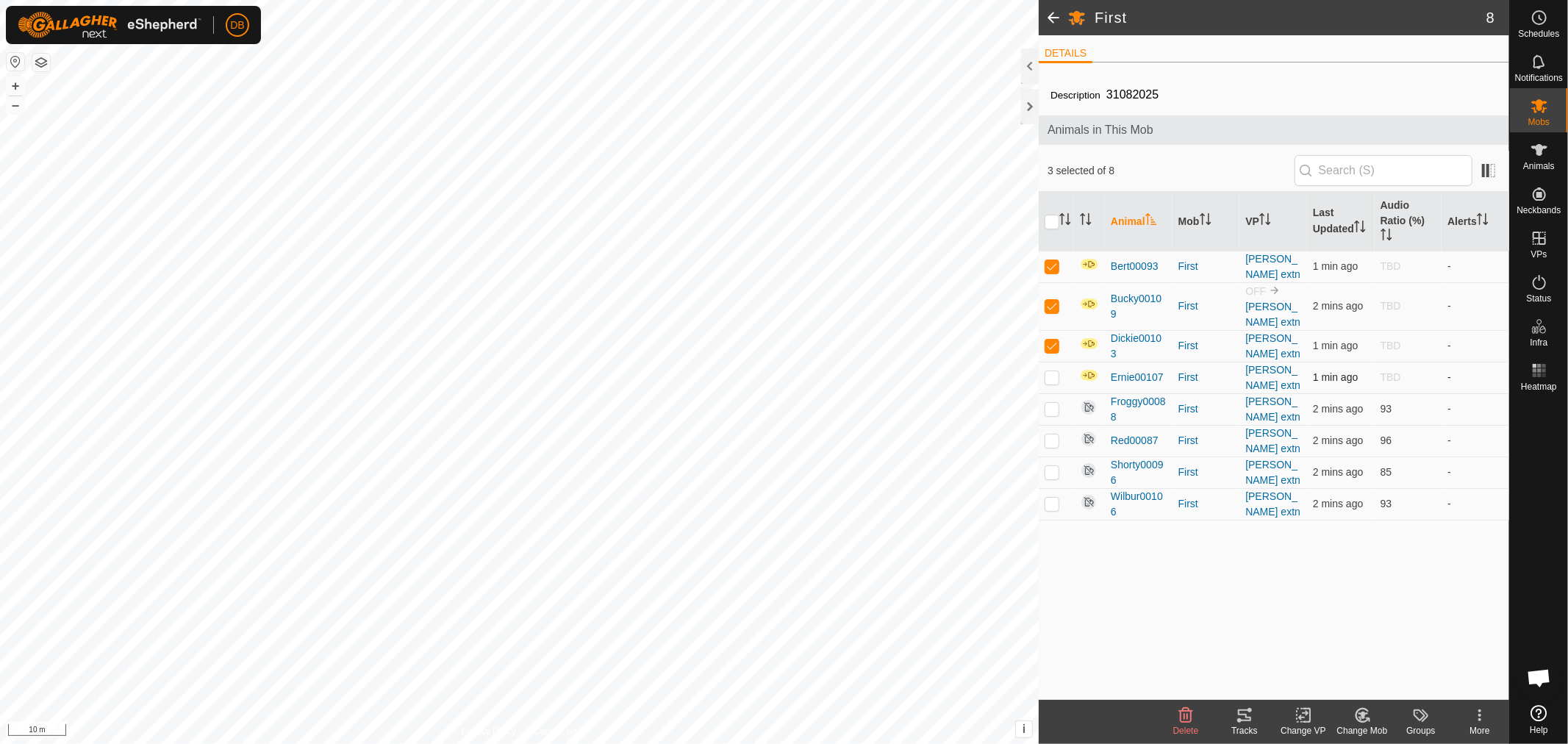
drag, startPoint x: 1048, startPoint y: 356, endPoint x: 1143, endPoint y: 387, distance: 99.9
click at [1048, 371] on p-checkbox at bounding box center [1052, 377] width 15 height 12
checkbox input "true"
click at [1480, 714] on icon at bounding box center [1480, 715] width 18 height 18
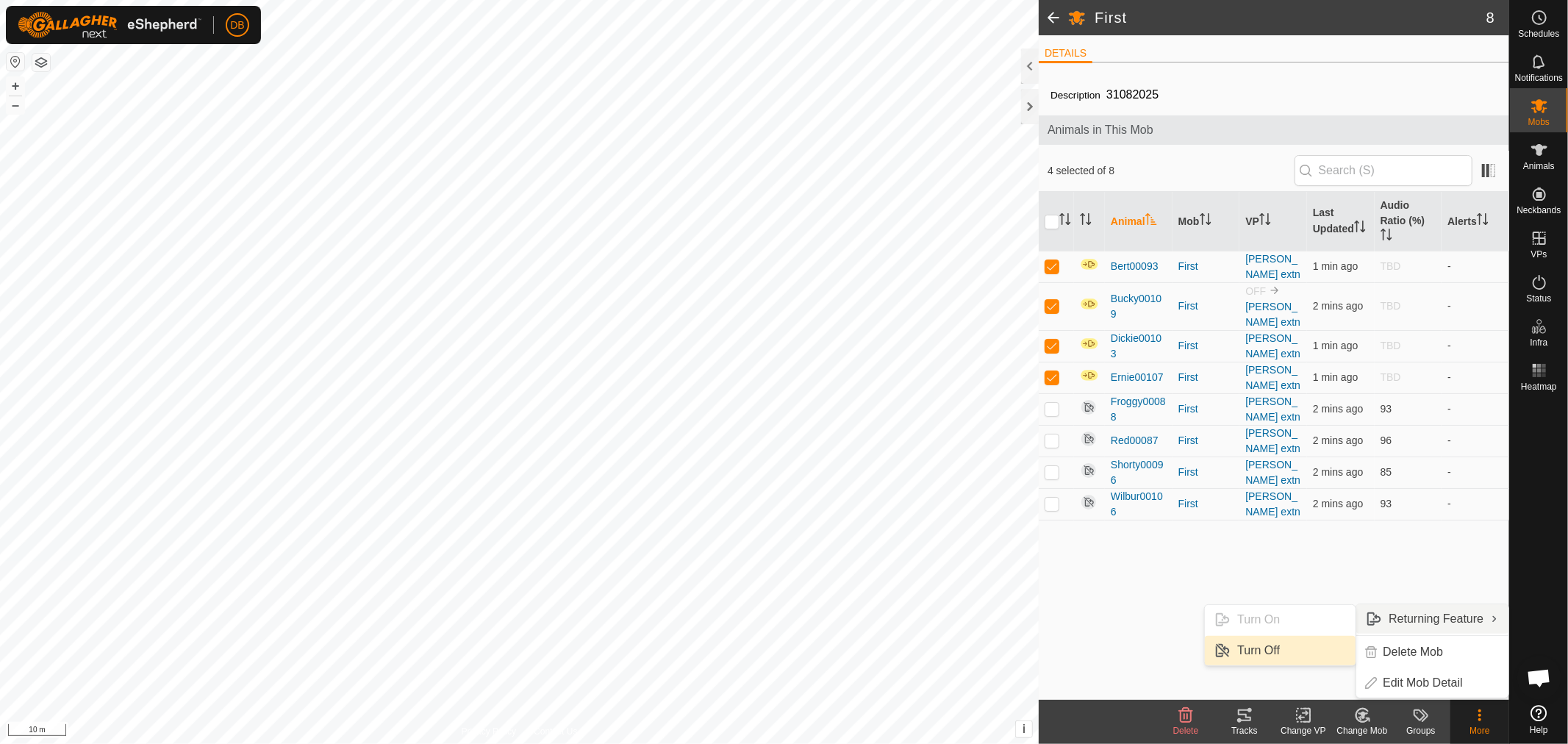
click at [1255, 650] on link "Turn Off" at bounding box center [1280, 651] width 151 height 30
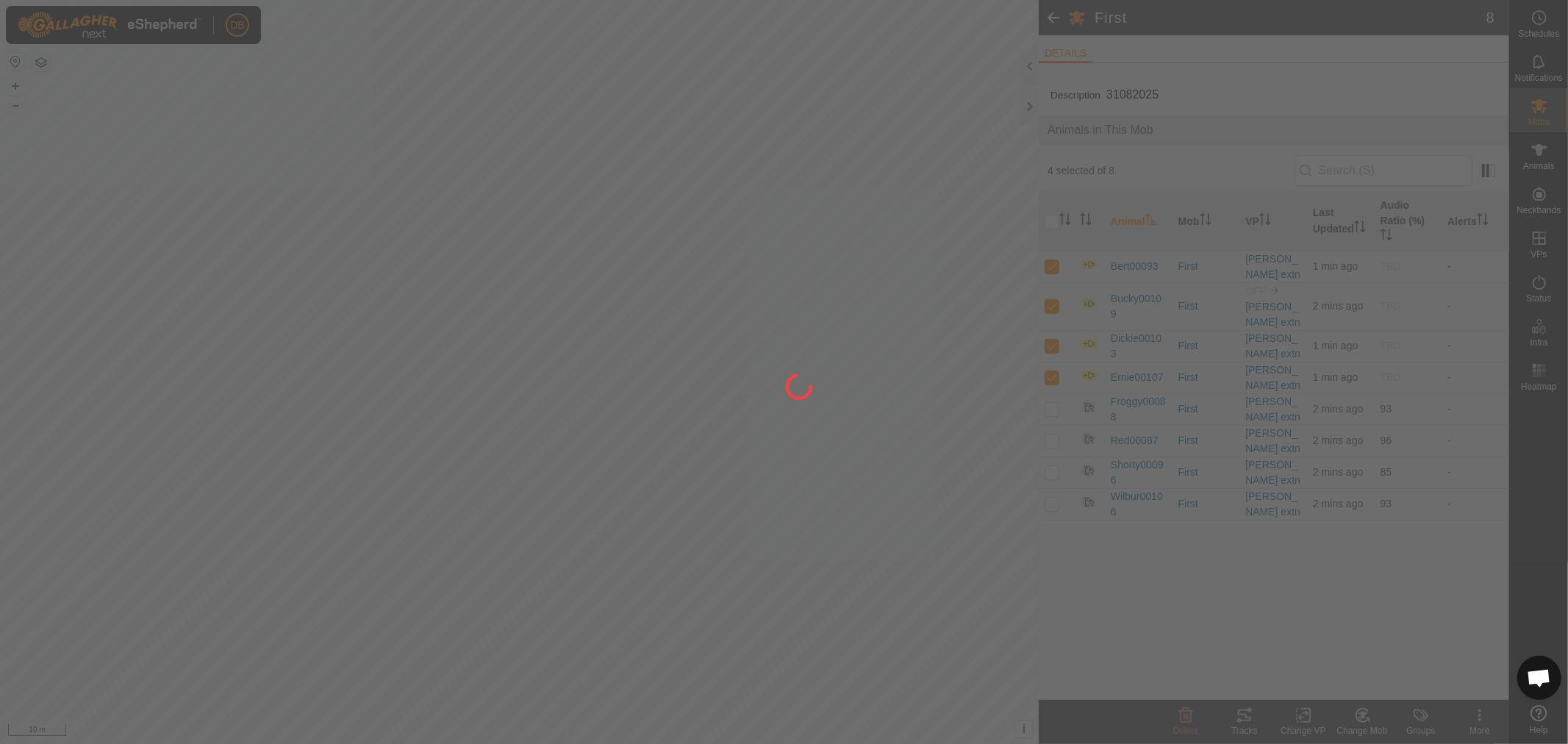
checkbox input "false"
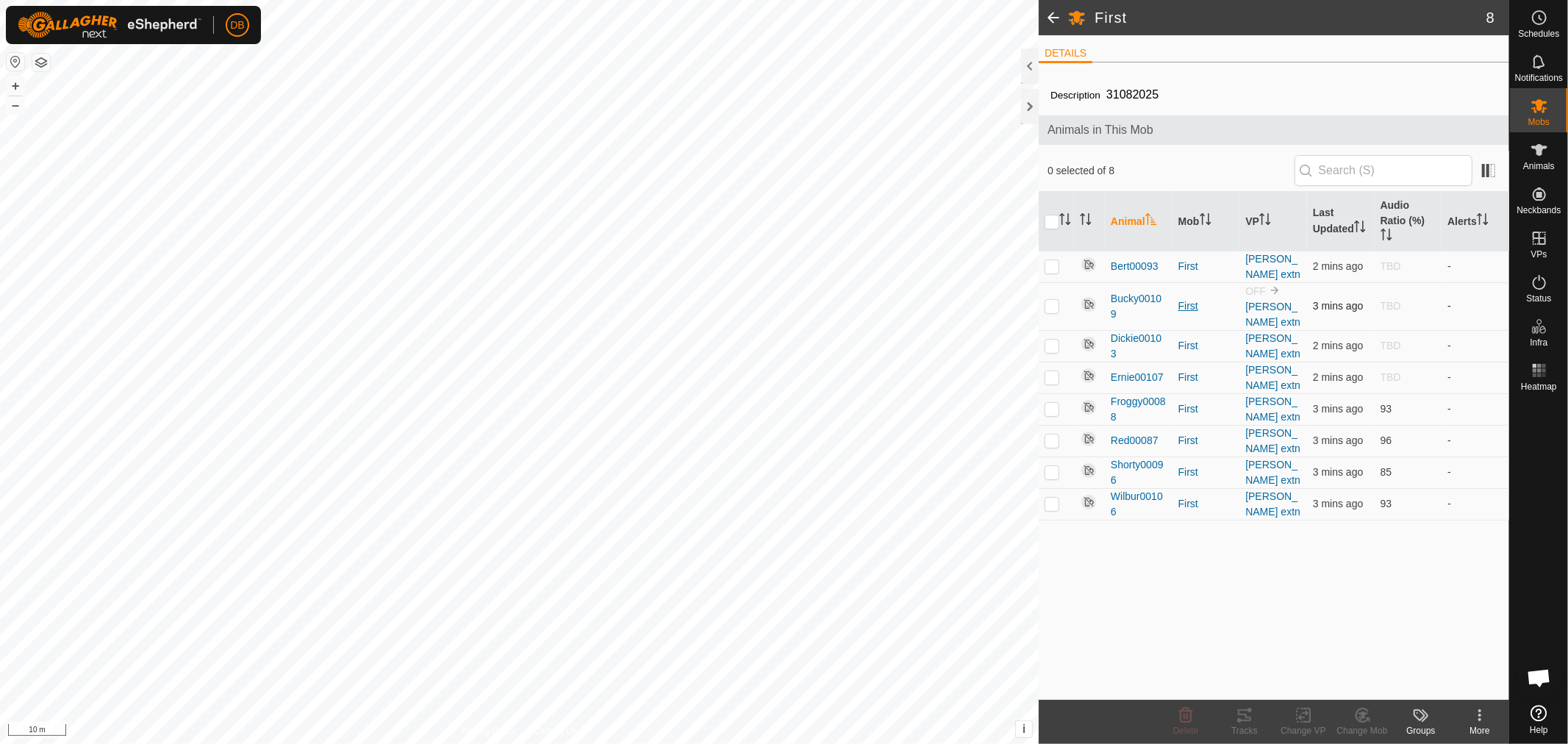
scroll to position [283, 0]
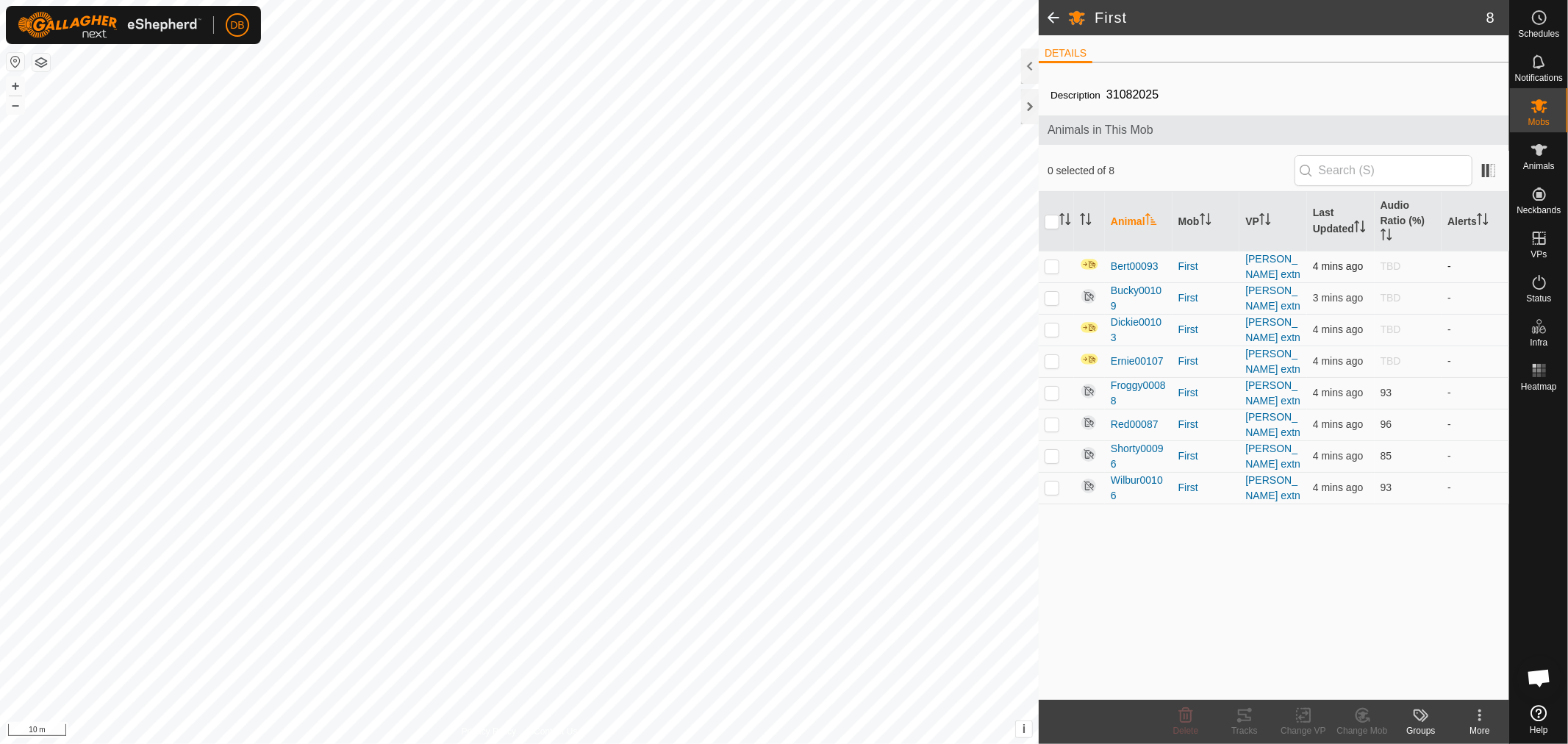
scroll to position [283, 0]
click at [1049, 266] on p-checkbox at bounding box center [1052, 266] width 15 height 12
checkbox input "true"
drag, startPoint x: 1048, startPoint y: 329, endPoint x: 1049, endPoint y: 356, distance: 27.0
click at [1048, 331] on p-checkbox at bounding box center [1052, 329] width 15 height 12
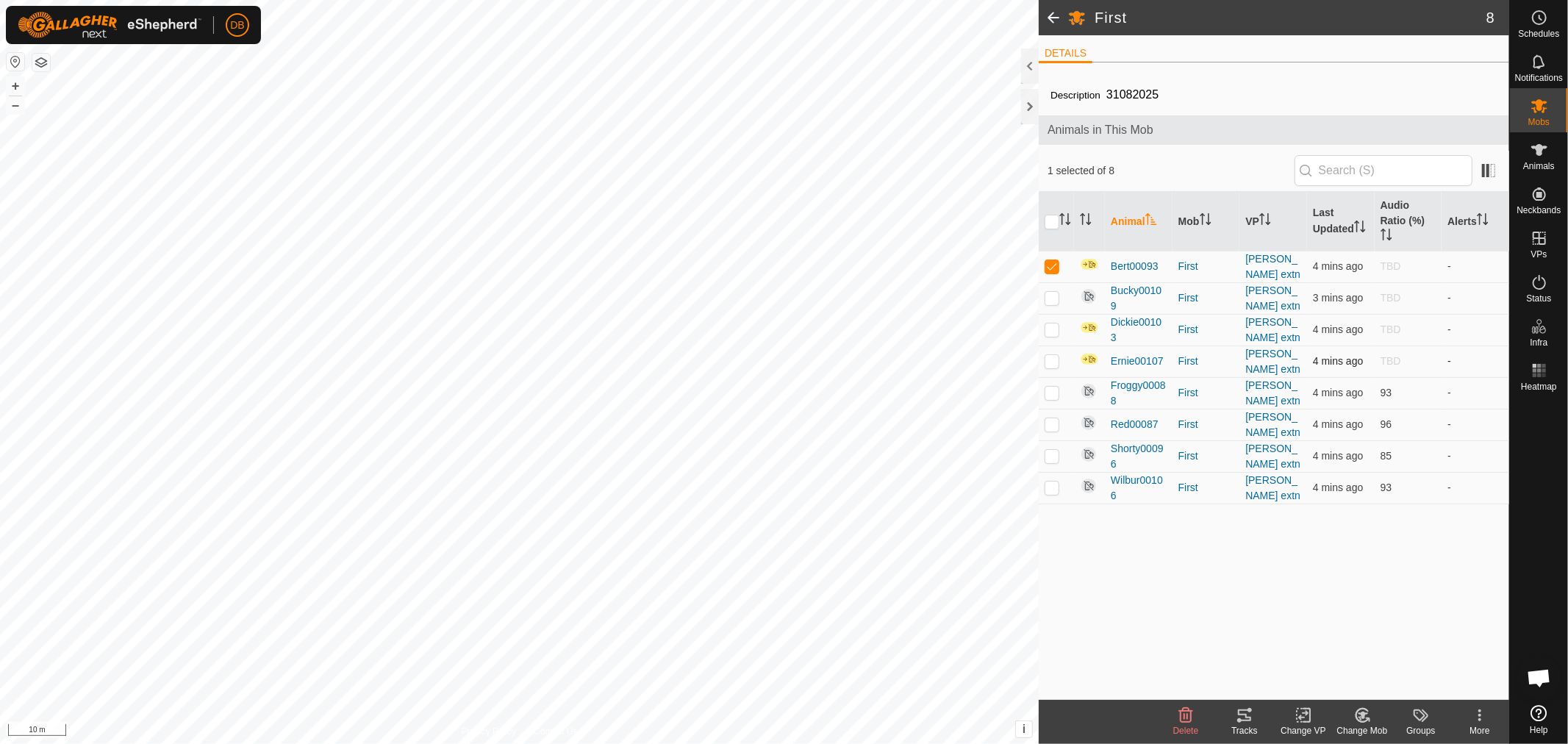
checkbox input "true"
click at [1050, 357] on p-checkbox at bounding box center [1052, 361] width 15 height 12
checkbox input "true"
click at [1477, 717] on icon at bounding box center [1480, 715] width 18 height 18
click at [1114, 575] on div "Description 31082025 Animals in This Mob 3 selected of 8 Animal Mob VP Last Upd…" at bounding box center [1274, 387] width 470 height 626
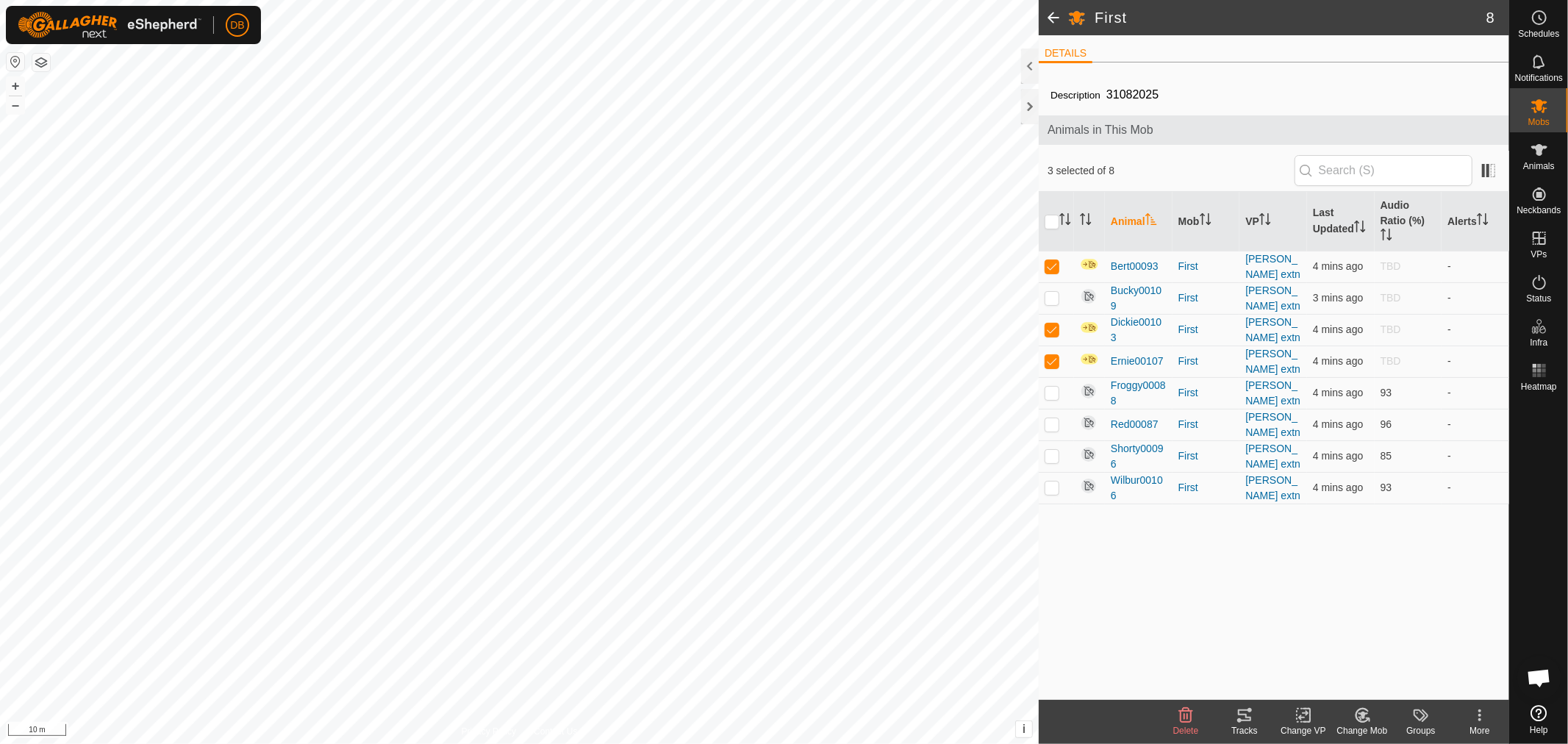
click at [1119, 531] on div "Description 31082025 Animals in This Mob 3 selected of 8 Animal Mob VP Last Upd…" at bounding box center [1274, 387] width 470 height 626
click at [1052, 228] on input "checkbox" at bounding box center [1052, 222] width 15 height 15
checkbox input "true"
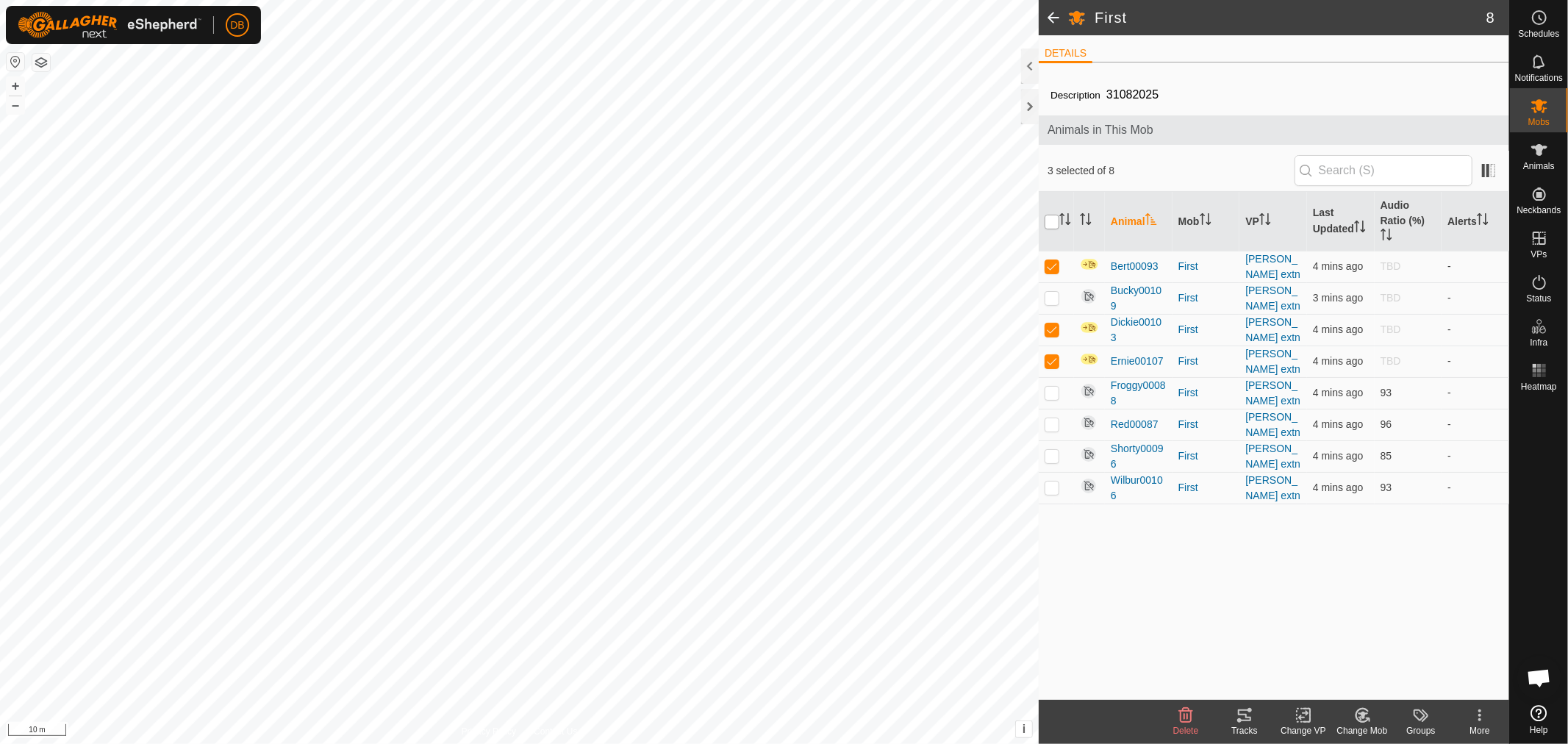
checkbox input "true"
click at [1052, 222] on input "checkbox" at bounding box center [1052, 222] width 15 height 15
checkbox input "false"
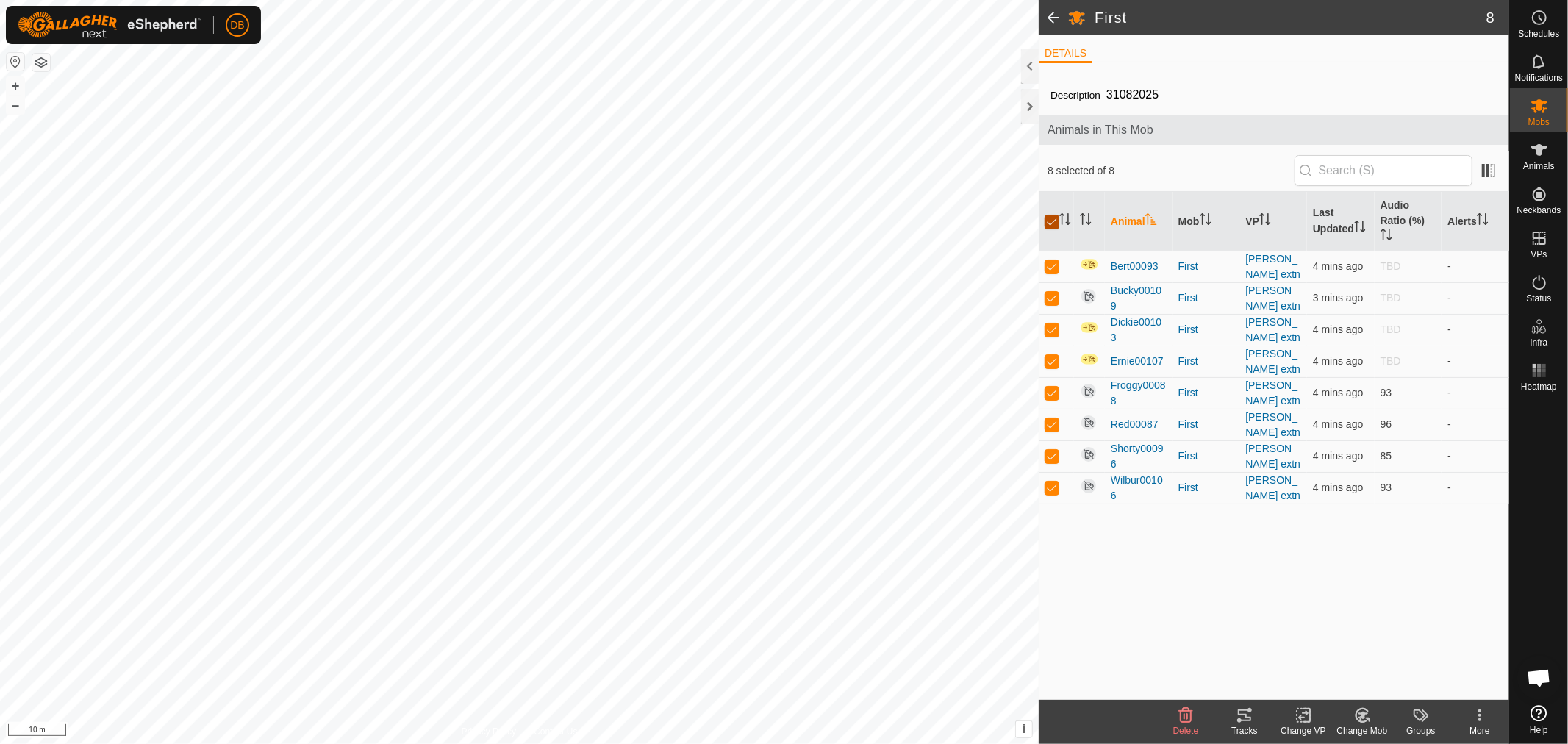
checkbox input "false"
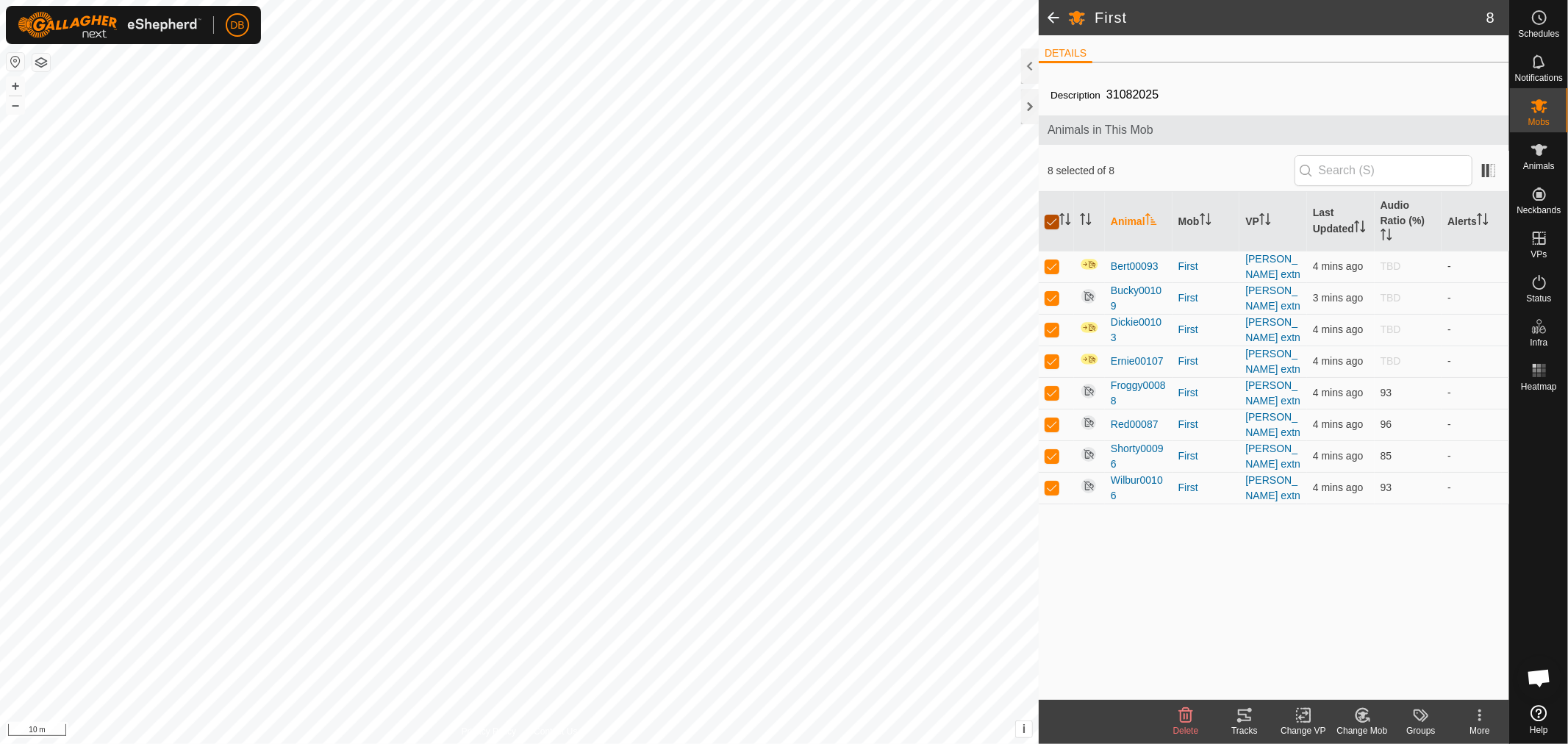
checkbox input "false"
